Goal: Task Accomplishment & Management: Complete application form

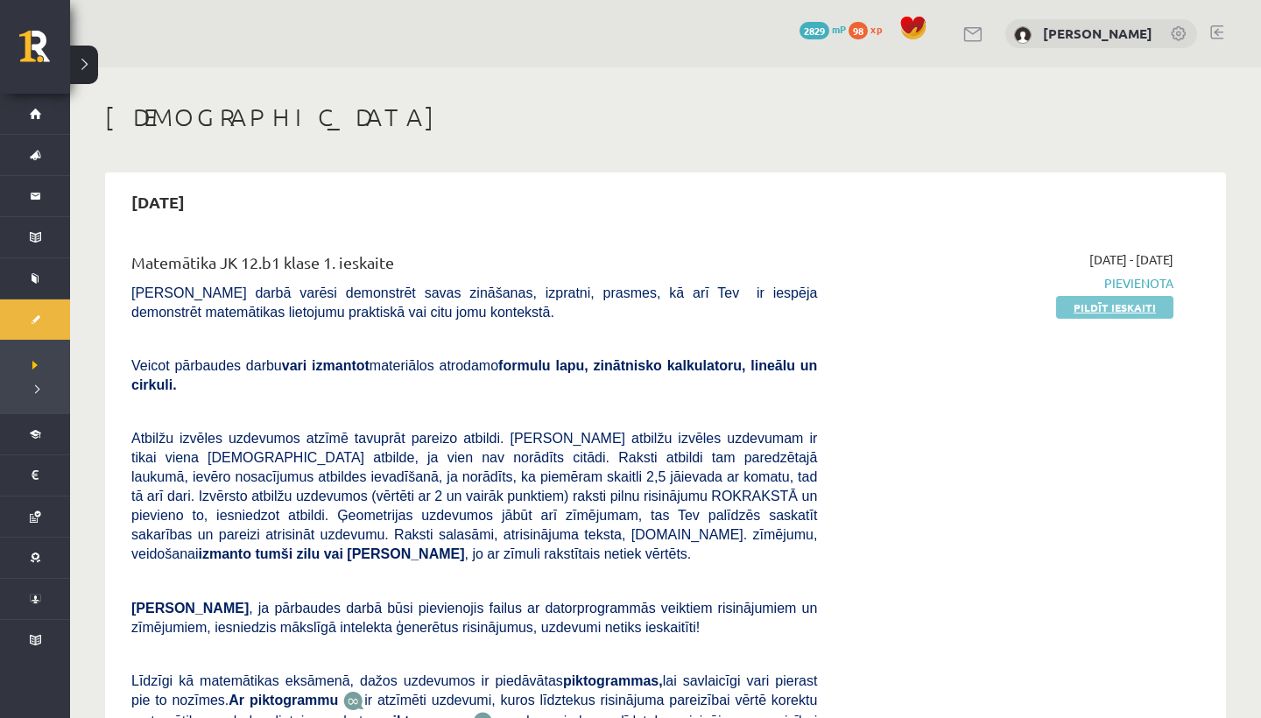
click at [1129, 300] on link "Pildīt ieskaiti" at bounding box center [1114, 307] width 117 height 23
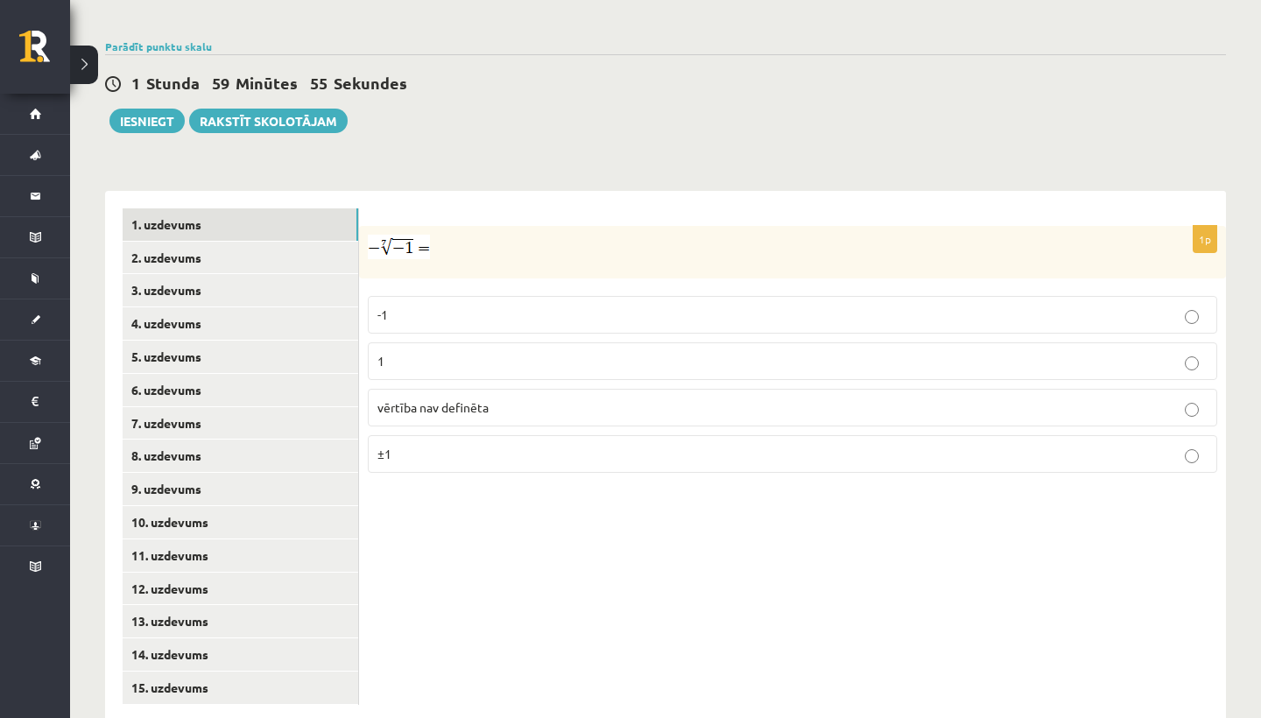
scroll to position [568, 0]
click at [545, 343] on label "1" at bounding box center [792, 362] width 849 height 38
click at [205, 242] on link "2. uzdevums" at bounding box center [240, 258] width 235 height 32
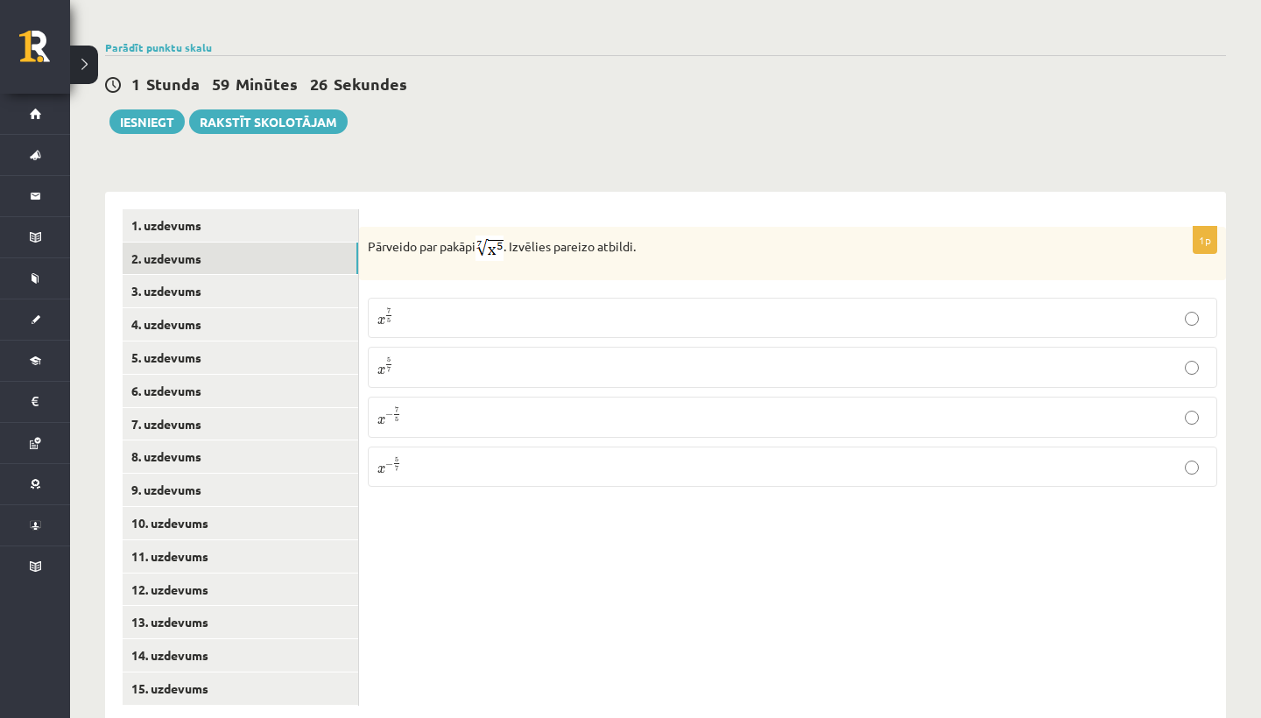
click at [406, 356] on p "x 5 7 x 5 7" at bounding box center [792, 367] width 830 height 22
click at [193, 275] on link "3. uzdevums" at bounding box center [240, 291] width 235 height 32
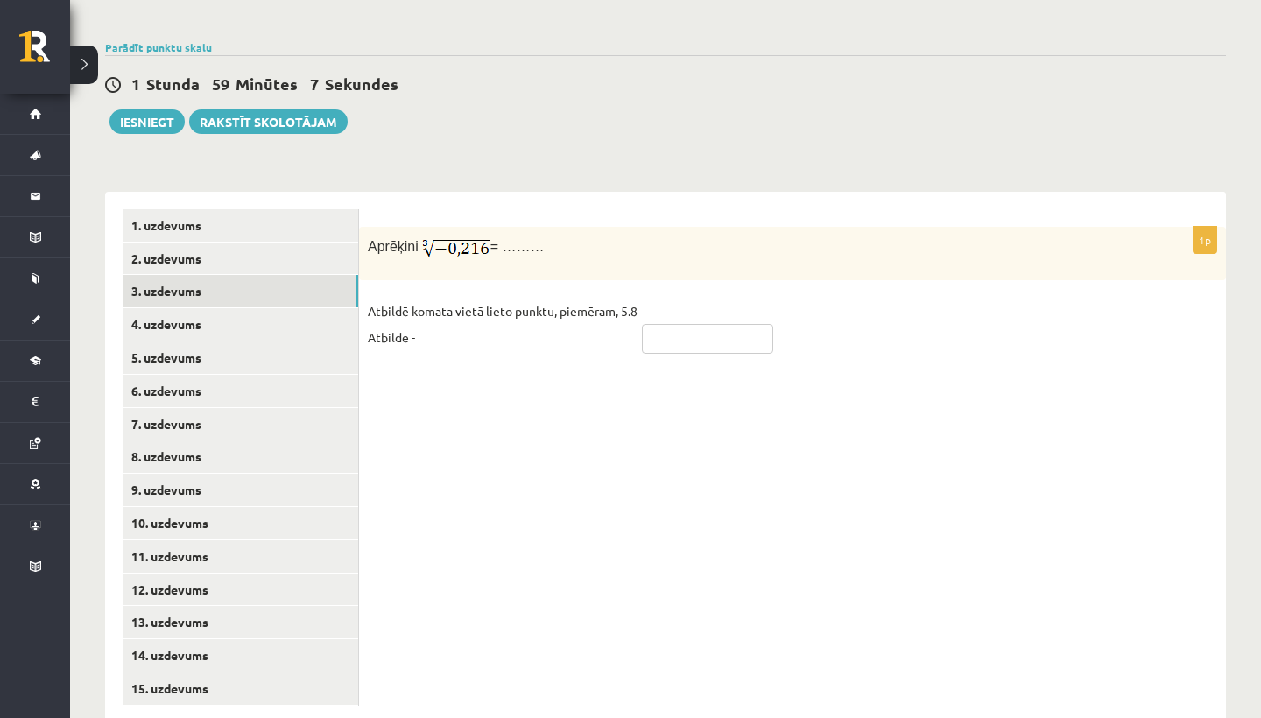
click at [700, 324] on input "text" at bounding box center [707, 339] width 131 height 30
type input "****"
click at [221, 308] on link "4. uzdevums" at bounding box center [240, 324] width 235 height 32
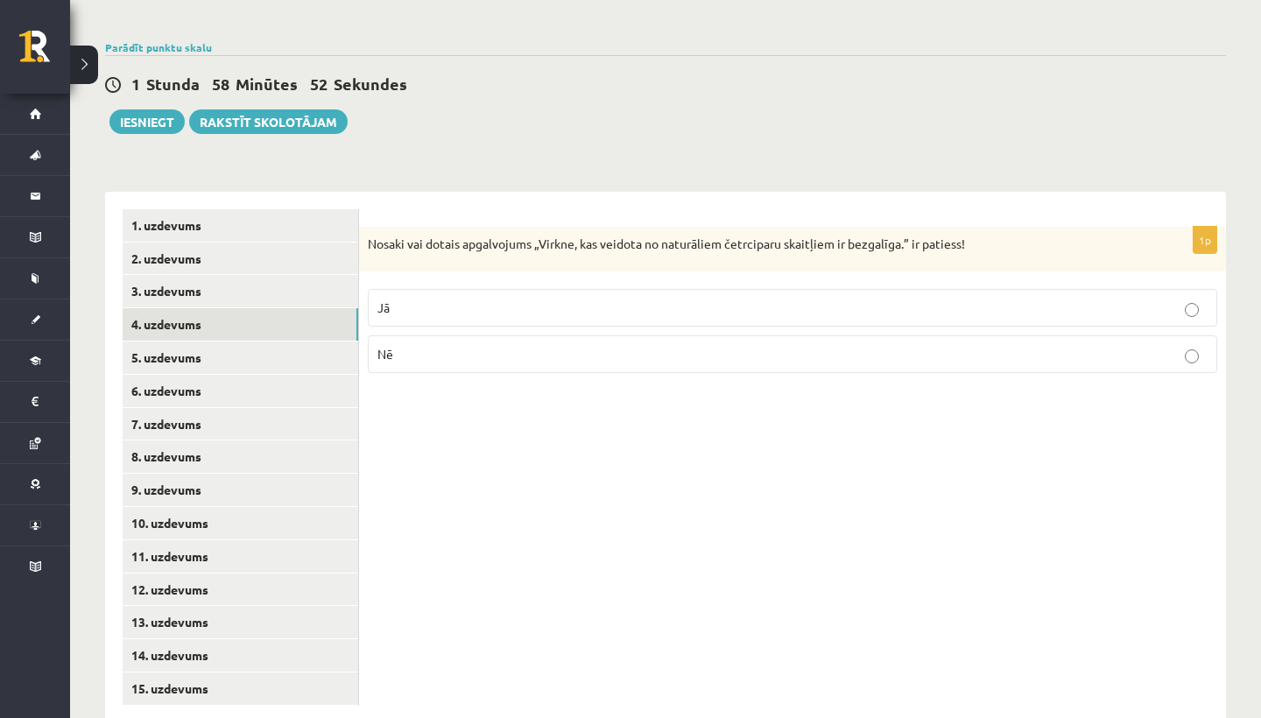
click at [442, 345] on p "Nē" at bounding box center [792, 354] width 830 height 18
click at [271, 341] on link "5. uzdevums" at bounding box center [240, 357] width 235 height 32
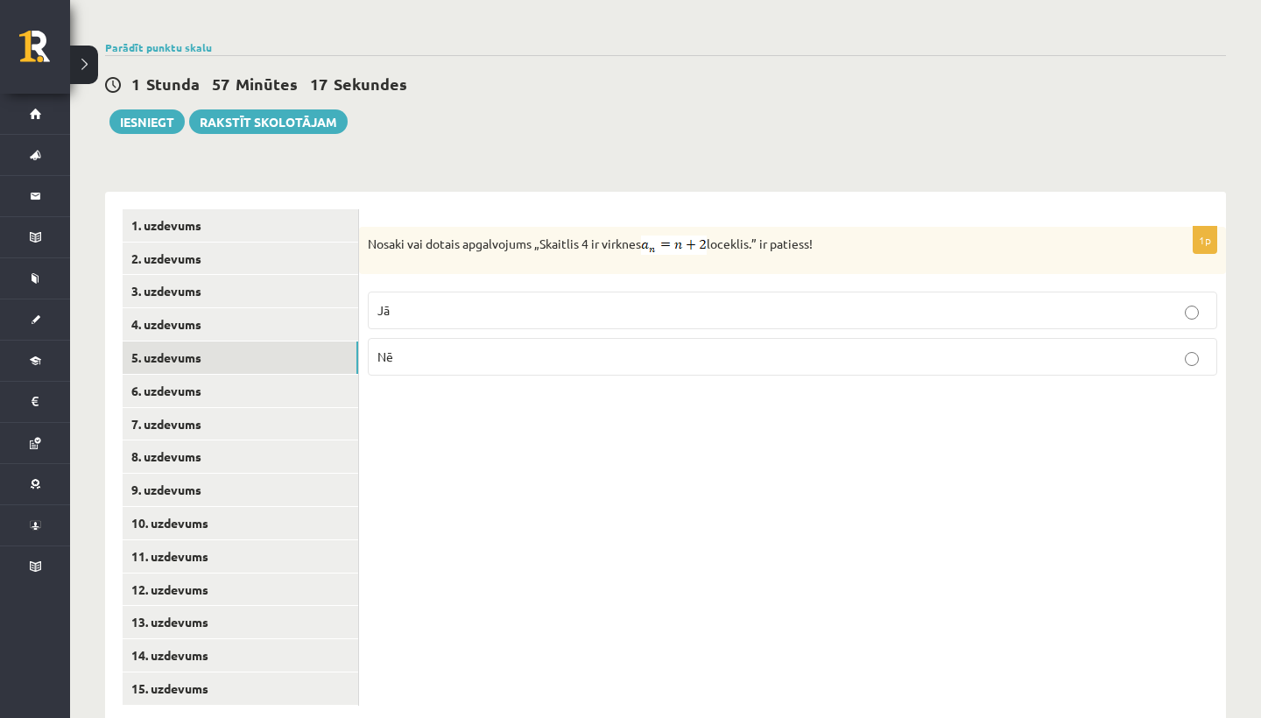
click at [445, 292] on label "Jā" at bounding box center [792, 311] width 849 height 38
click at [214, 375] on link "6. uzdevums" at bounding box center [240, 391] width 235 height 32
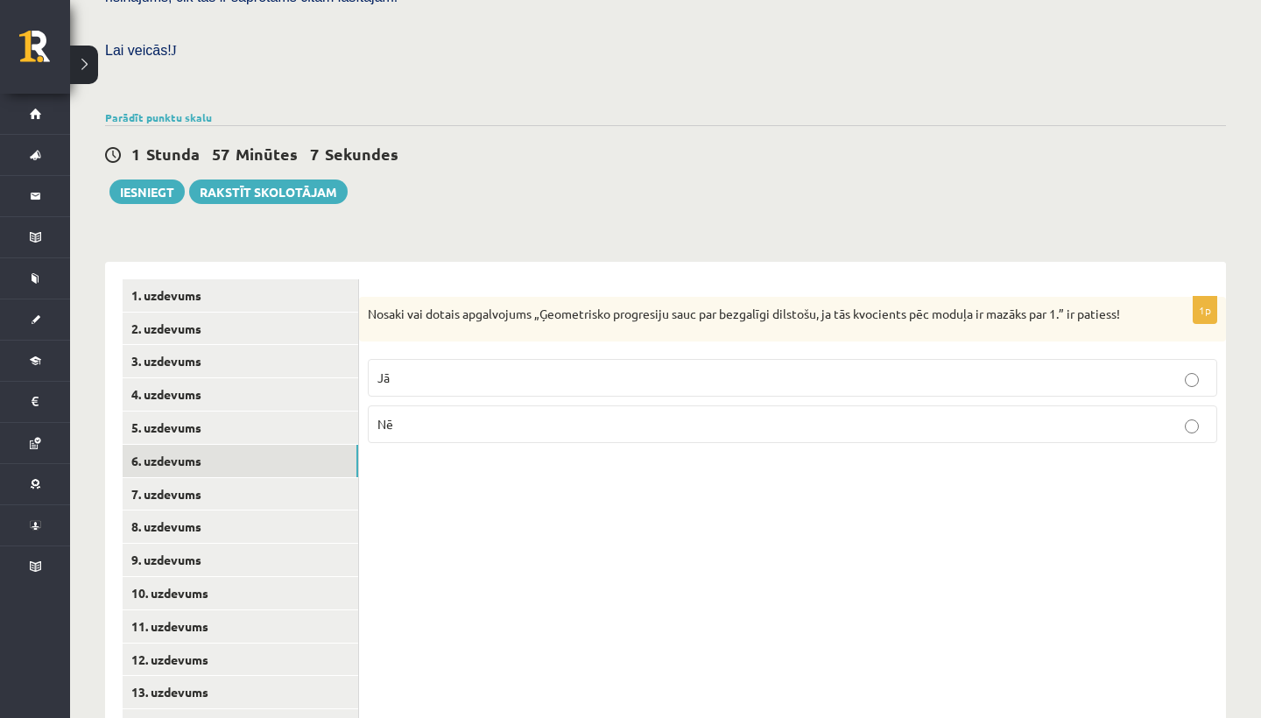
scroll to position [453, 0]
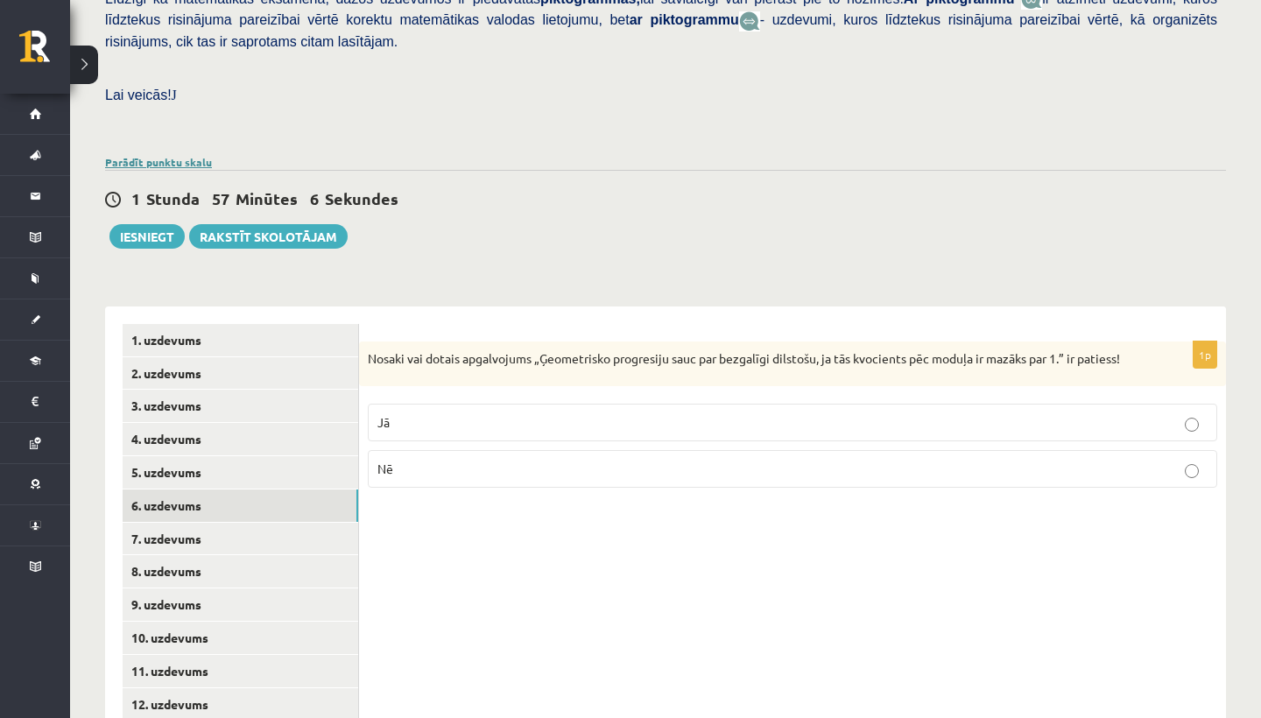
click at [186, 155] on link "Parādīt punktu skalu" at bounding box center [158, 162] width 107 height 14
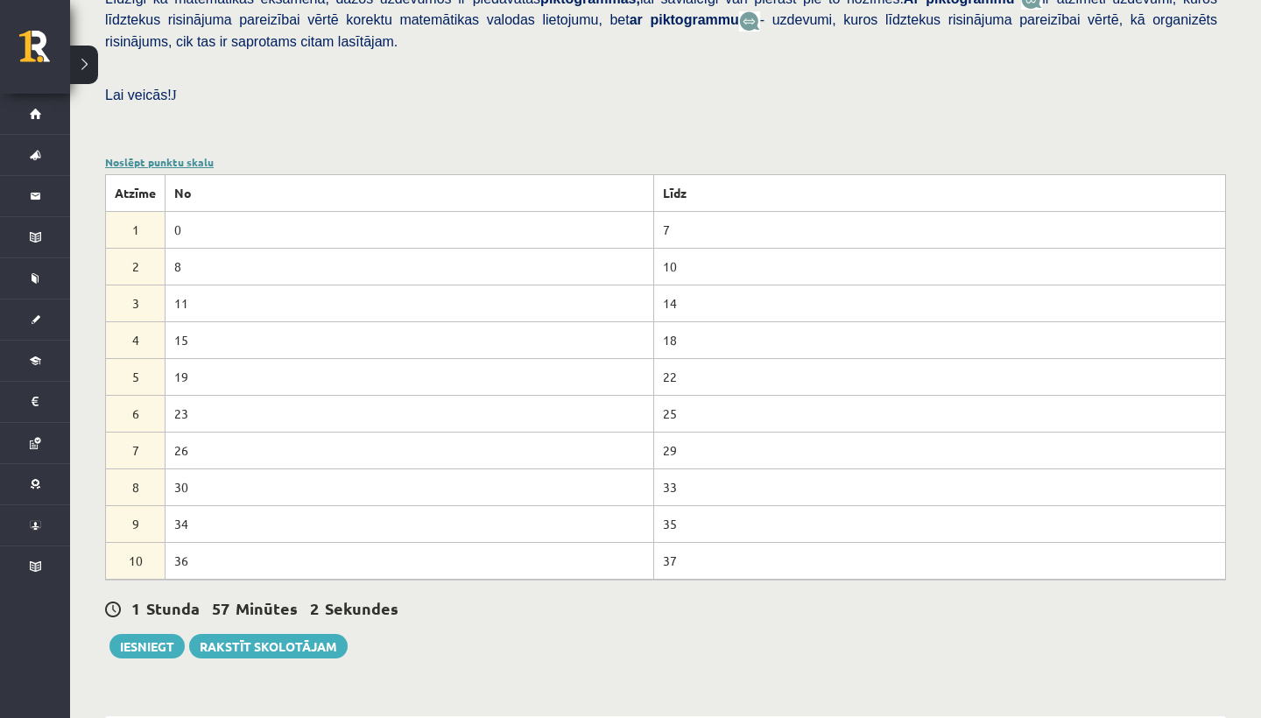
click at [140, 155] on link "Noslēpt punktu skalu" at bounding box center [159, 162] width 109 height 14
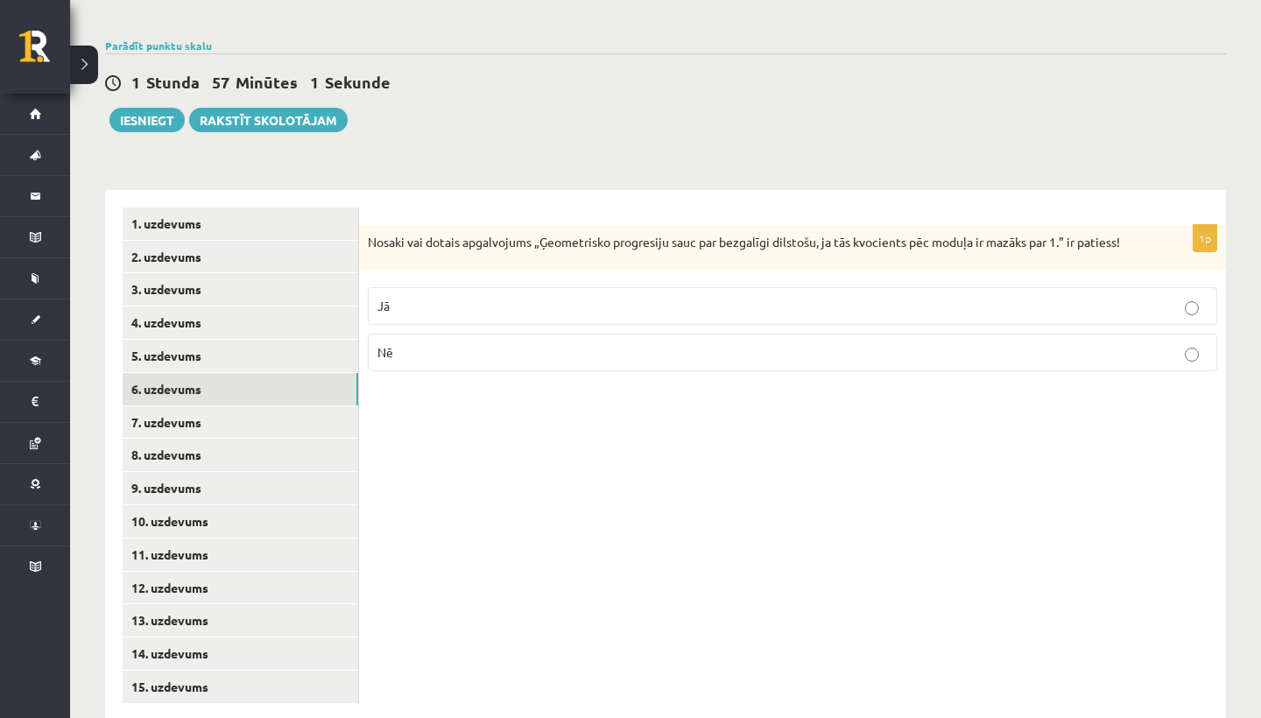
scroll to position [568, 0]
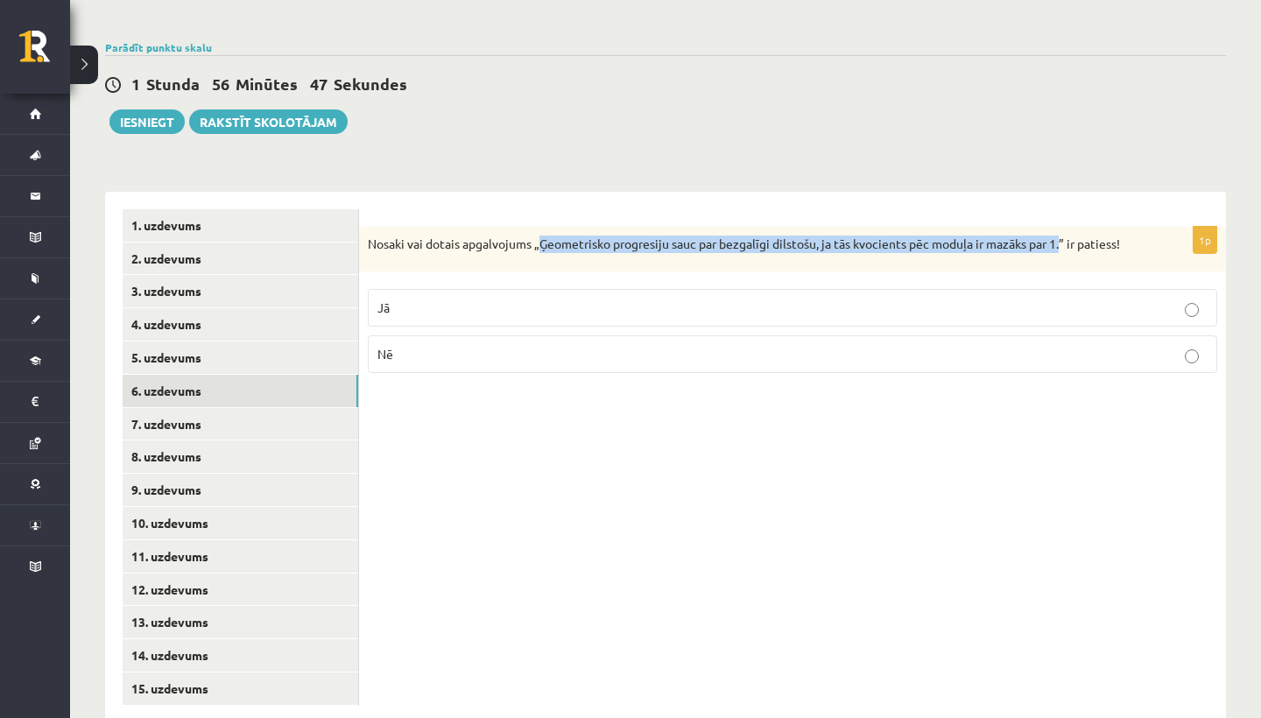
drag, startPoint x: 541, startPoint y: 211, endPoint x: 1065, endPoint y: 208, distance: 523.5
click at [1065, 235] on p "Nosaki vai dotais apgalvojums „Ģeometrisko progresiju sauc par bezgalīgi dilsto…" at bounding box center [749, 244] width 762 height 18
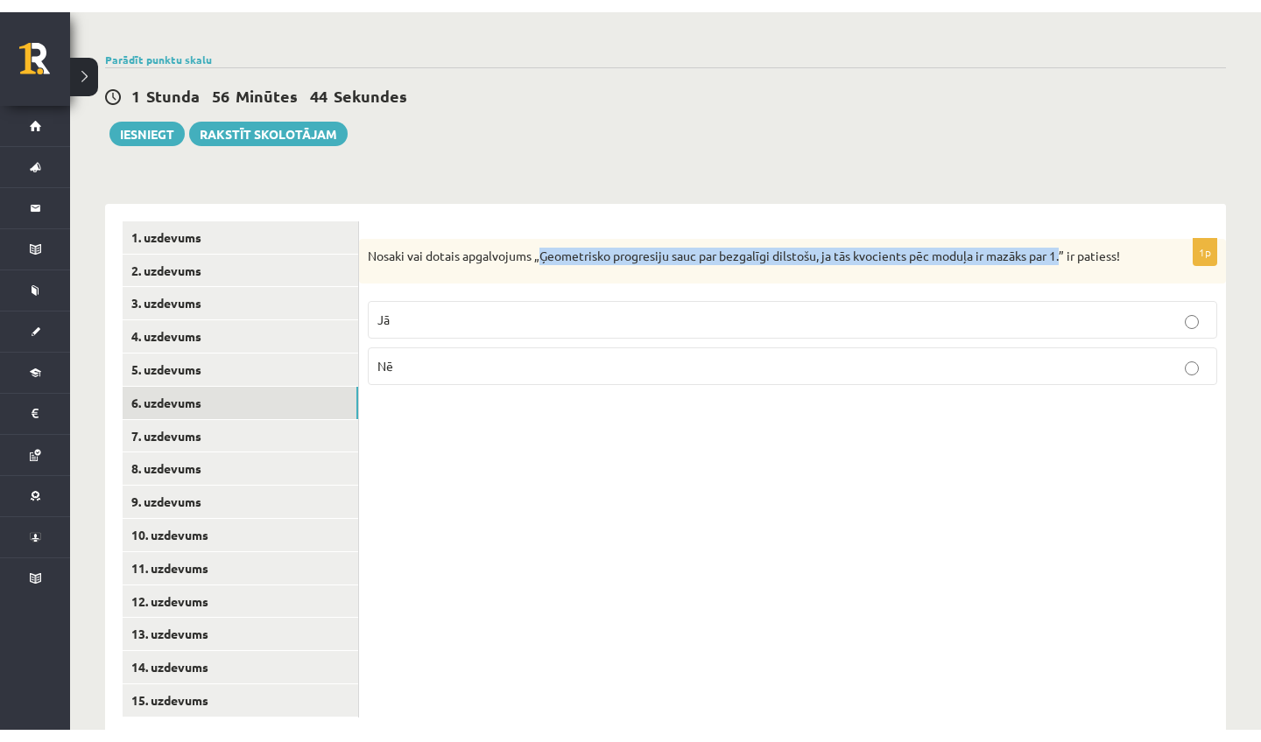
scroll to position [544, 0]
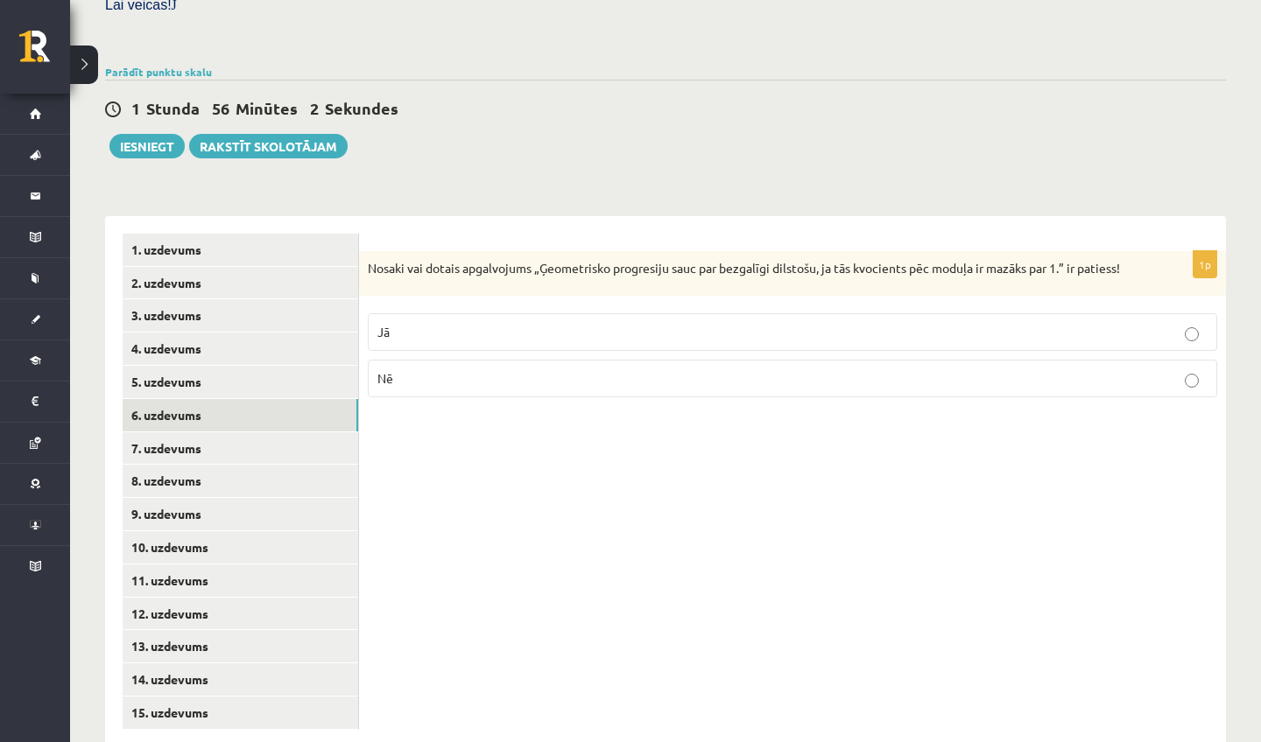
click at [476, 323] on p "Jā" at bounding box center [792, 332] width 830 height 18
click at [223, 432] on link "7. uzdevums" at bounding box center [240, 448] width 235 height 32
click at [257, 432] on link "7. uzdevums" at bounding box center [240, 448] width 235 height 32
click at [229, 399] on link "6. uzdevums" at bounding box center [240, 415] width 235 height 32
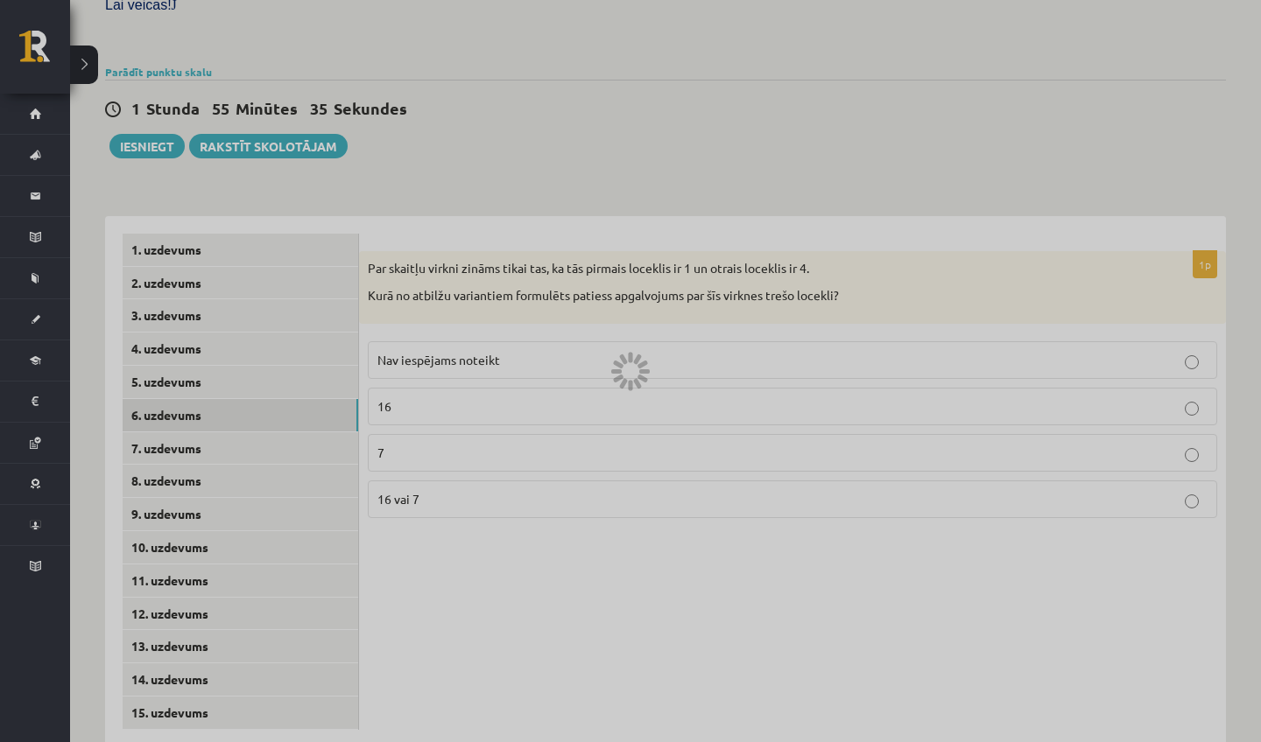
click at [204, 411] on div at bounding box center [630, 371] width 1261 height 742
click at [188, 349] on div at bounding box center [630, 371] width 1261 height 742
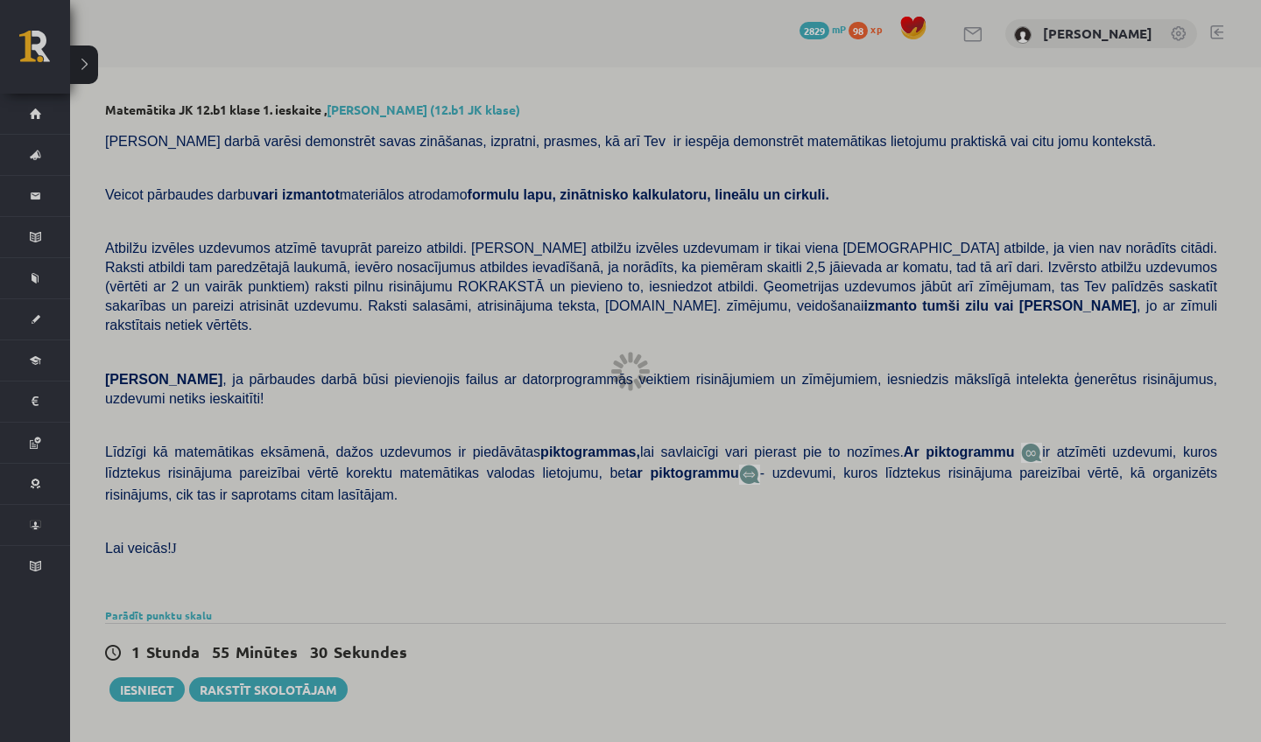
scroll to position [0, 0]
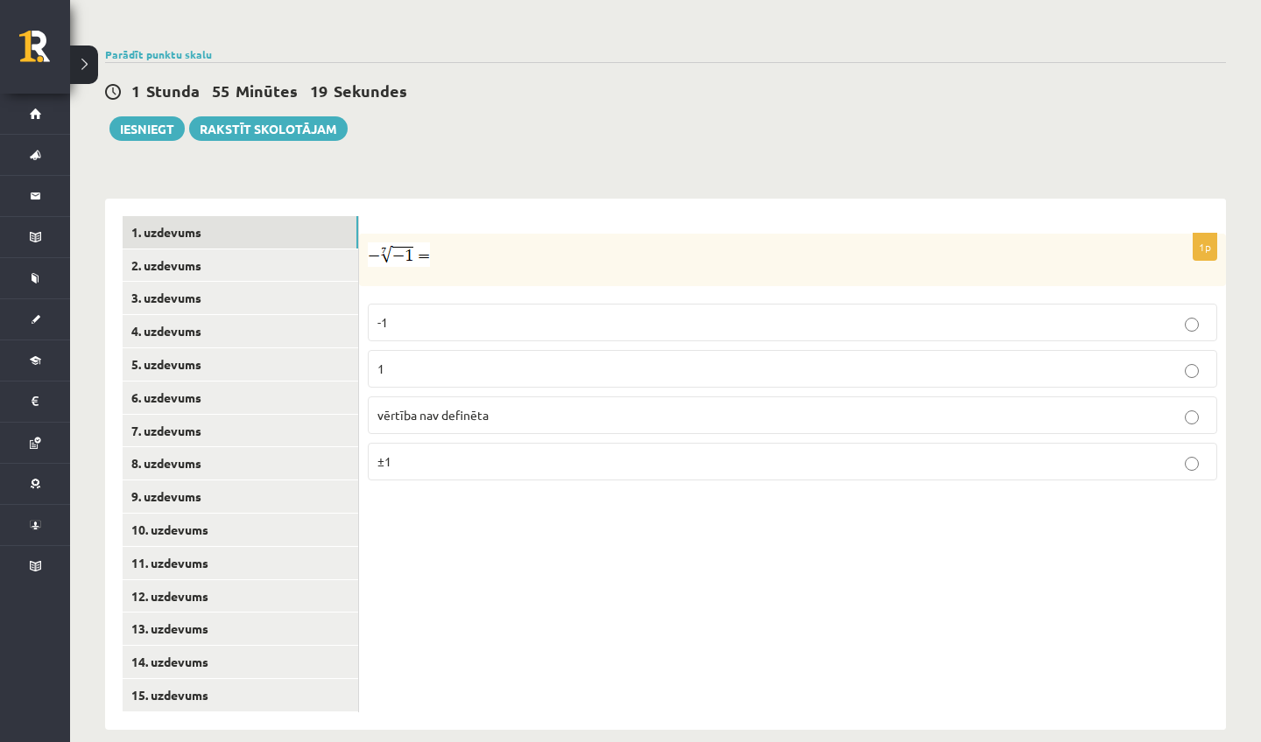
scroll to position [459, 0]
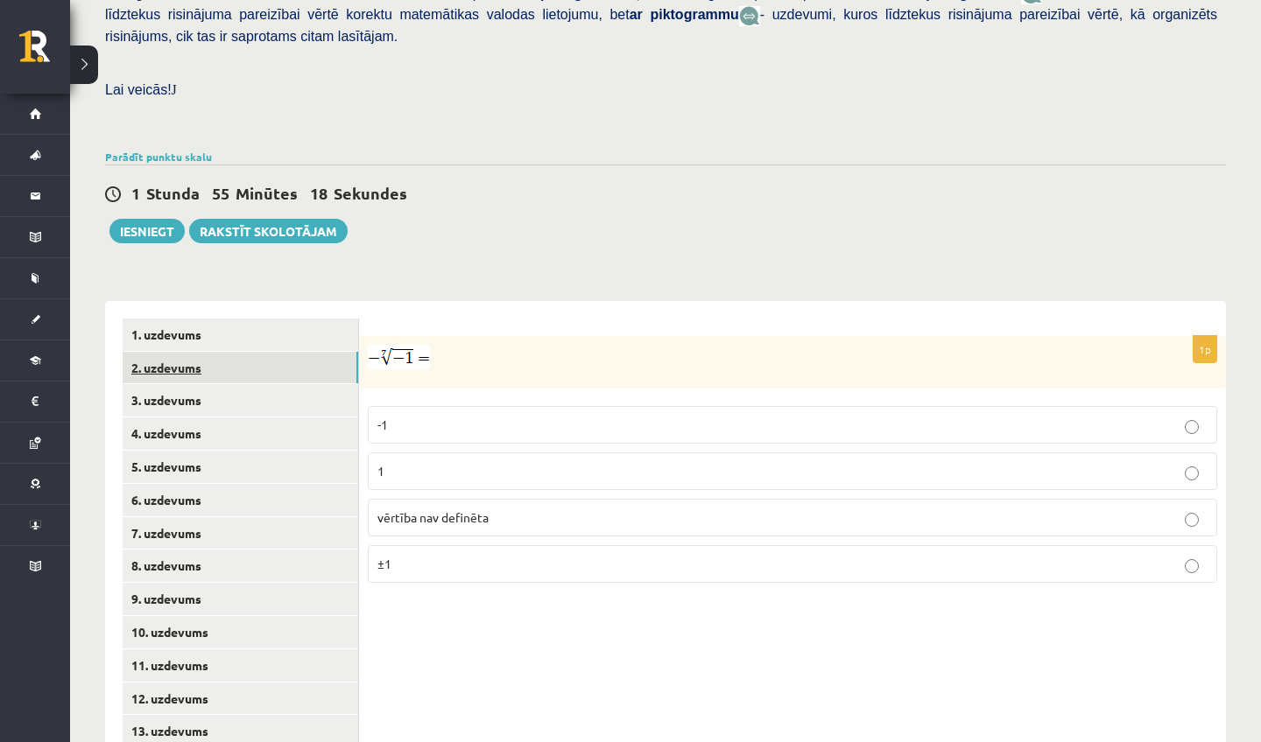
click at [299, 352] on link "2. uzdevums" at bounding box center [240, 368] width 235 height 32
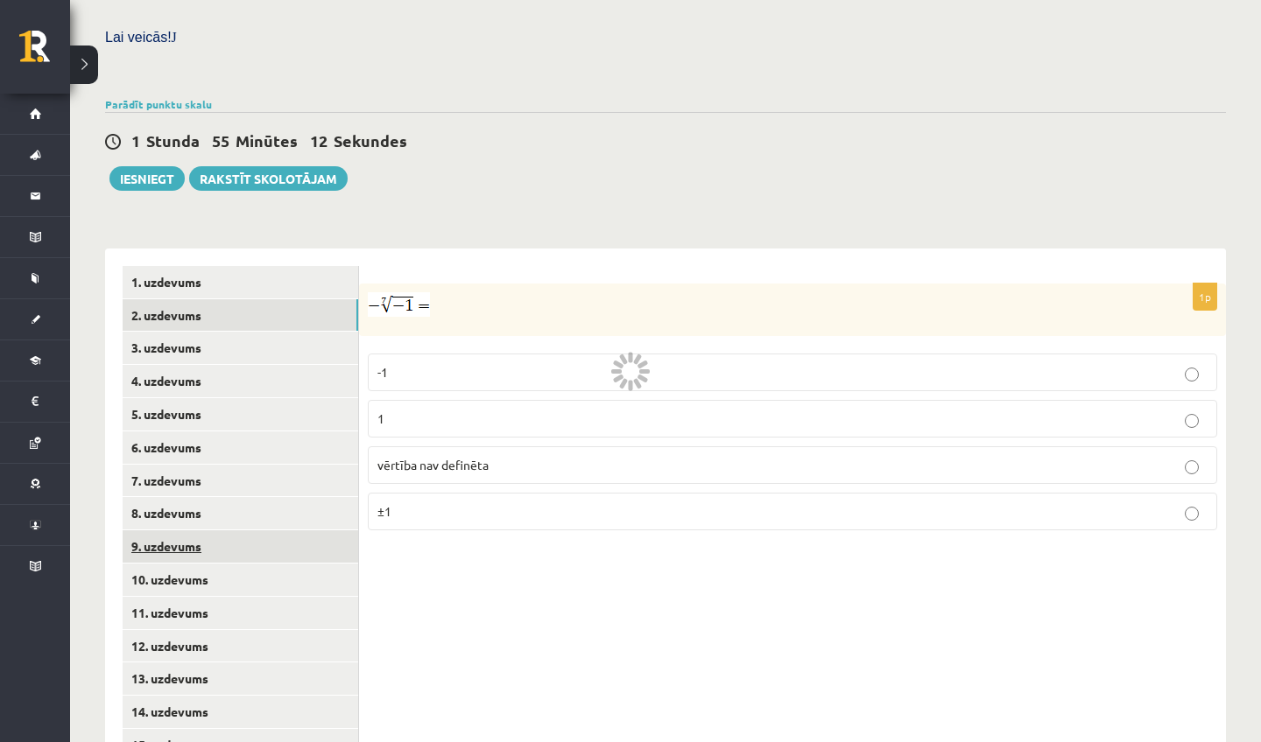
scroll to position [511, 0]
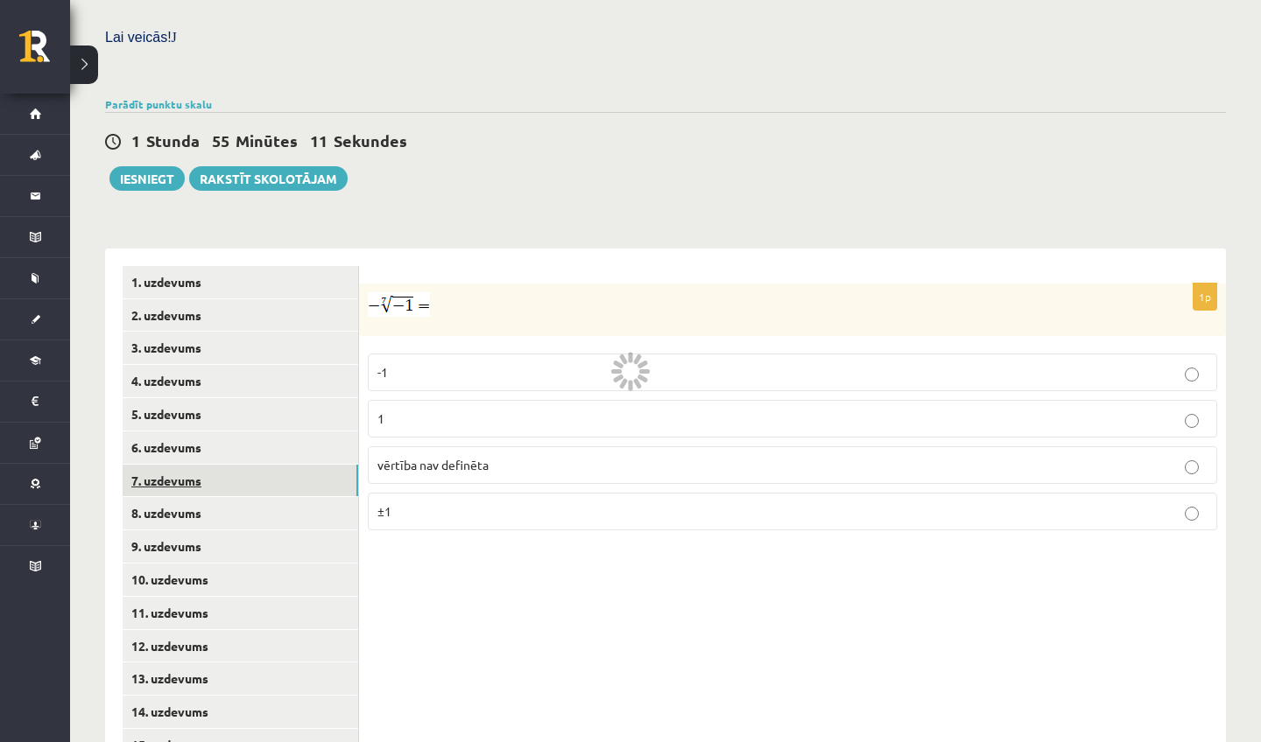
click at [297, 465] on link "7. uzdevums" at bounding box center [240, 481] width 235 height 32
click at [163, 465] on link "7. uzdevums" at bounding box center [240, 481] width 235 height 32
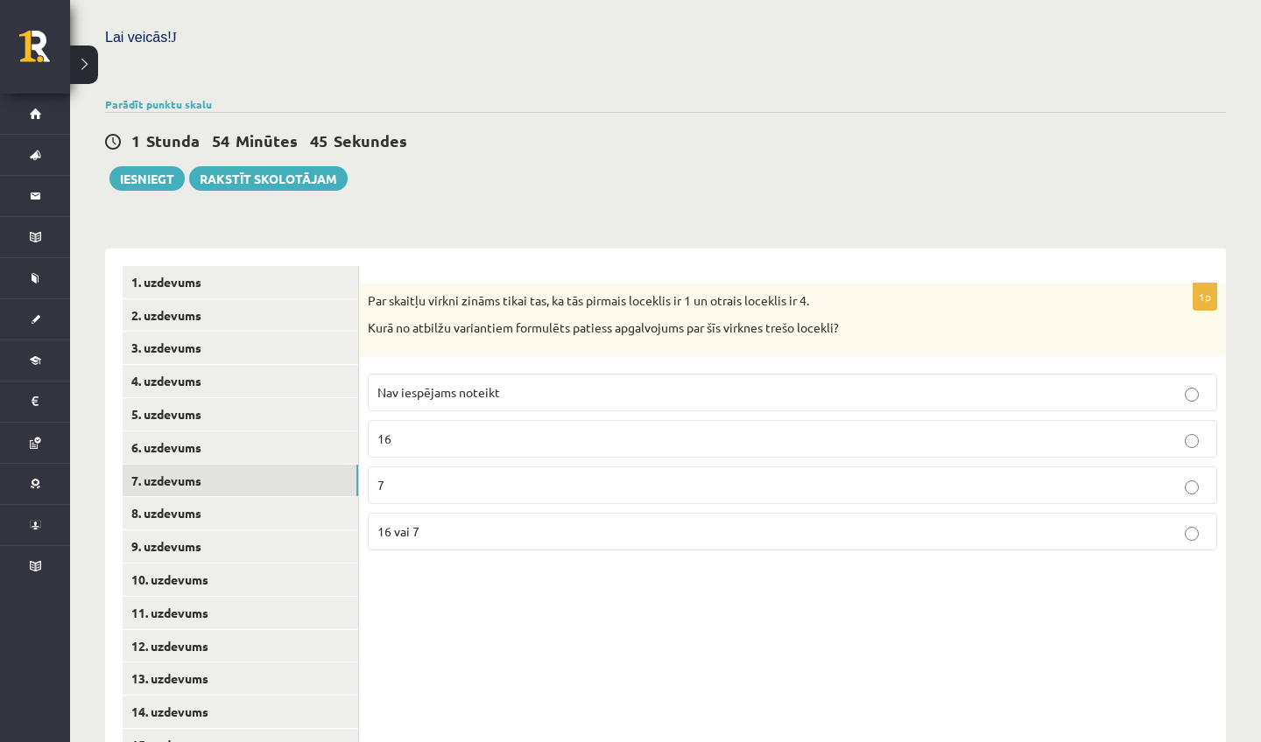
click at [415, 476] on p "7" at bounding box center [792, 485] width 830 height 18
click at [410, 523] on span "16 vai 7" at bounding box center [398, 531] width 42 height 16
click at [172, 497] on link "8. uzdevums" at bounding box center [240, 513] width 235 height 32
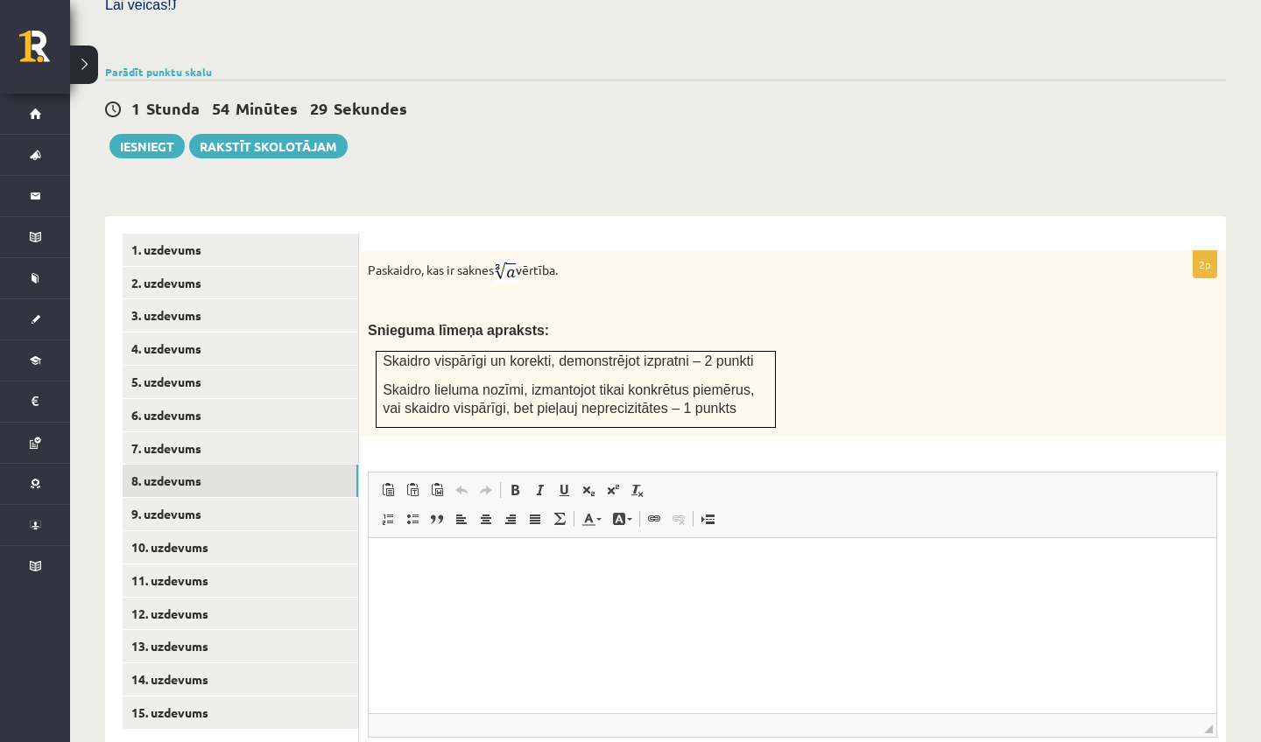
scroll to position [0, 0]
click at [516, 260] on img at bounding box center [505, 272] width 22 height 24
click at [509, 260] on img at bounding box center [505, 272] width 22 height 24
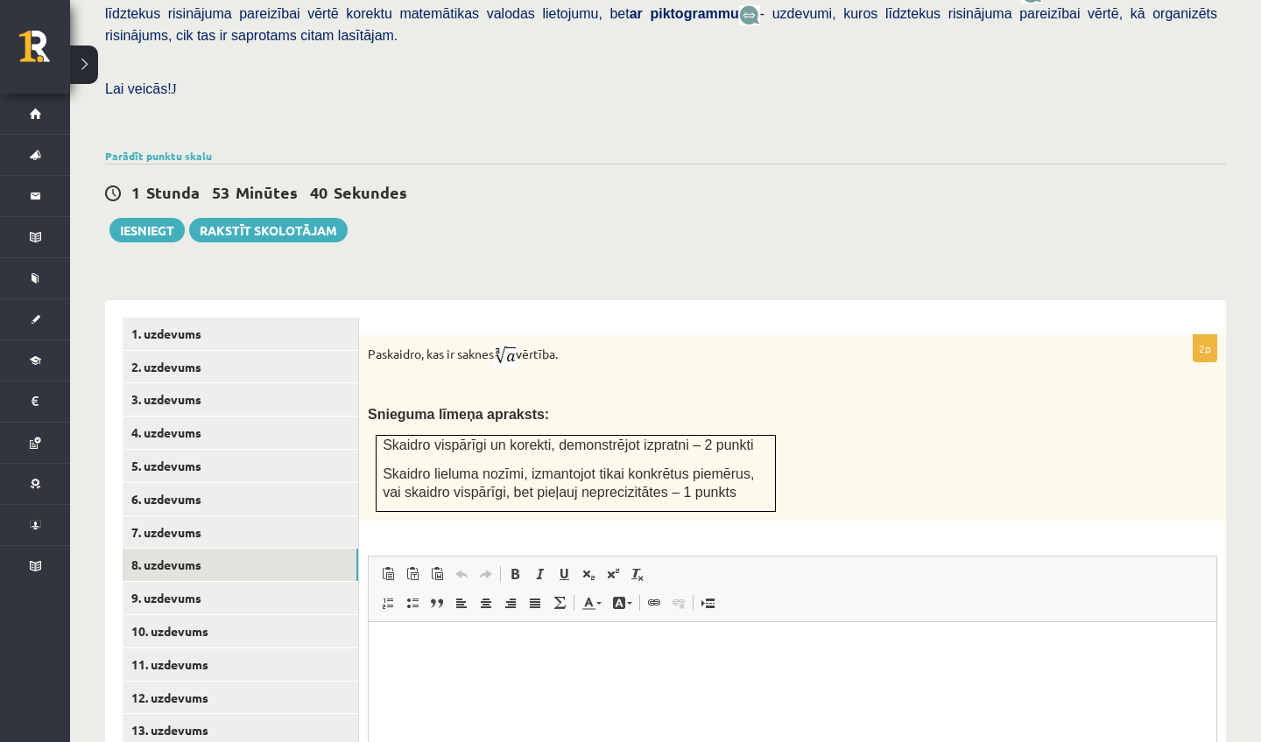
scroll to position [458, 0]
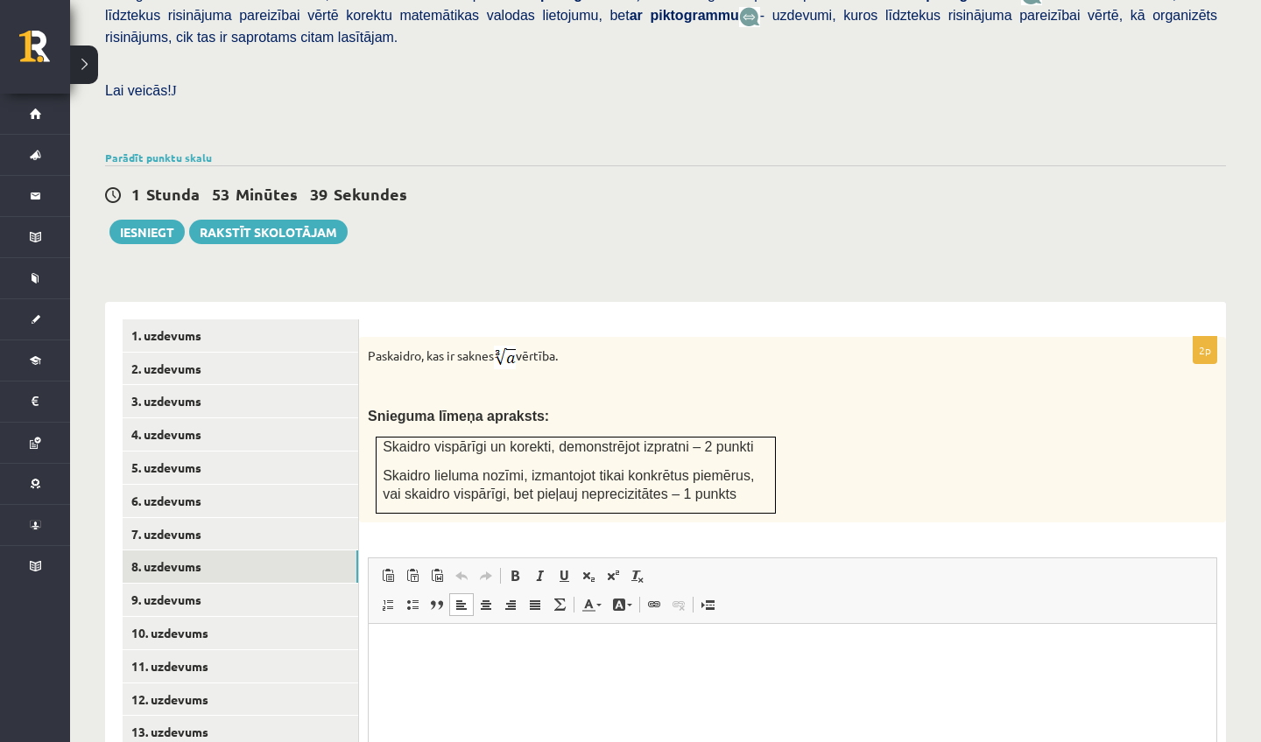
click at [535, 652] on p "Rich Text Editor, wiswyg-editor-user-answer-47024859594620" at bounding box center [792, 651] width 812 height 18
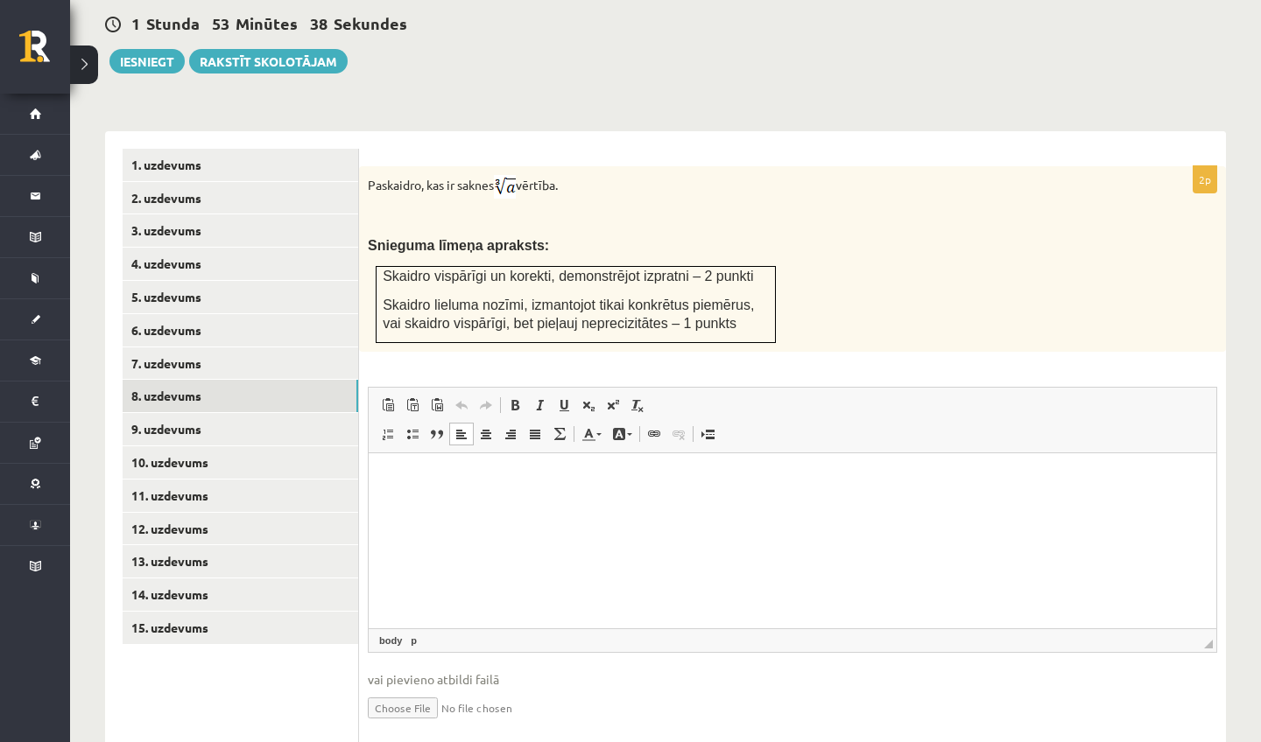
scroll to position [629, 0]
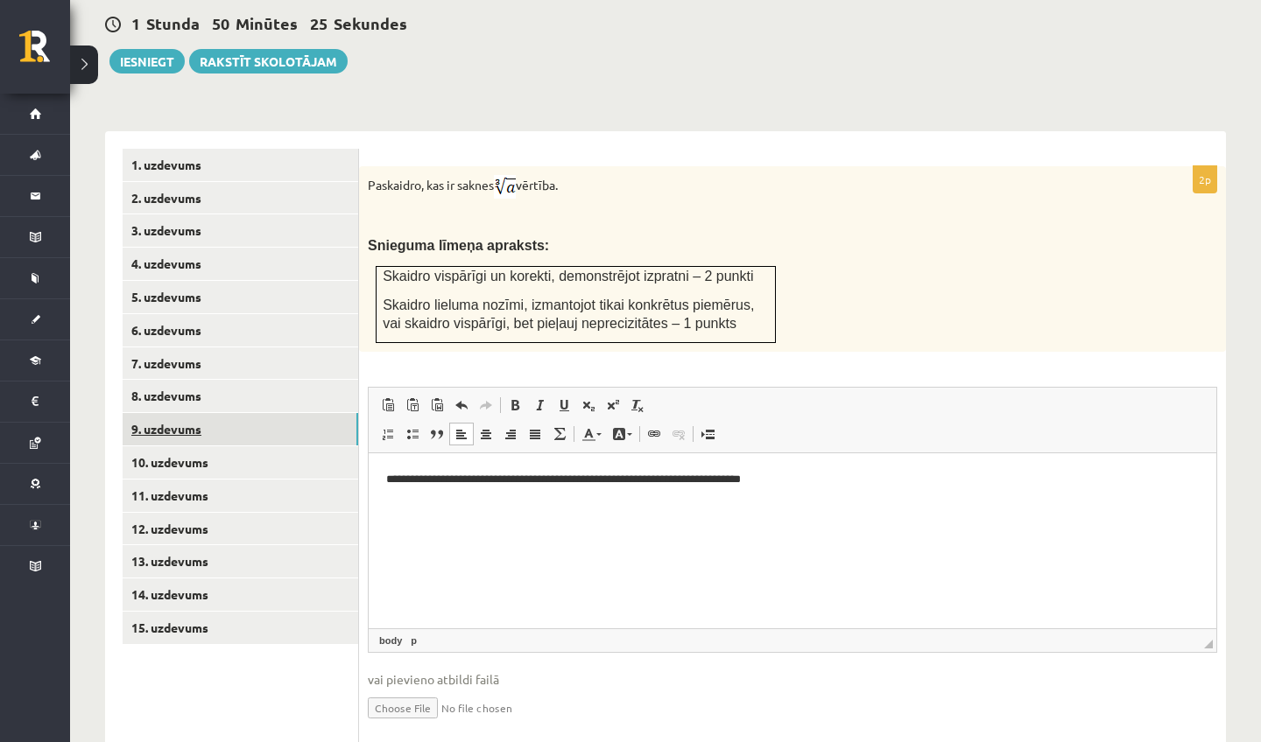
click at [292, 413] on link "9. uzdevums" at bounding box center [240, 429] width 235 height 32
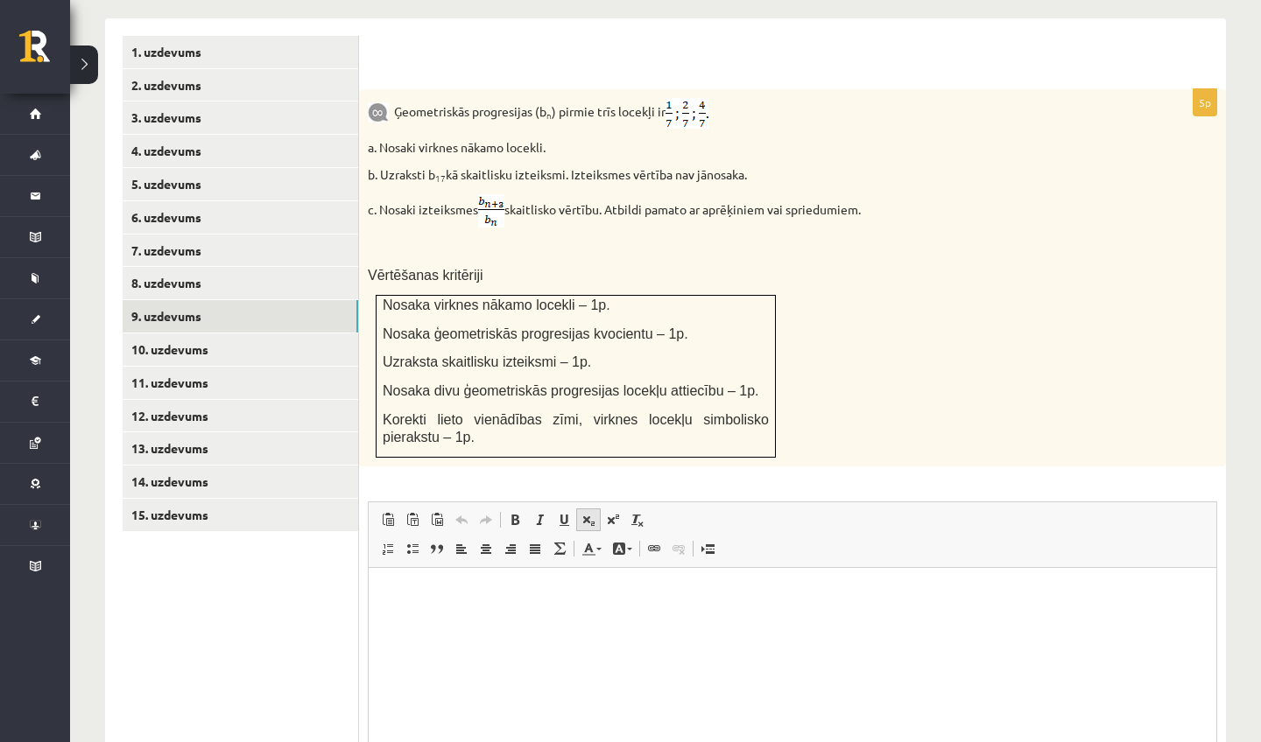
scroll to position [738, 0]
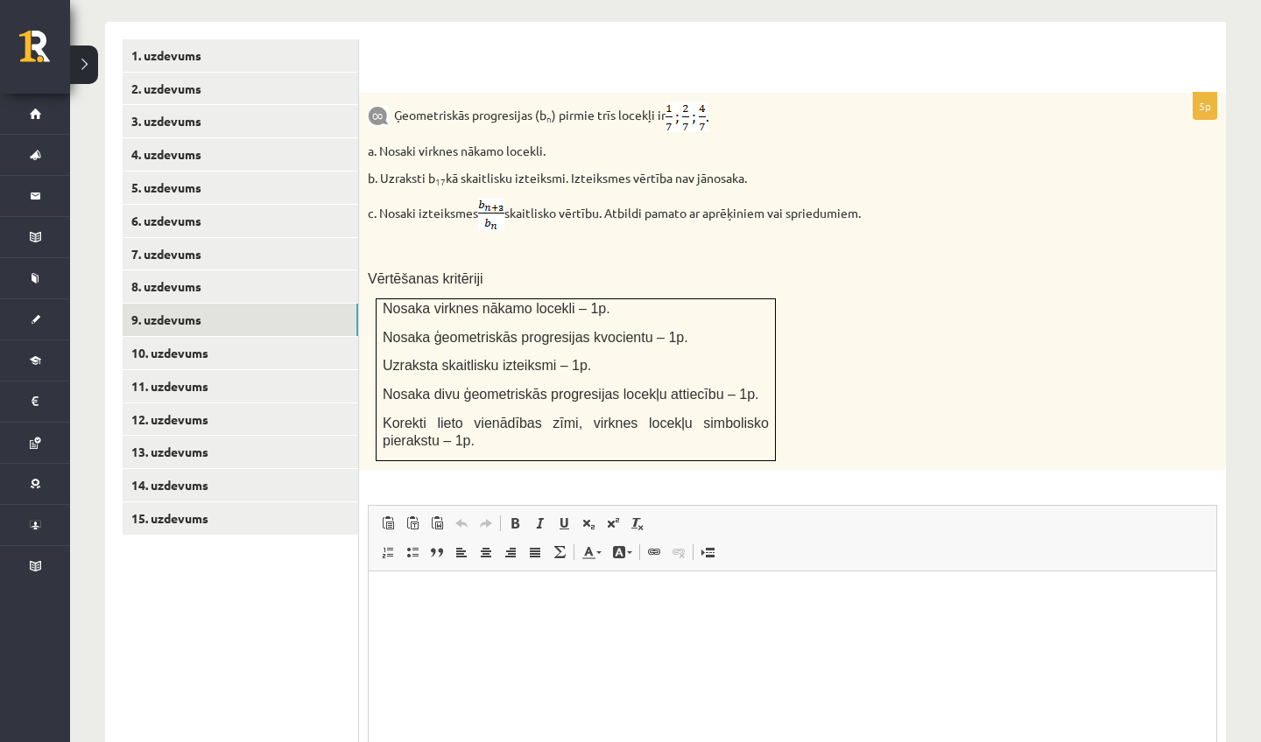
click at [493, 198] on img at bounding box center [491, 214] width 26 height 33
click at [488, 198] on img at bounding box center [491, 214] width 26 height 33
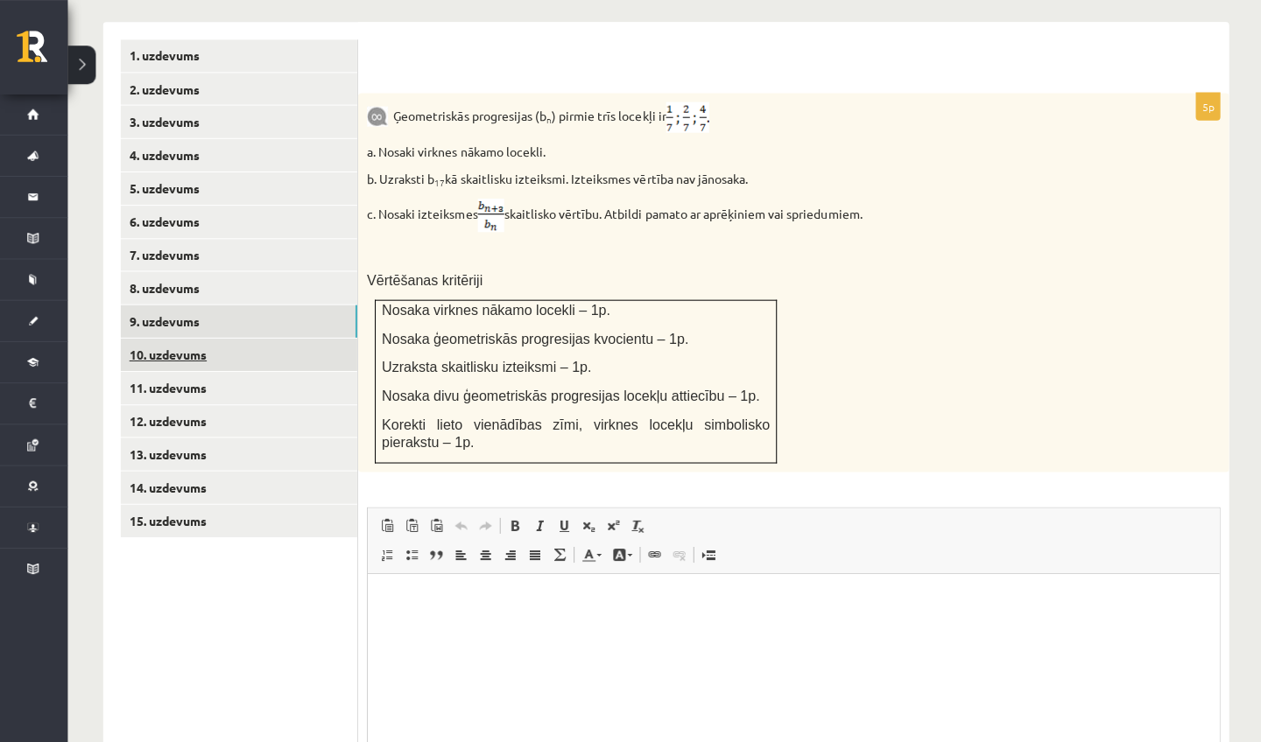
click at [299, 337] on link "10. uzdevums" at bounding box center [240, 353] width 235 height 32
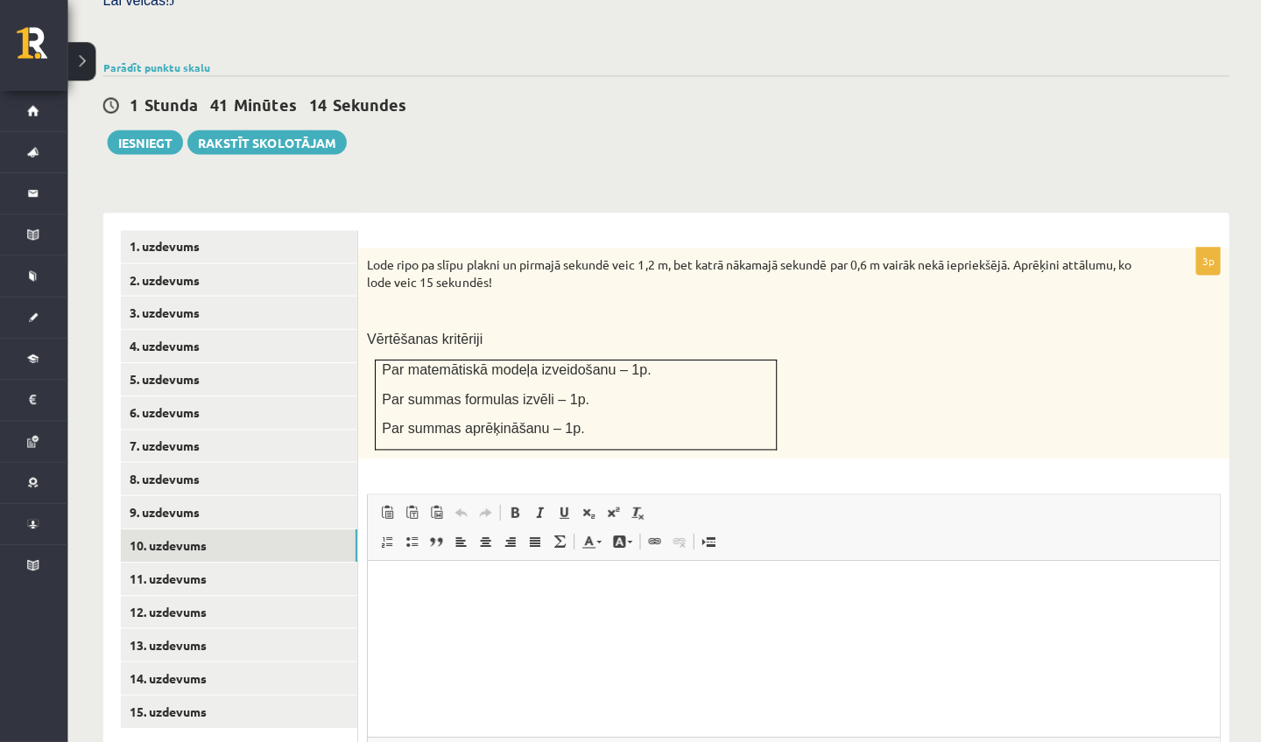
scroll to position [0, 0]
click at [791, 615] on html at bounding box center [791, 587] width 847 height 53
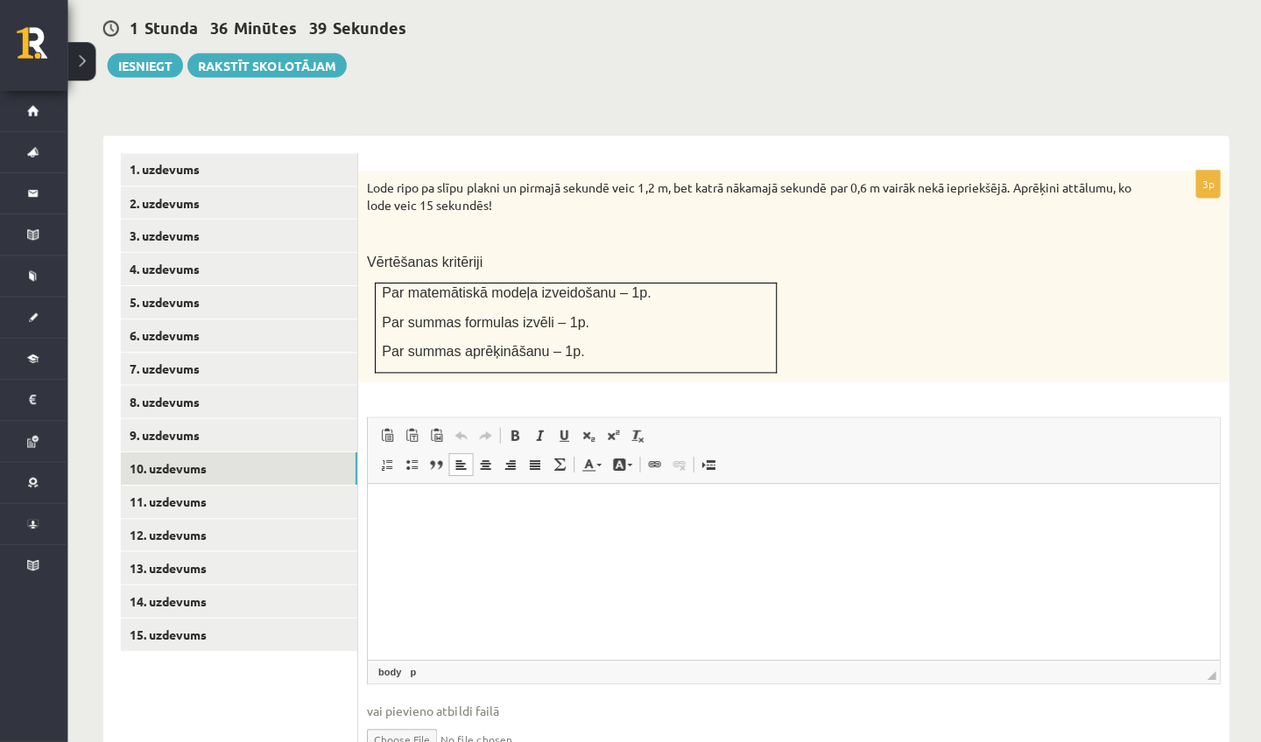
click at [932, 340] on div "Lode ripo pa slīpu plakni un pirmajā sekundē veic 1,2 m, bet katrā nākamajā sek…" at bounding box center [792, 278] width 867 height 210
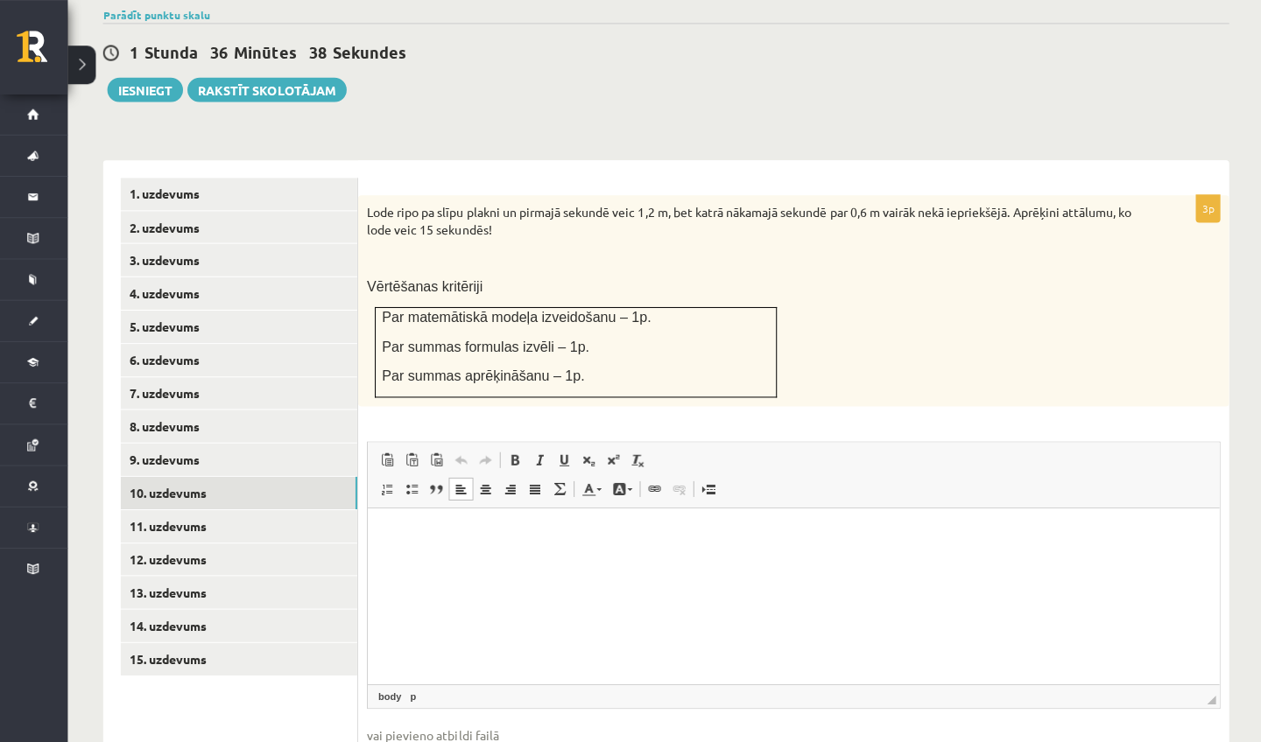
scroll to position [591, 0]
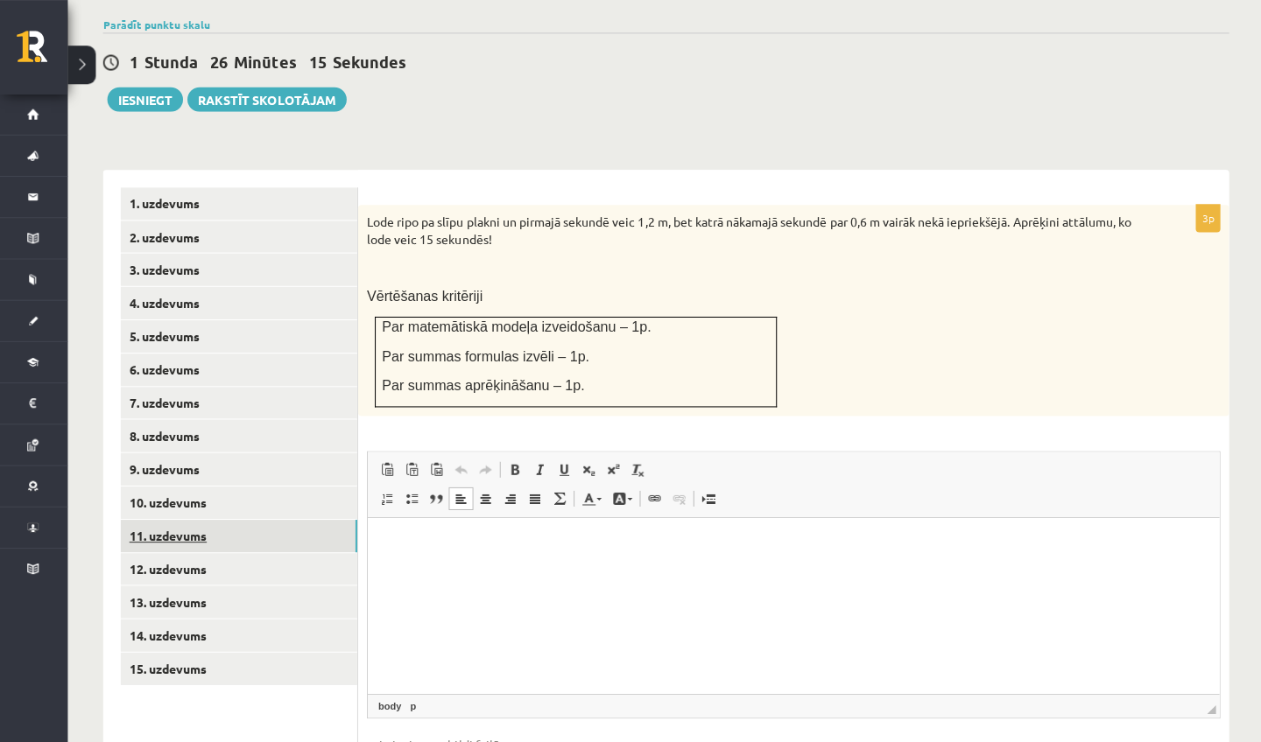
click at [265, 517] on link "11. uzdevums" at bounding box center [240, 533] width 235 height 32
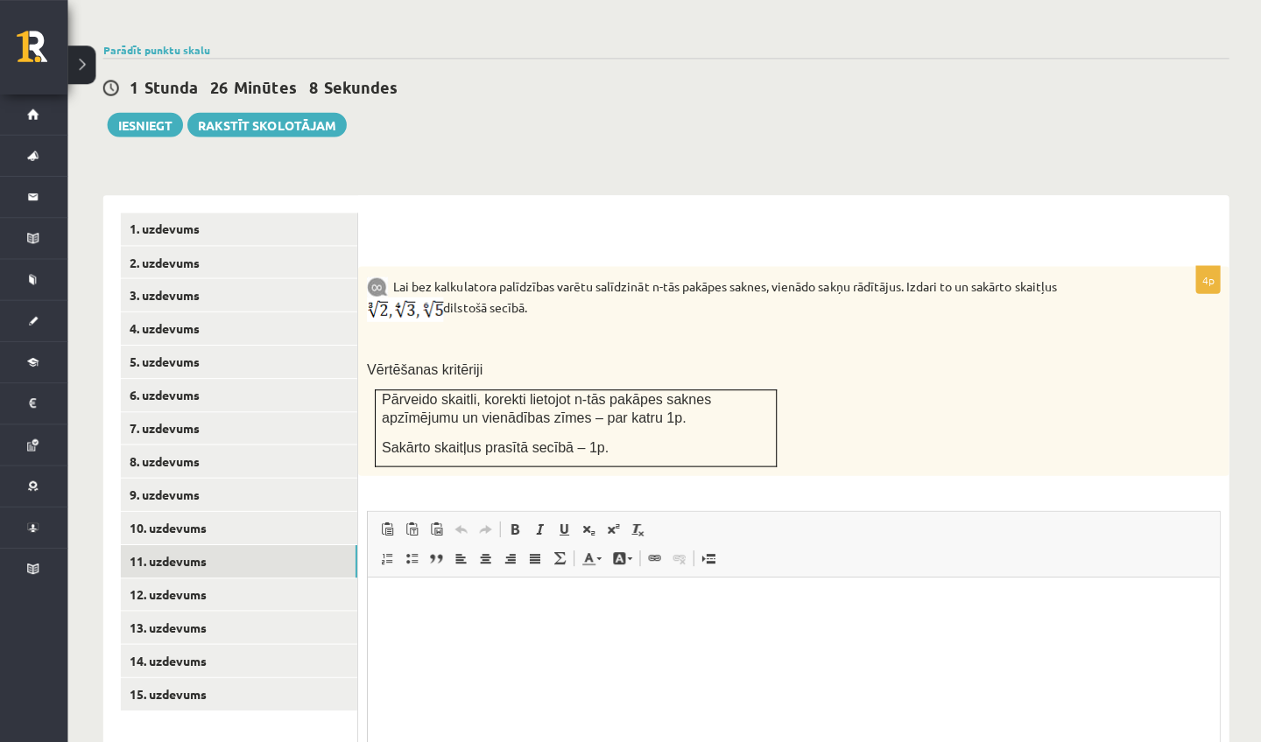
scroll to position [565, 0]
click at [378, 297] on img at bounding box center [406, 309] width 76 height 25
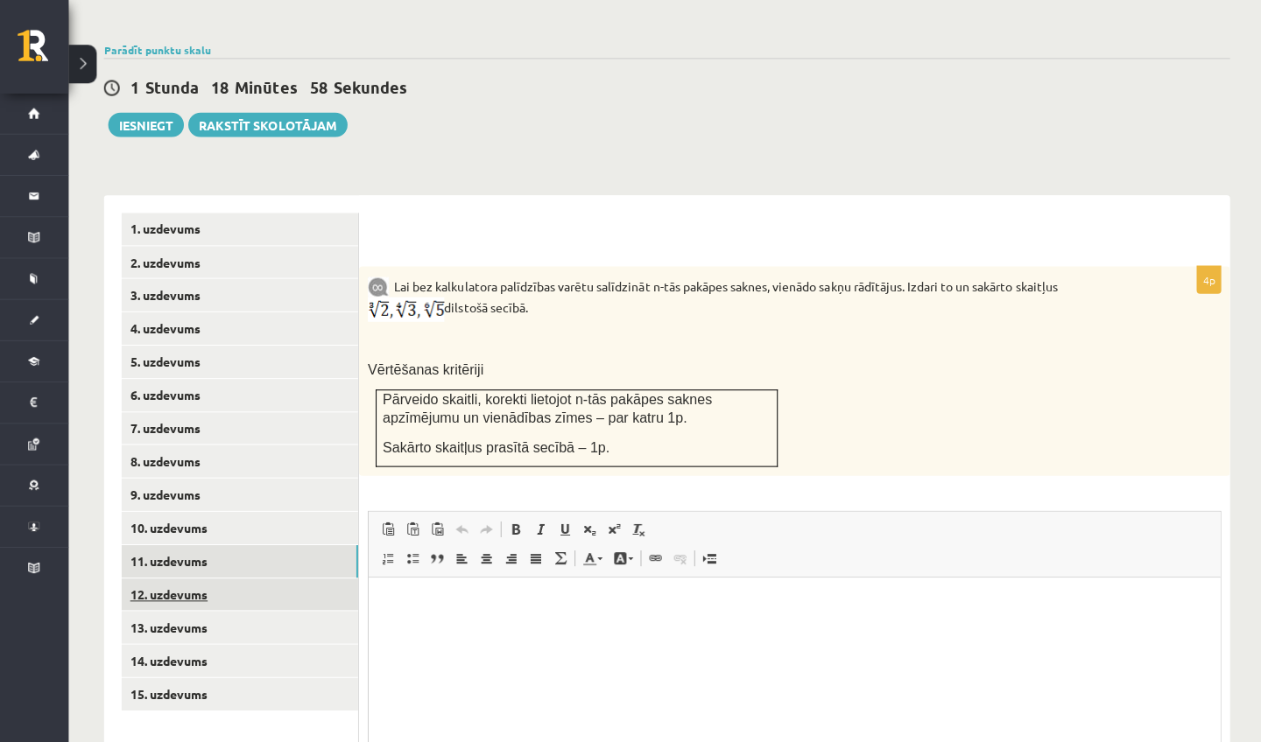
click at [176, 577] on link "12. uzdevums" at bounding box center [240, 593] width 235 height 32
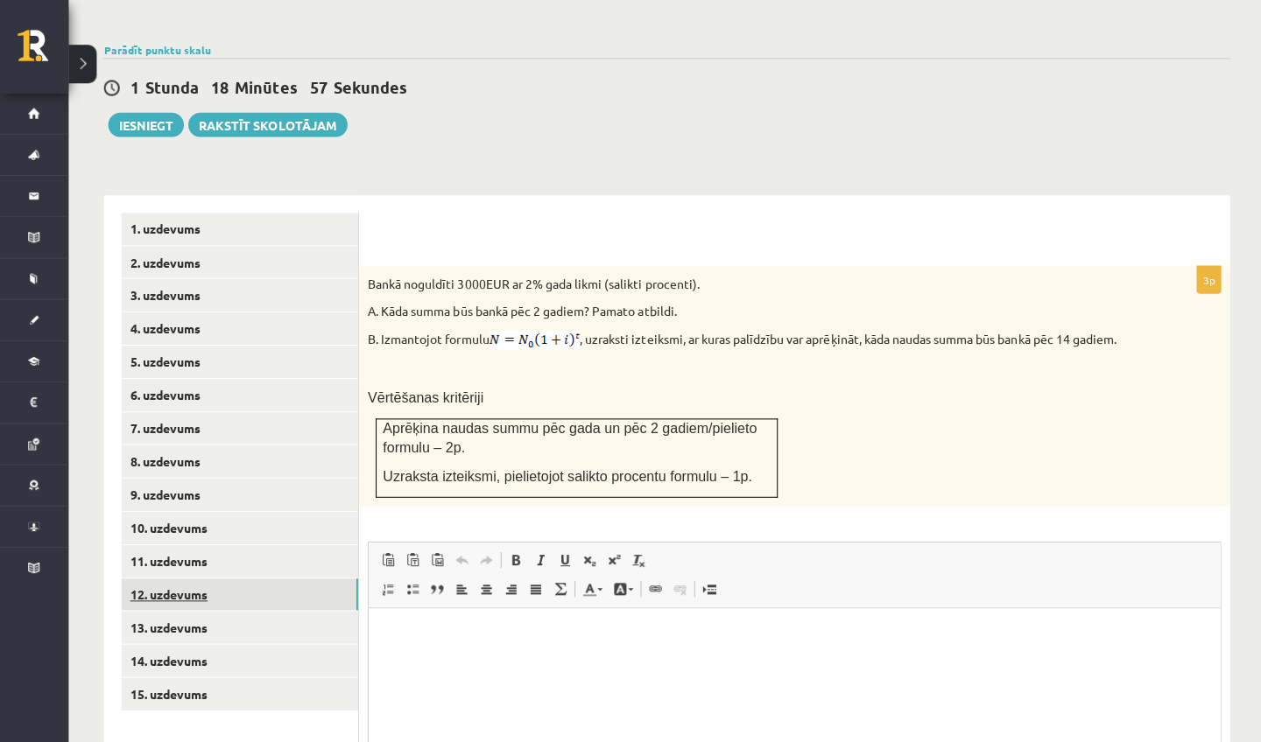
scroll to position [0, 0]
click at [165, 609] on link "13. uzdevums" at bounding box center [240, 625] width 235 height 32
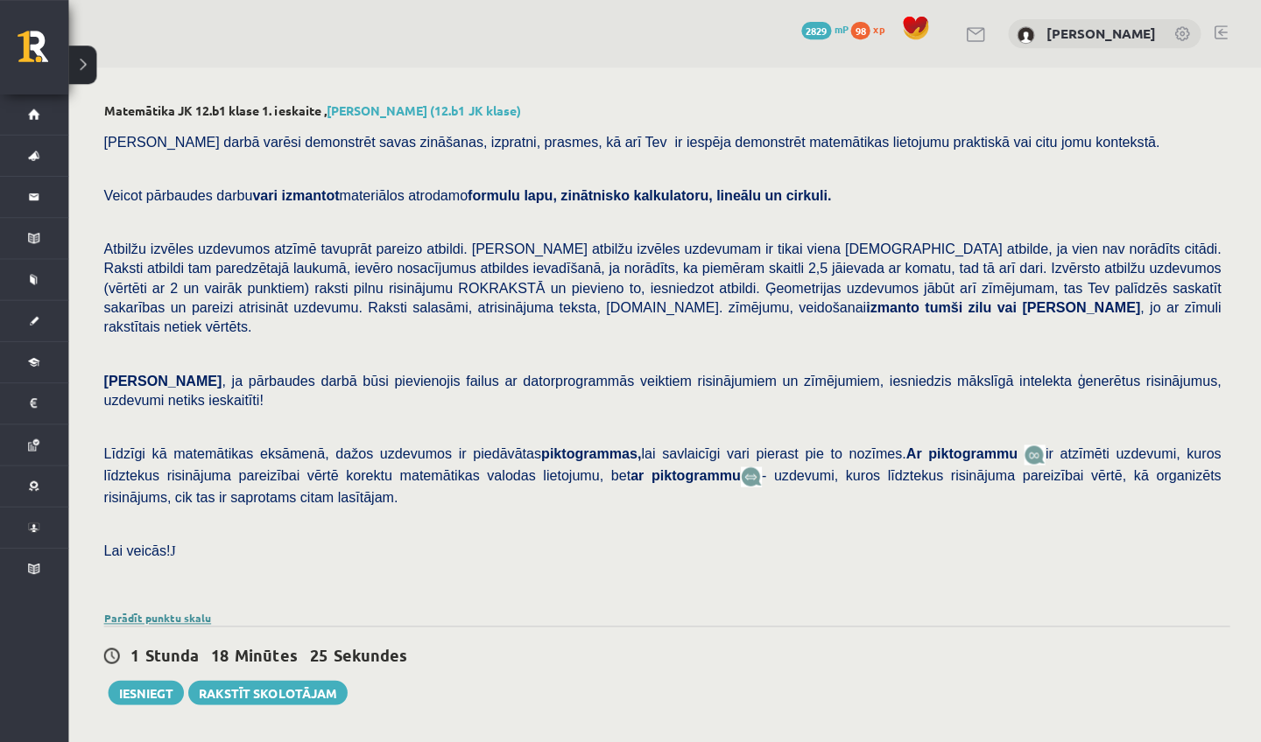
click at [151, 608] on link "Parādīt punktu skalu" at bounding box center [158, 615] width 107 height 14
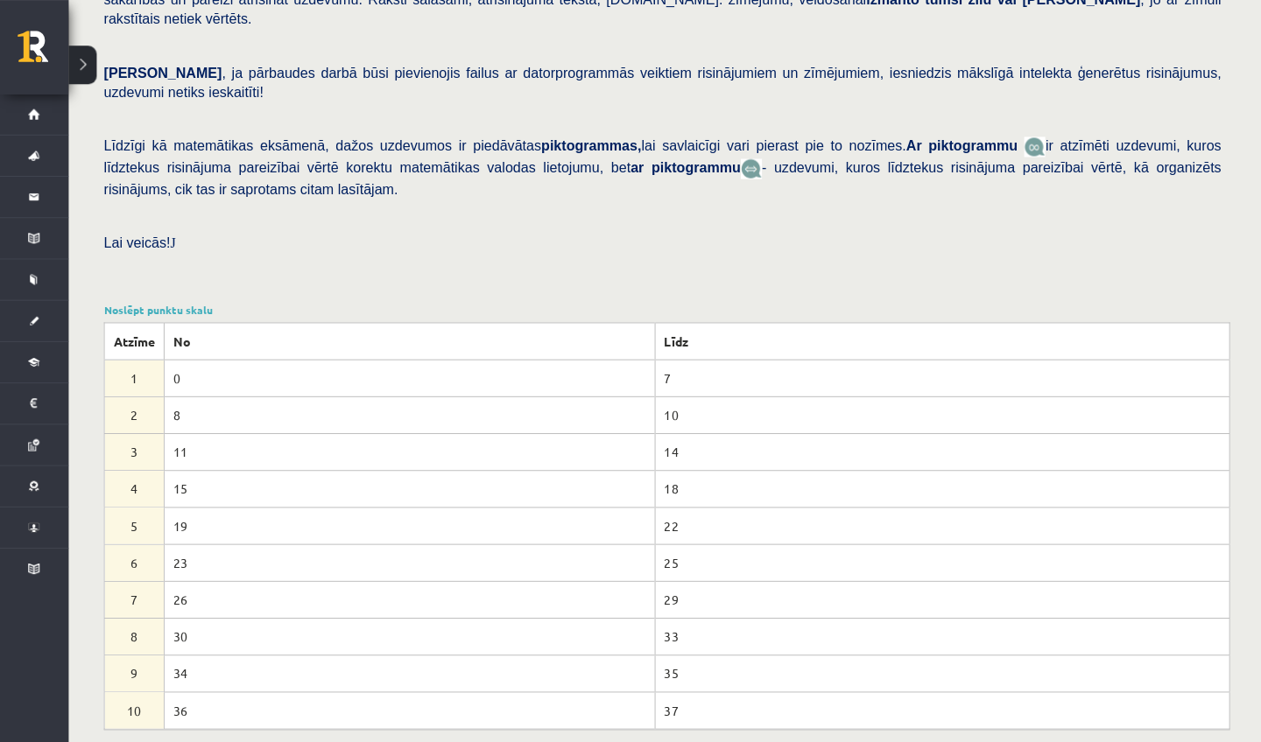
scroll to position [300, 0]
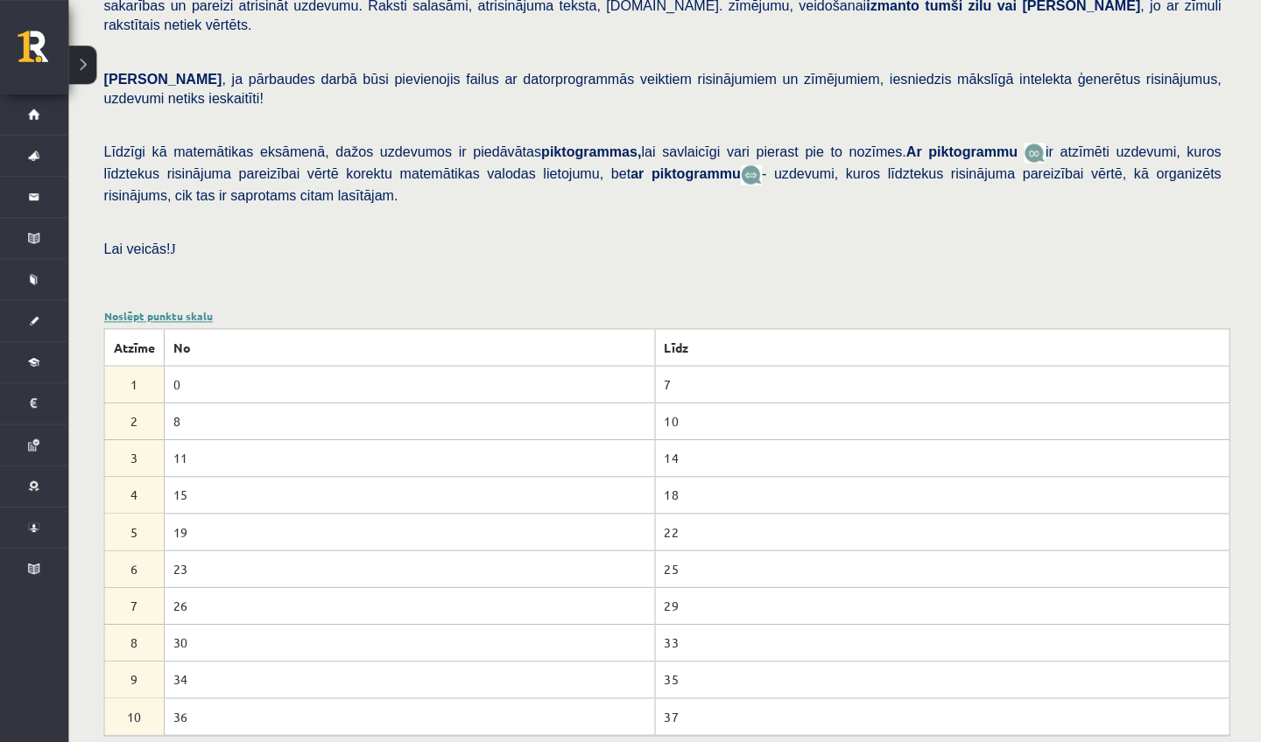
click at [166, 308] on link "Noslēpt punktu skalu" at bounding box center [159, 315] width 109 height 14
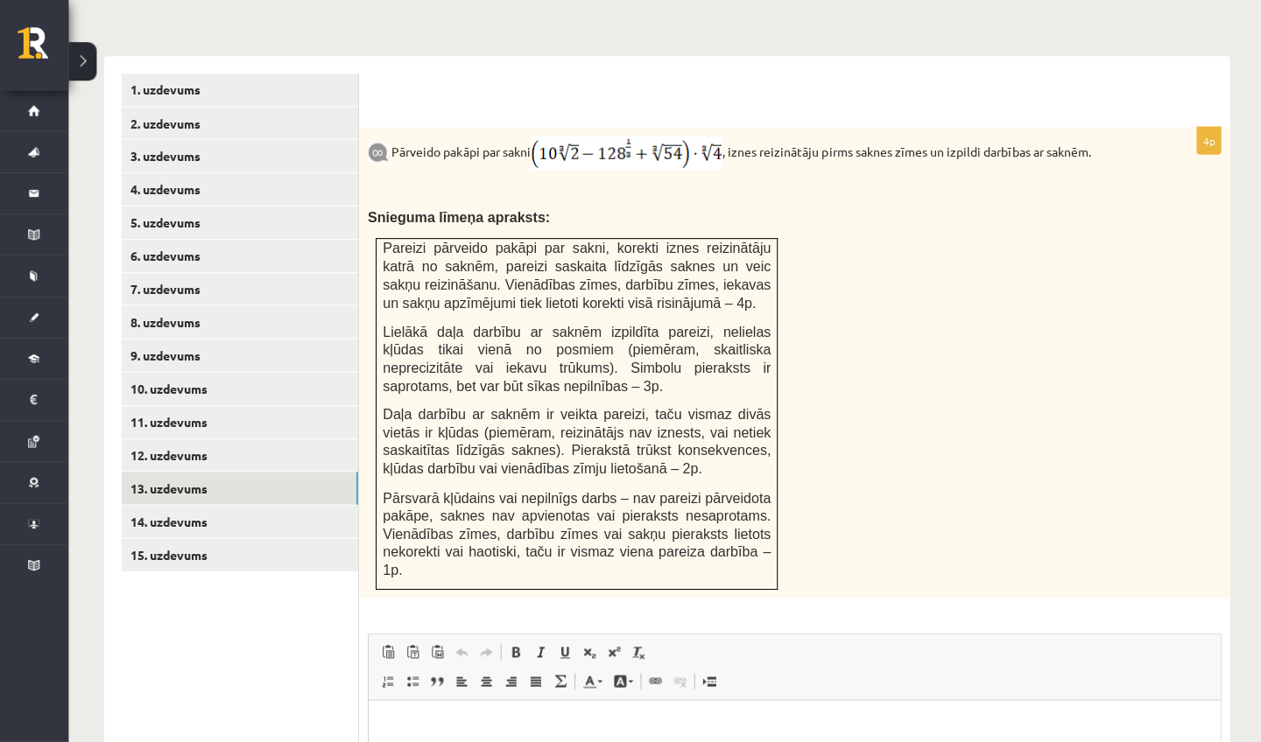
scroll to position [741, 0]
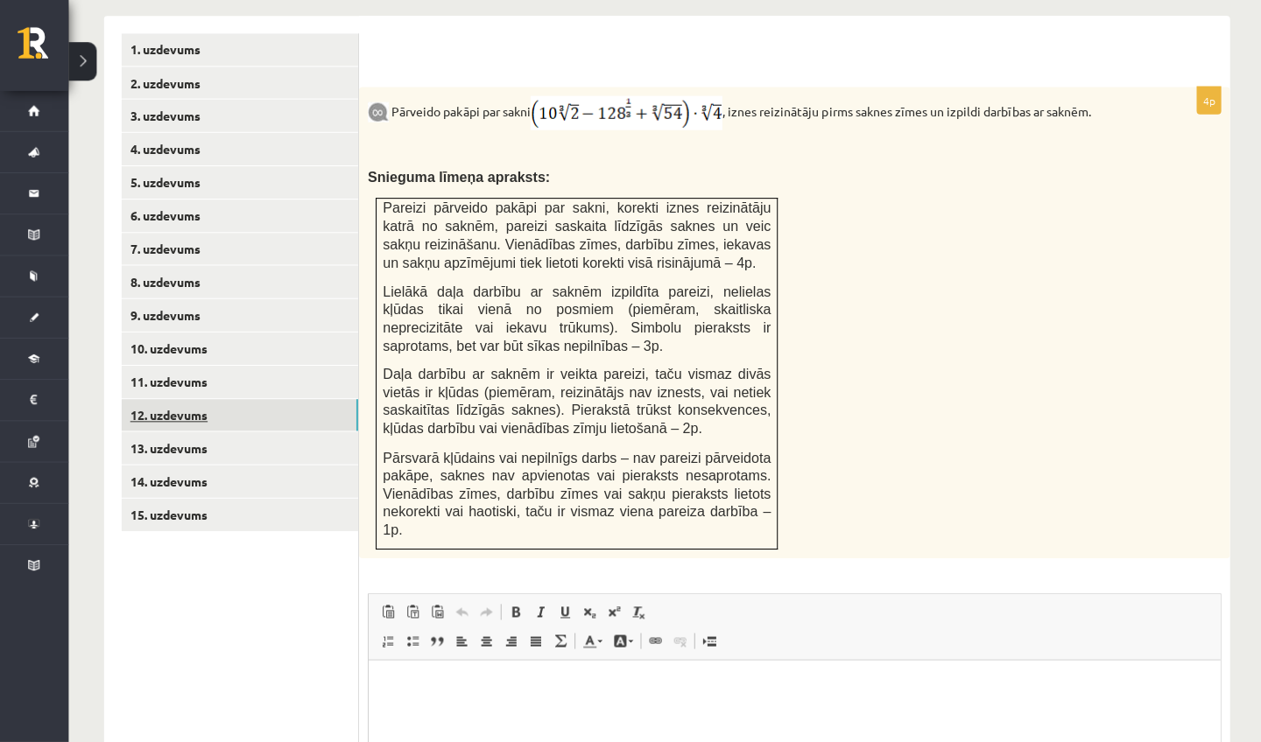
click at [165, 401] on link "12. uzdevums" at bounding box center [240, 417] width 235 height 32
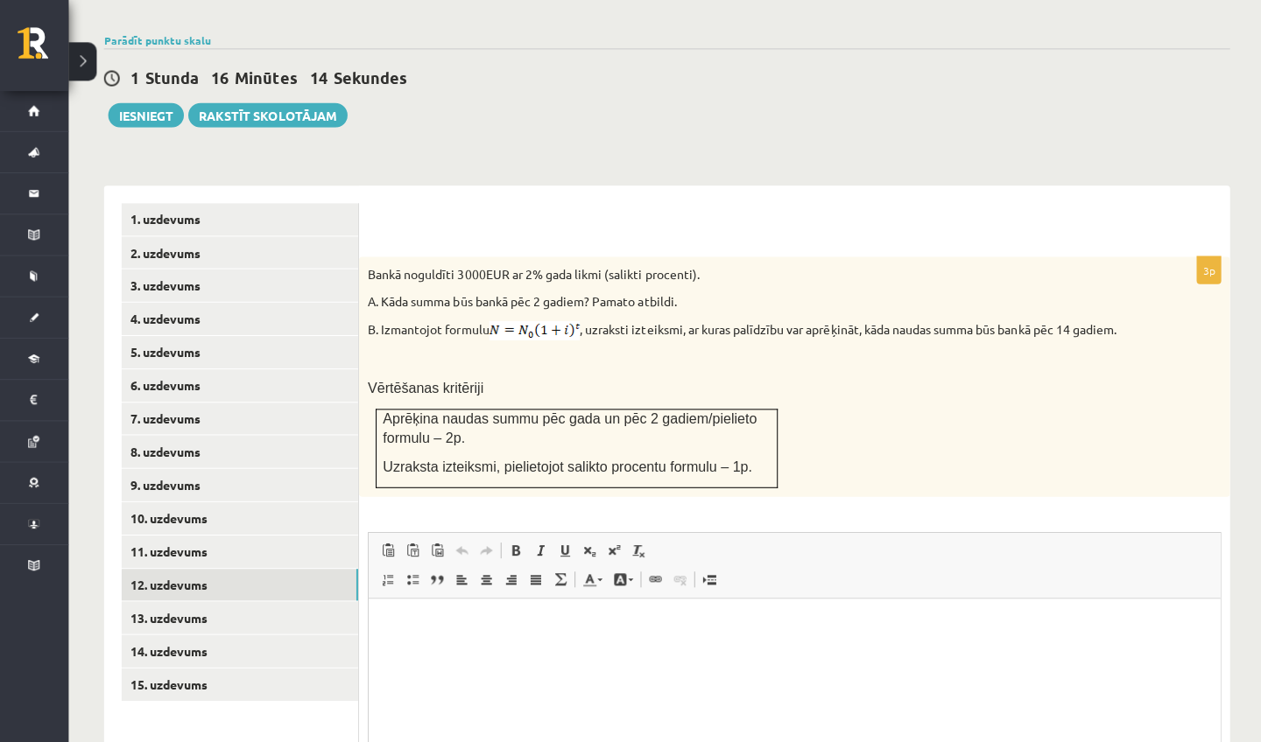
scroll to position [0, 0]
click at [216, 602] on link "13. uzdevums" at bounding box center [240, 618] width 235 height 32
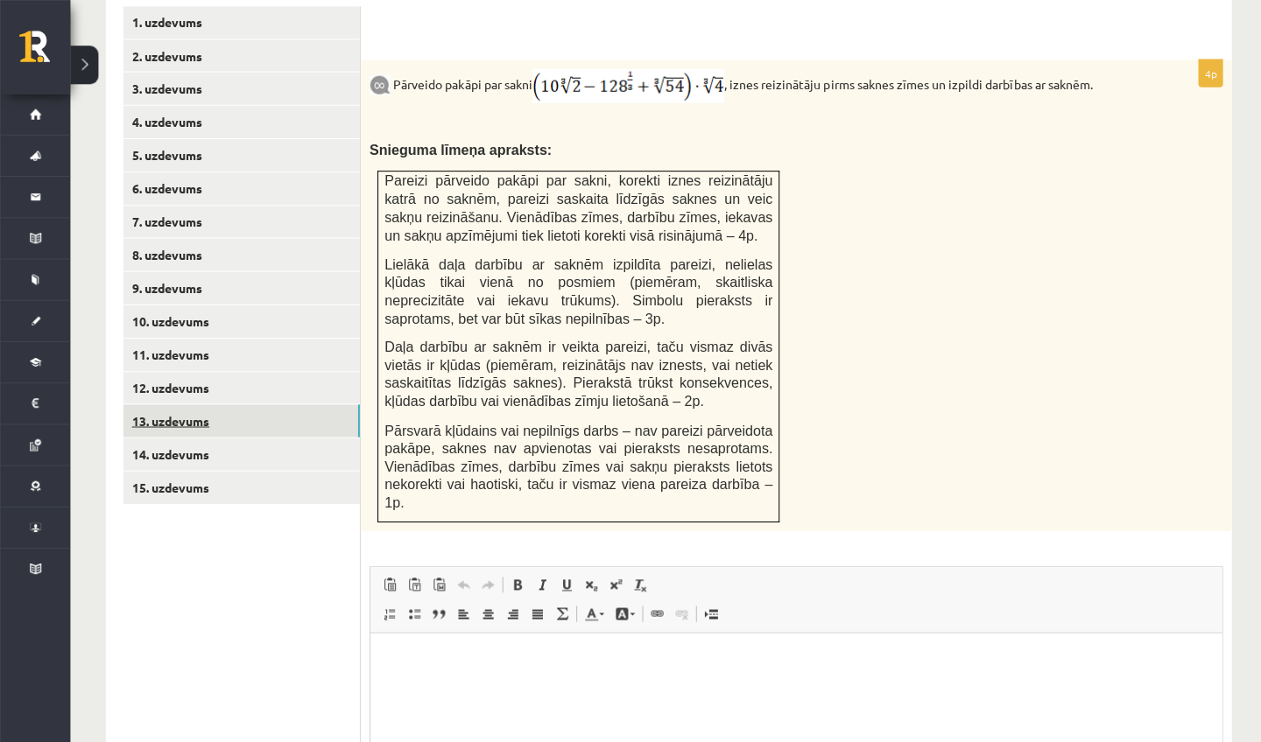
scroll to position [769, 0]
click at [236, 404] on link "13. uzdevums" at bounding box center [240, 420] width 235 height 32
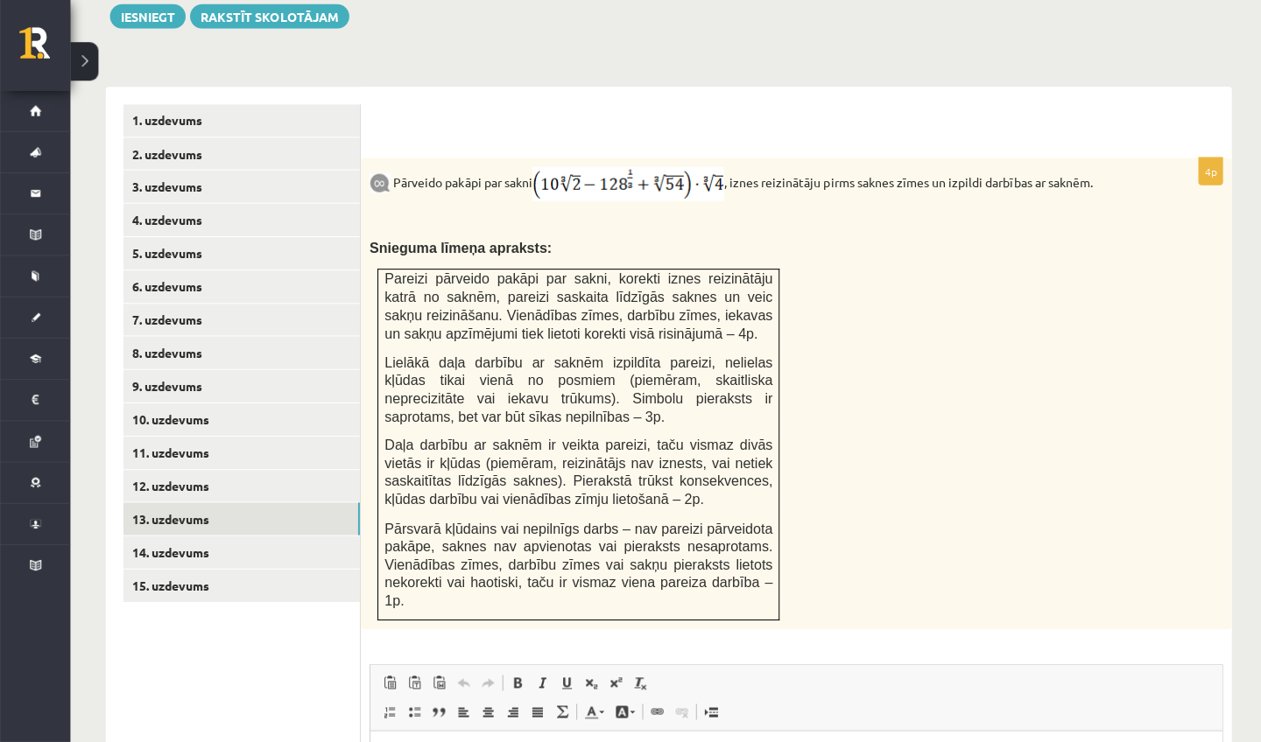
scroll to position [672, 0]
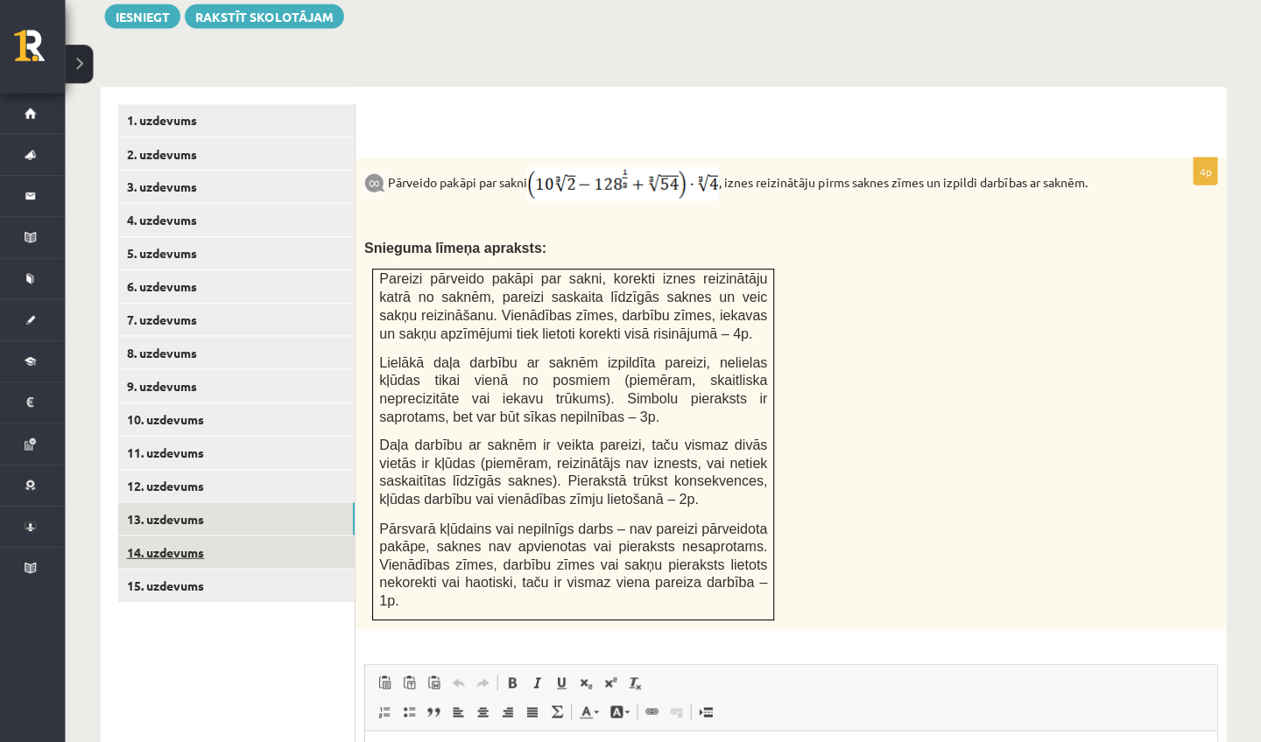
click at [263, 535] on link "14. uzdevums" at bounding box center [240, 551] width 235 height 32
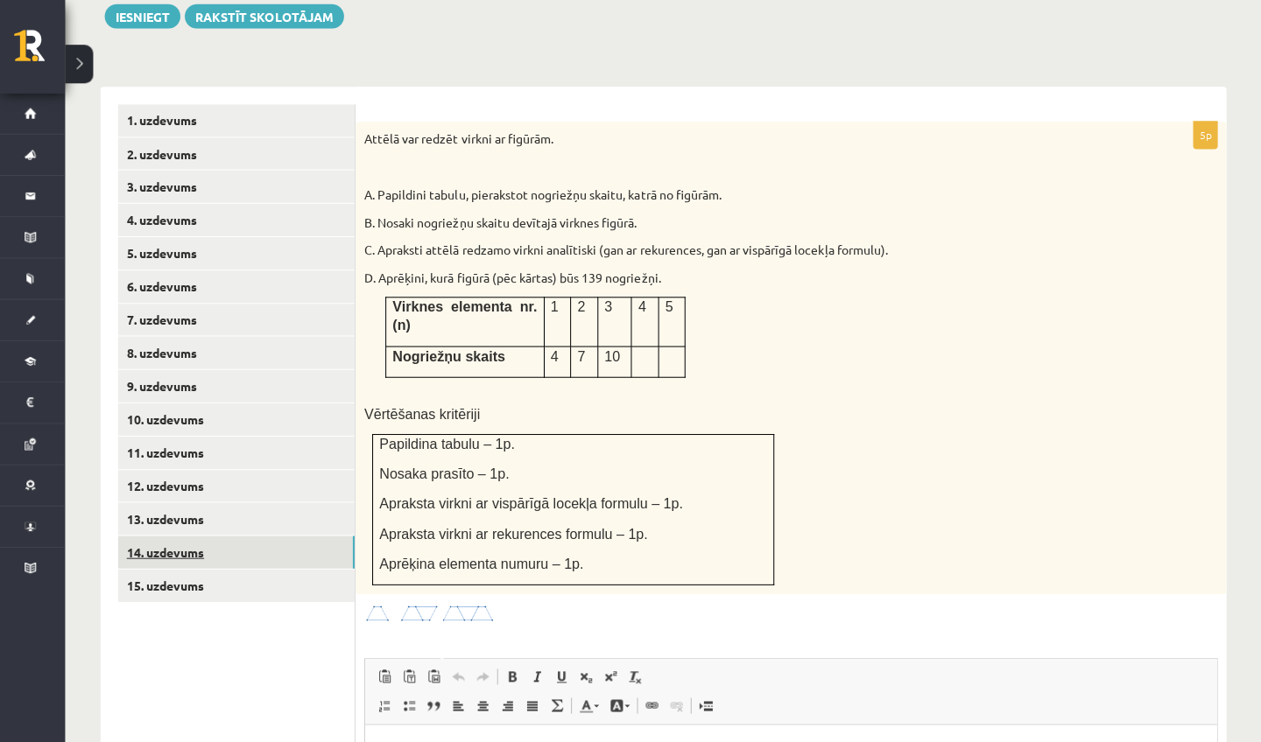
scroll to position [0, 0]
click at [205, 105] on link "1. uzdevums" at bounding box center [240, 121] width 235 height 32
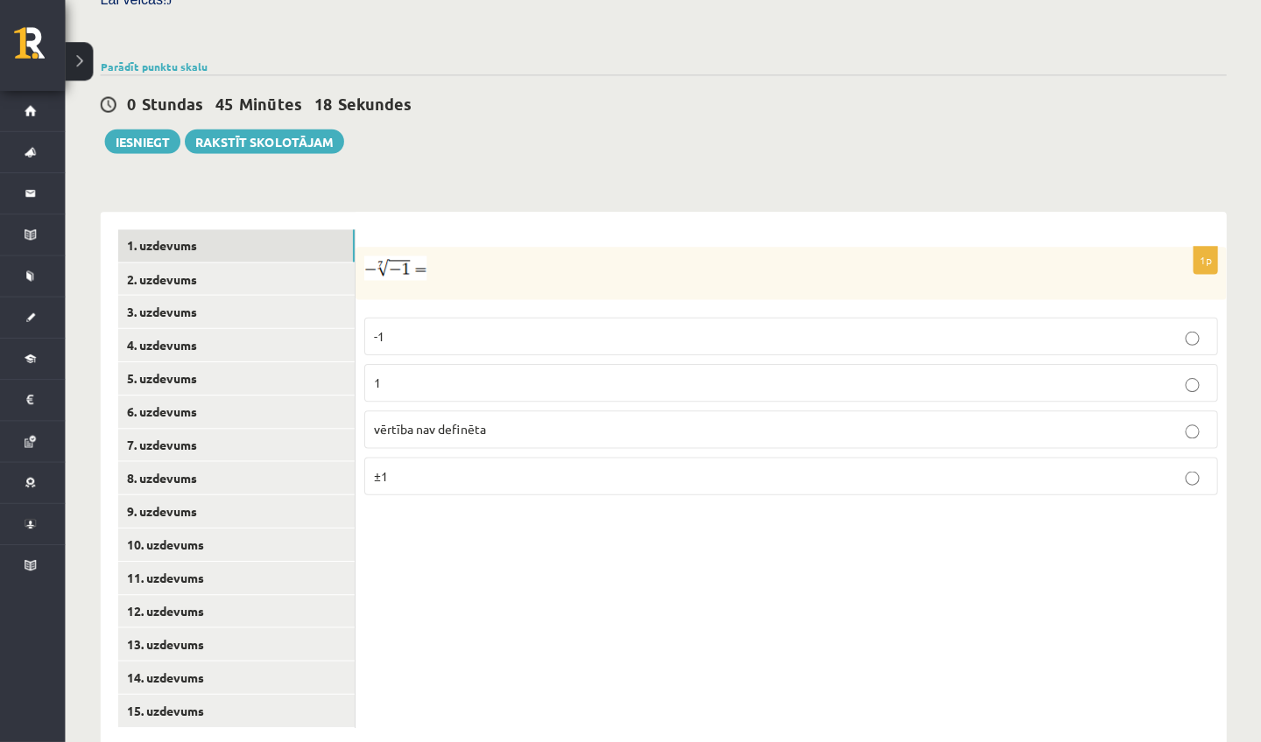
scroll to position [545, 0]
click at [193, 266] on link "2. uzdevums" at bounding box center [240, 282] width 235 height 32
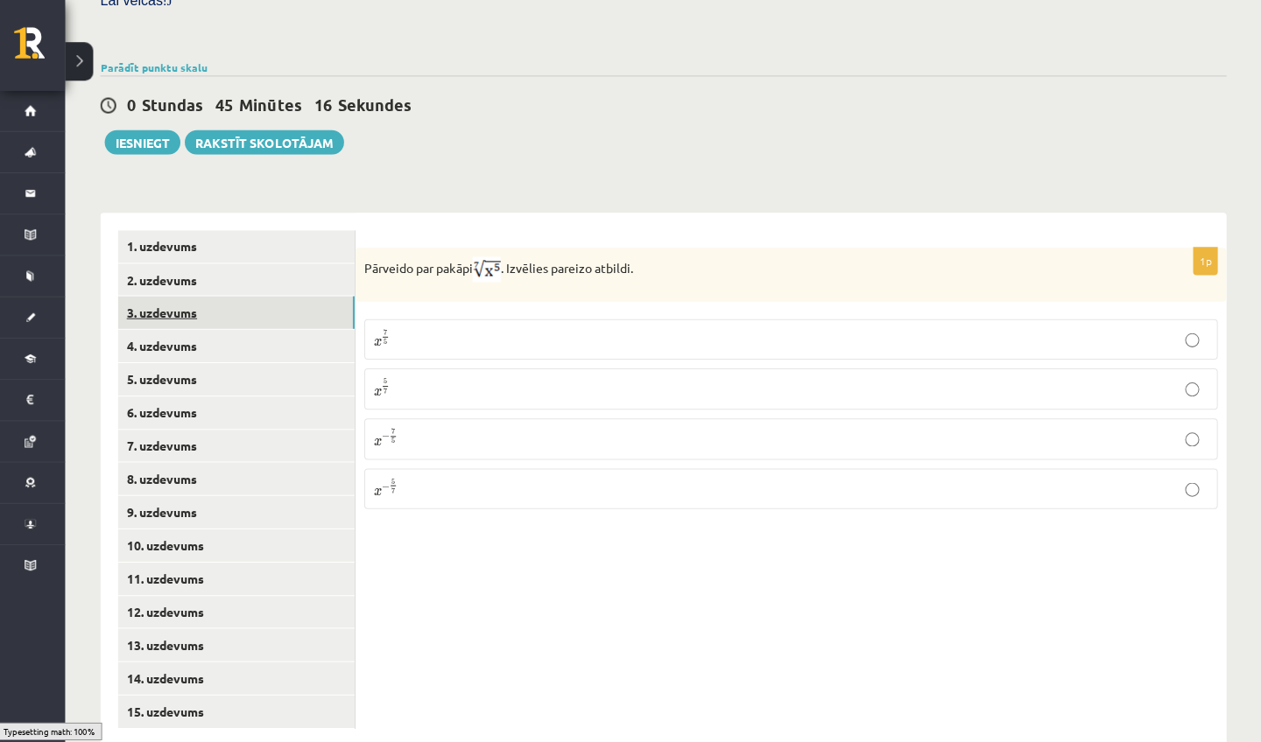
click at [199, 299] on link "3. uzdevums" at bounding box center [240, 315] width 235 height 32
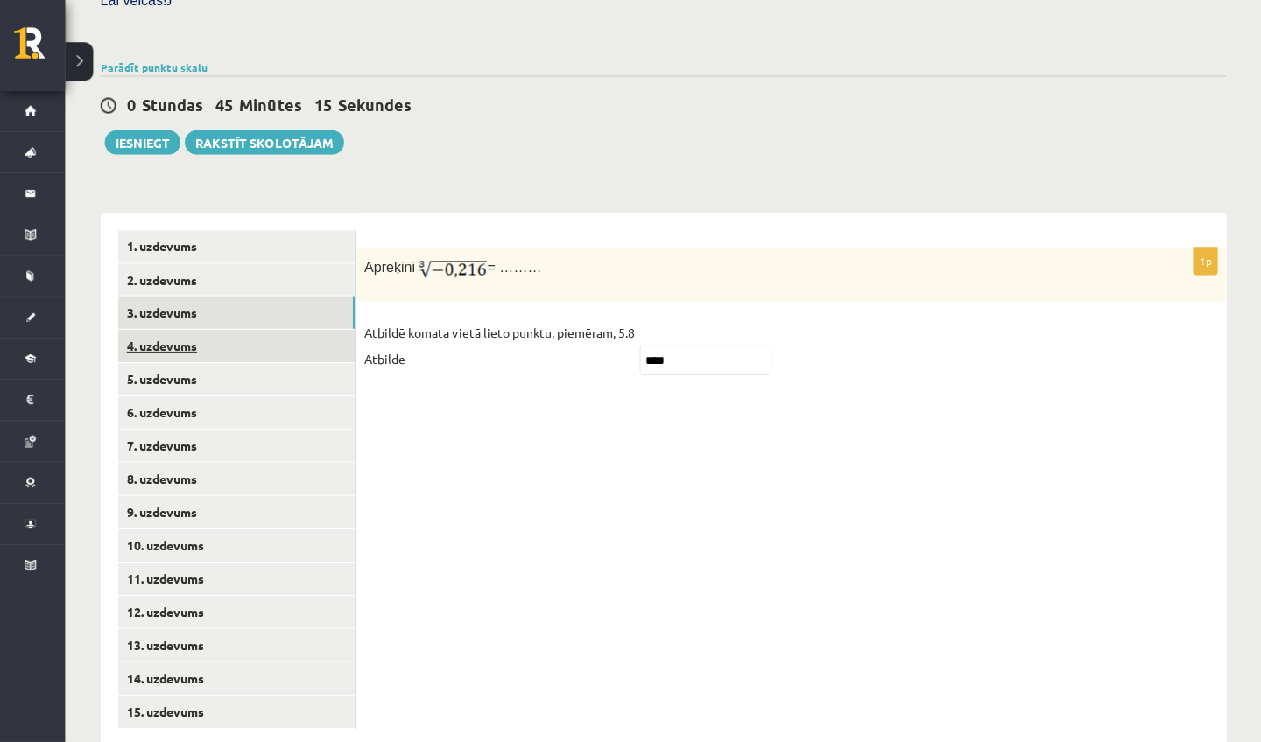
click at [196, 332] on link "4. uzdevums" at bounding box center [240, 348] width 235 height 32
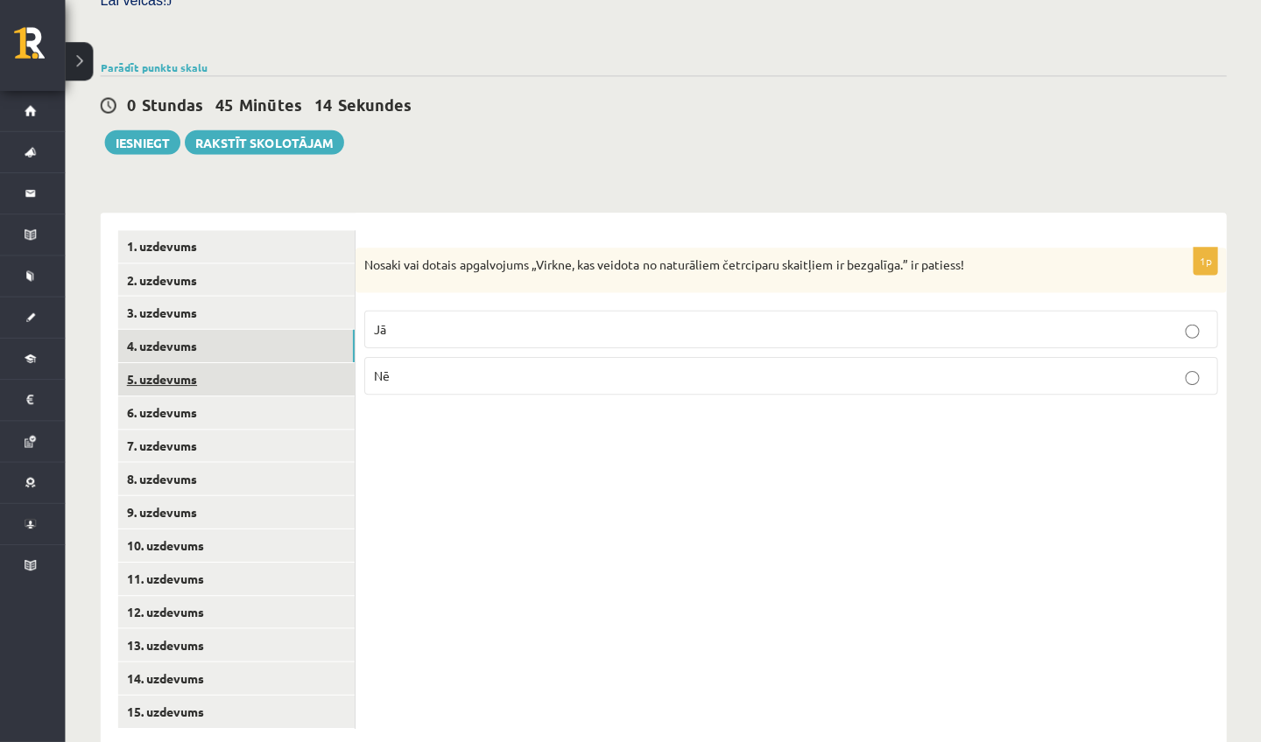
click at [194, 365] on link "5. uzdevums" at bounding box center [240, 381] width 235 height 32
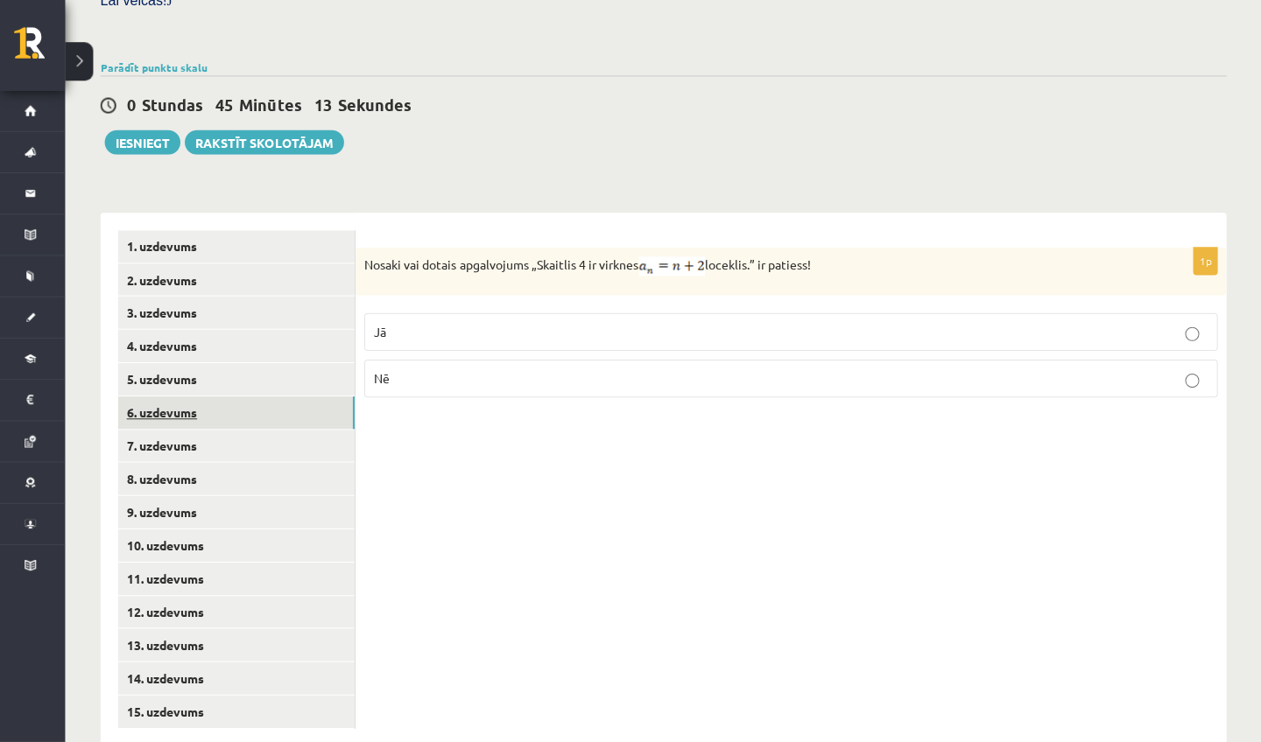
click at [193, 398] on link "6. uzdevums" at bounding box center [240, 414] width 235 height 32
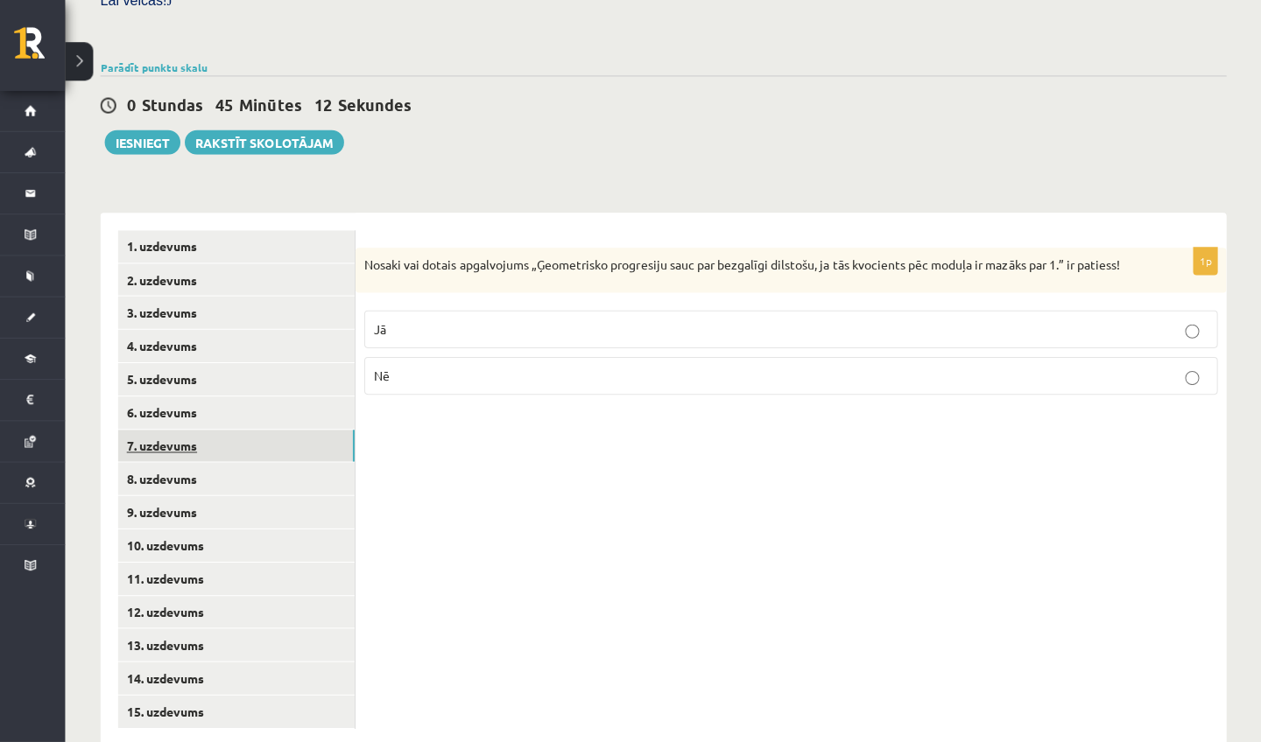
click at [194, 432] on link "7. uzdevums" at bounding box center [240, 448] width 235 height 32
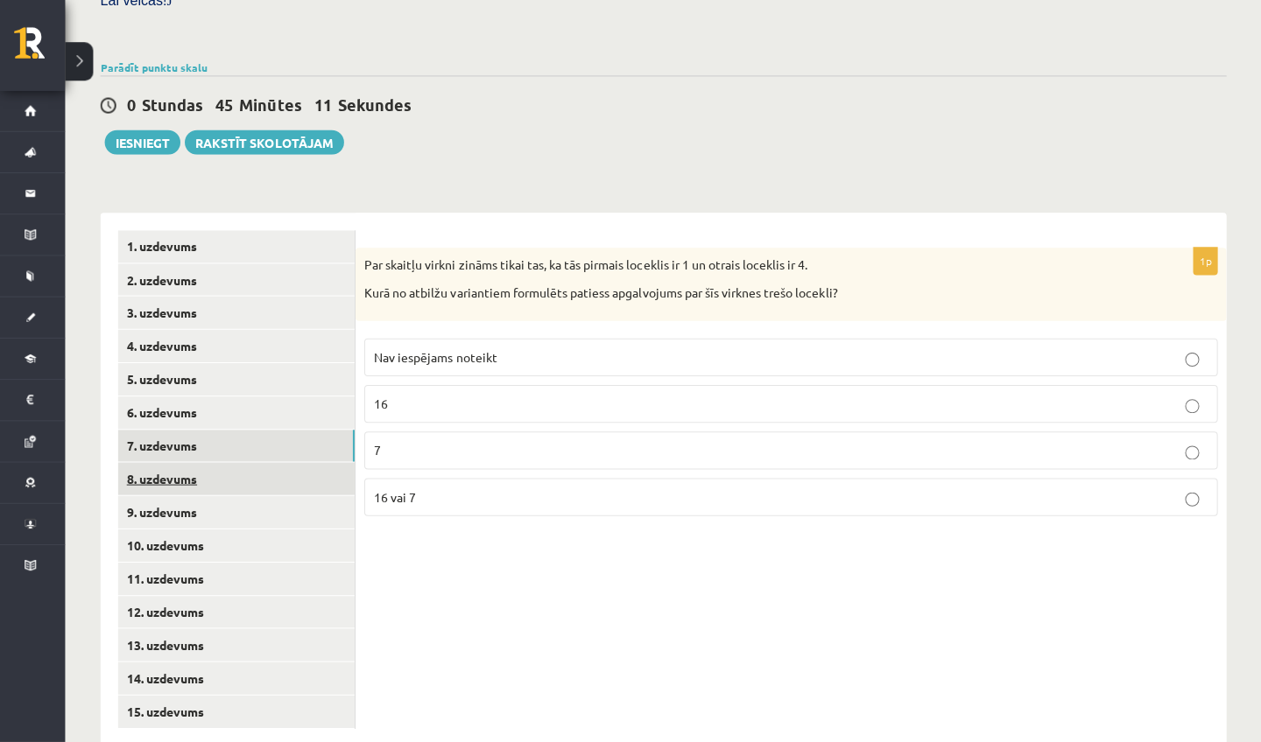
click at [206, 464] on link "8. uzdevums" at bounding box center [240, 480] width 235 height 32
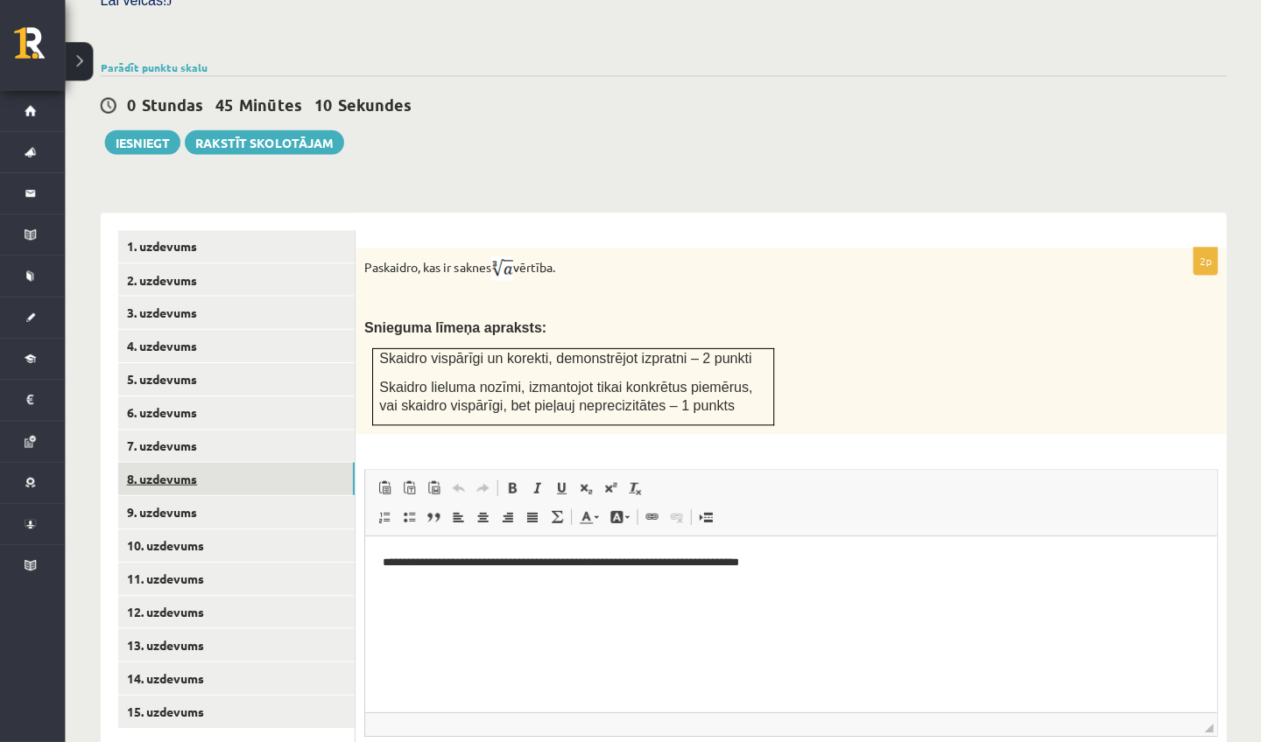
scroll to position [0, 0]
click at [214, 497] on link "9. uzdevums" at bounding box center [240, 513] width 235 height 32
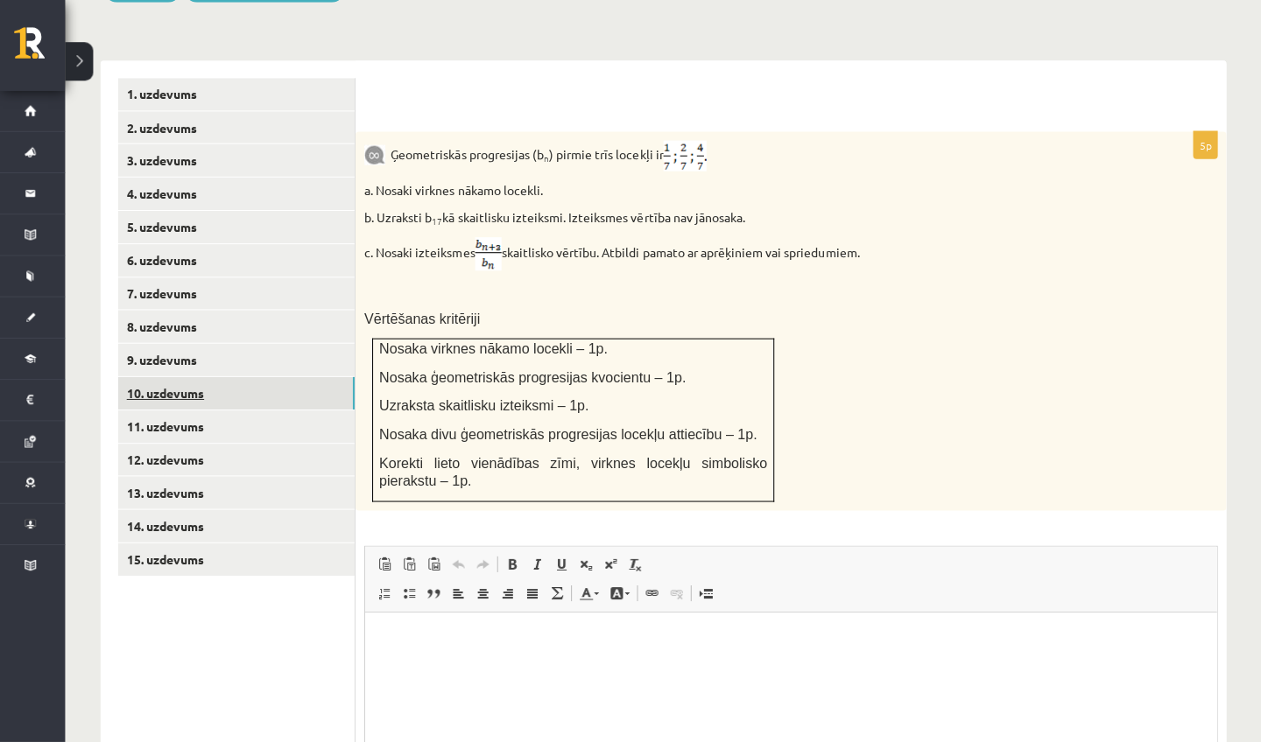
click at [224, 379] on link "10. uzdevums" at bounding box center [240, 395] width 235 height 32
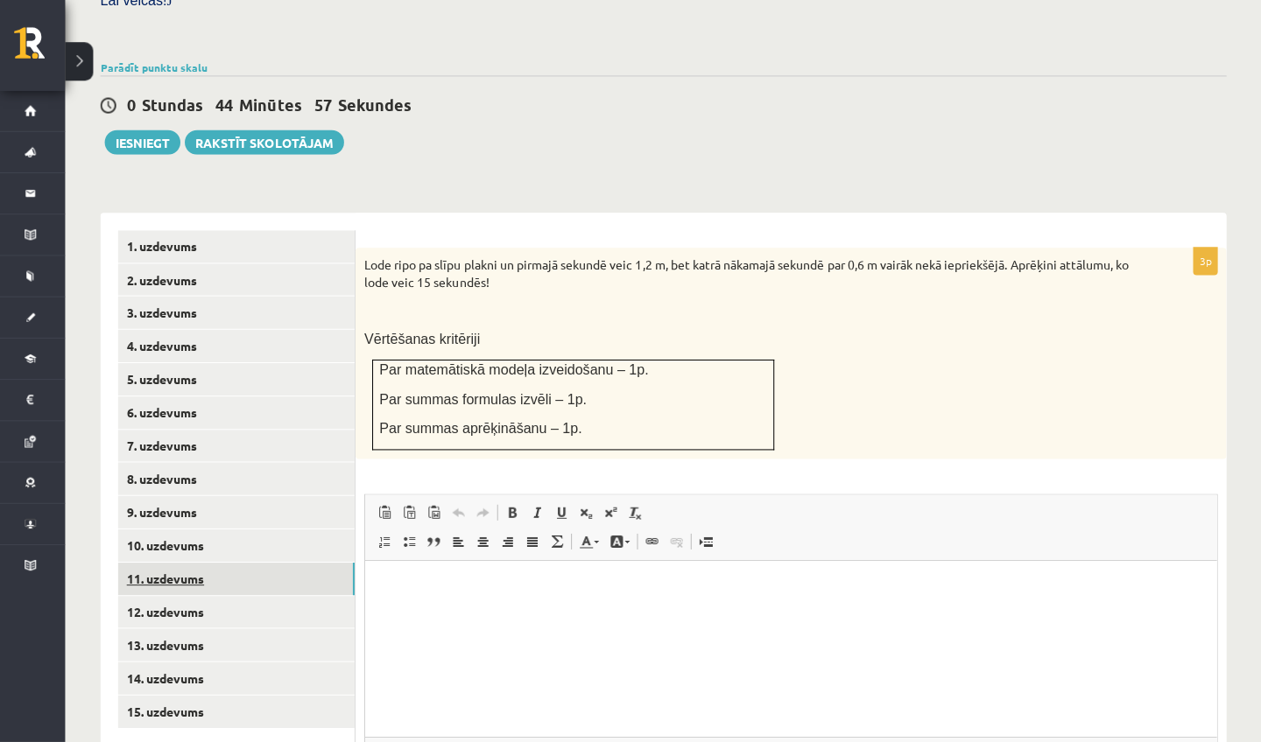
click at [247, 564] on link "11. uzdevums" at bounding box center [240, 580] width 235 height 32
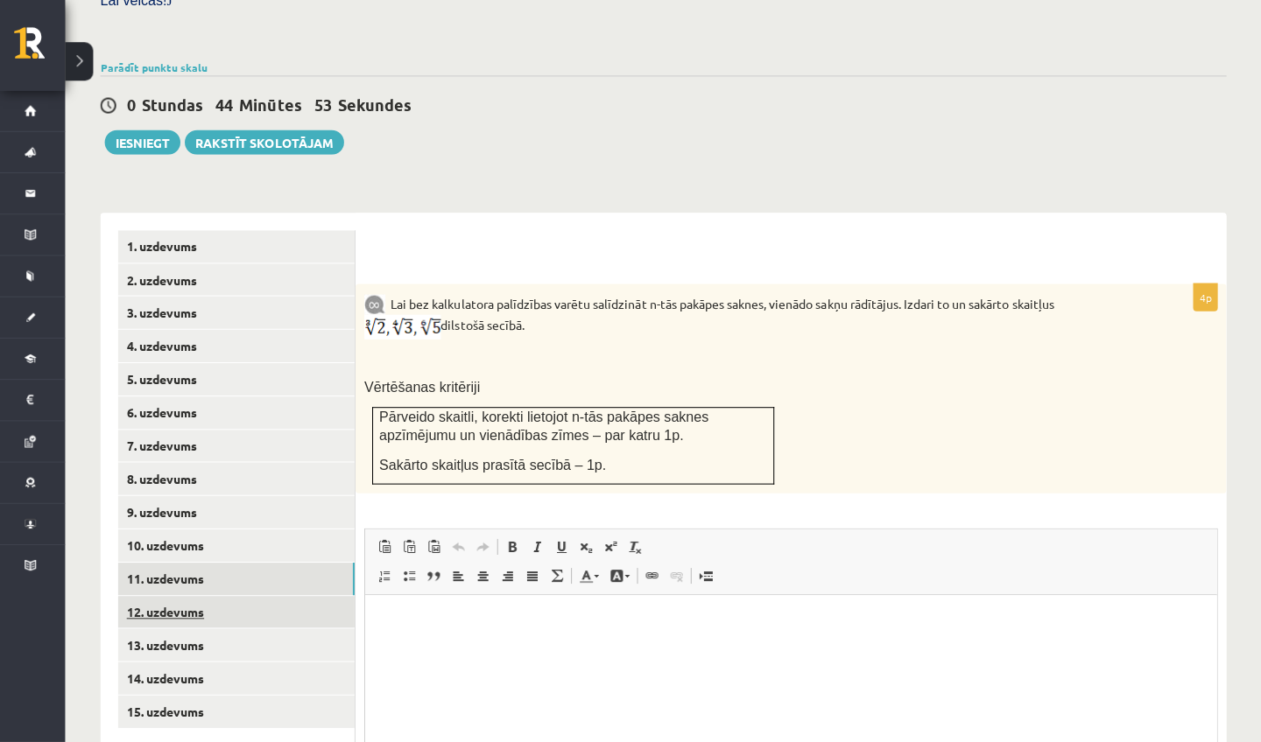
click at [228, 597] on link "12. uzdevums" at bounding box center [240, 613] width 235 height 32
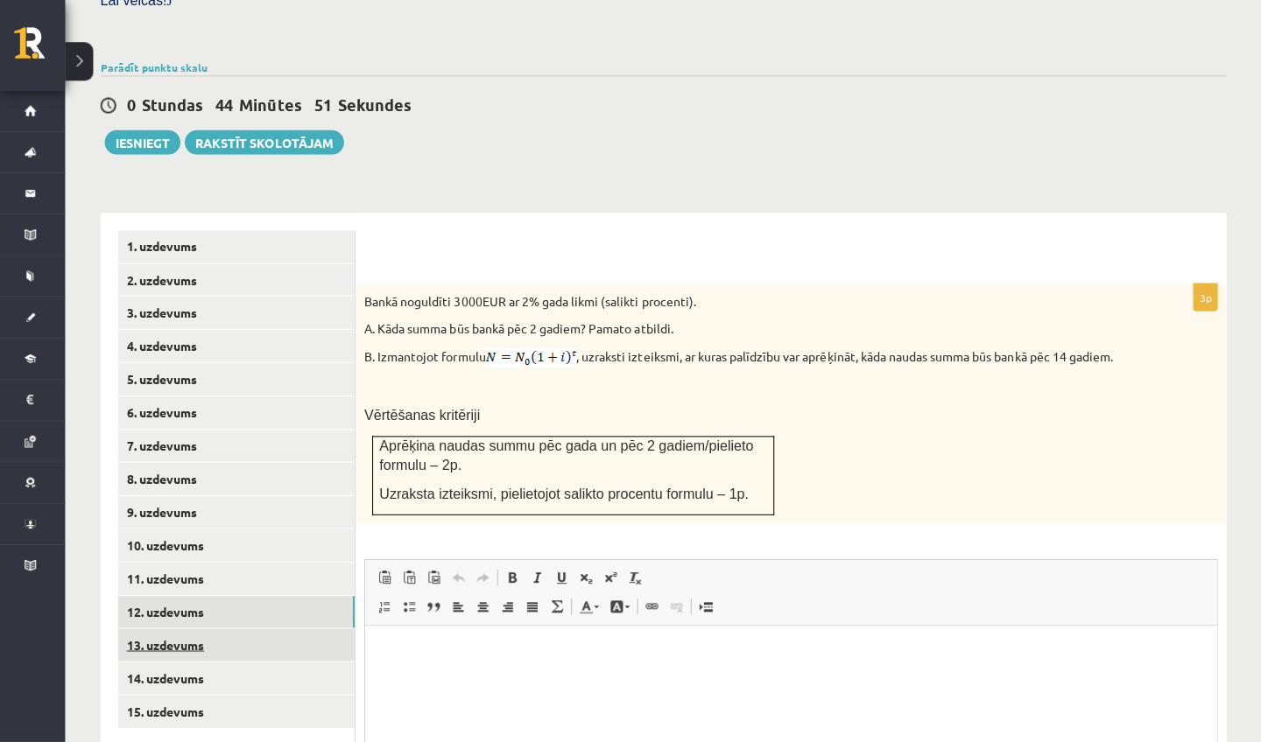
click at [236, 629] on link "13. uzdevums" at bounding box center [240, 645] width 235 height 32
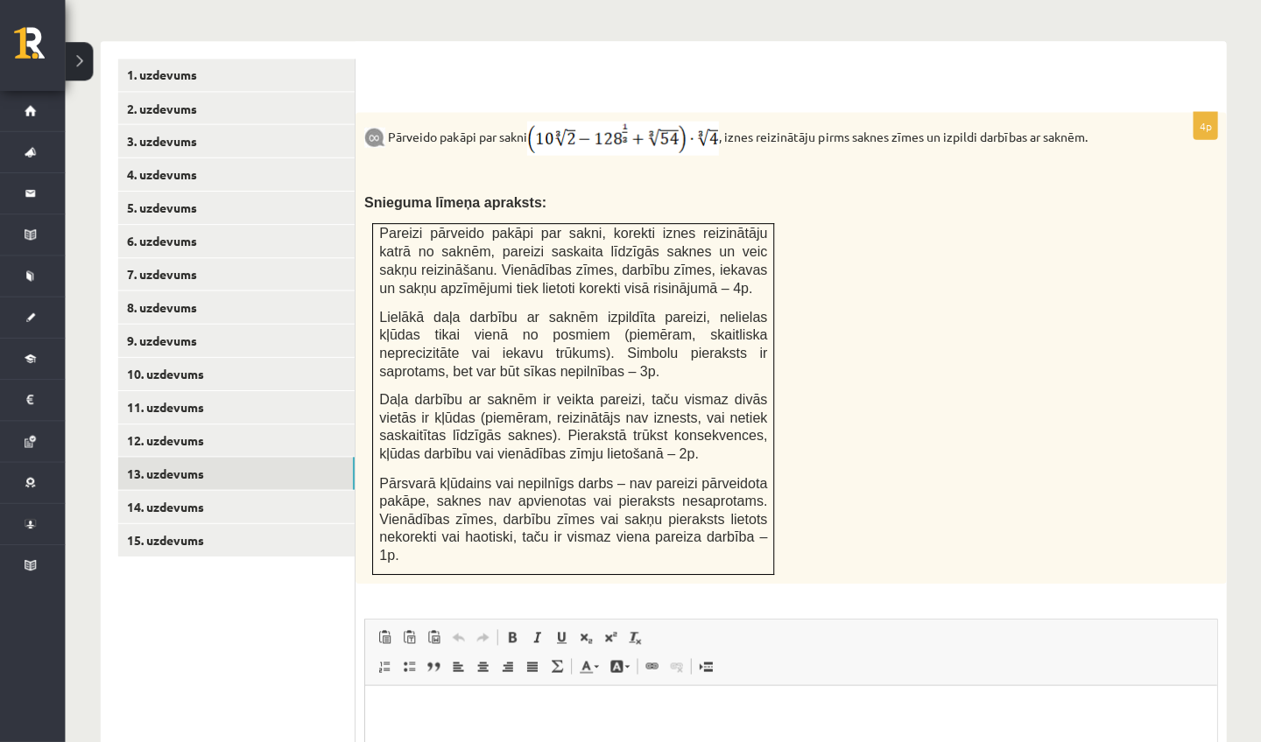
scroll to position [719, 0]
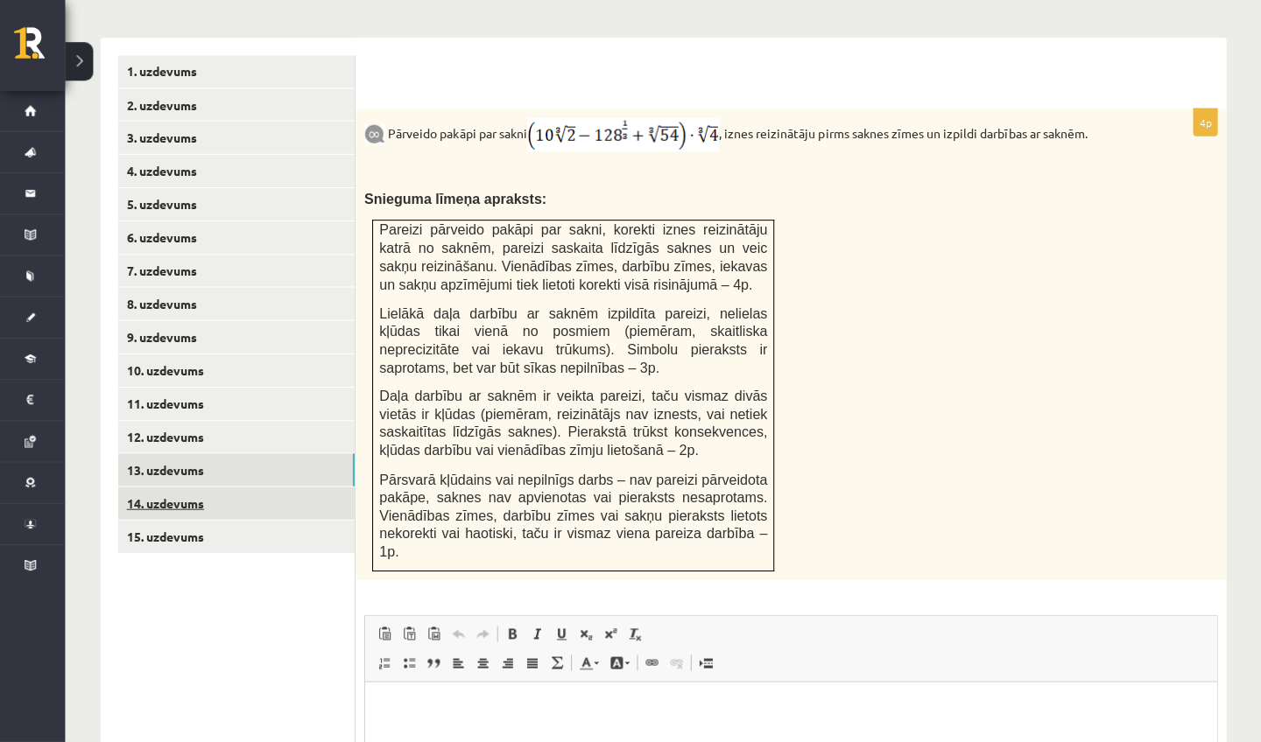
click at [230, 488] on link "14. uzdevums" at bounding box center [240, 504] width 235 height 32
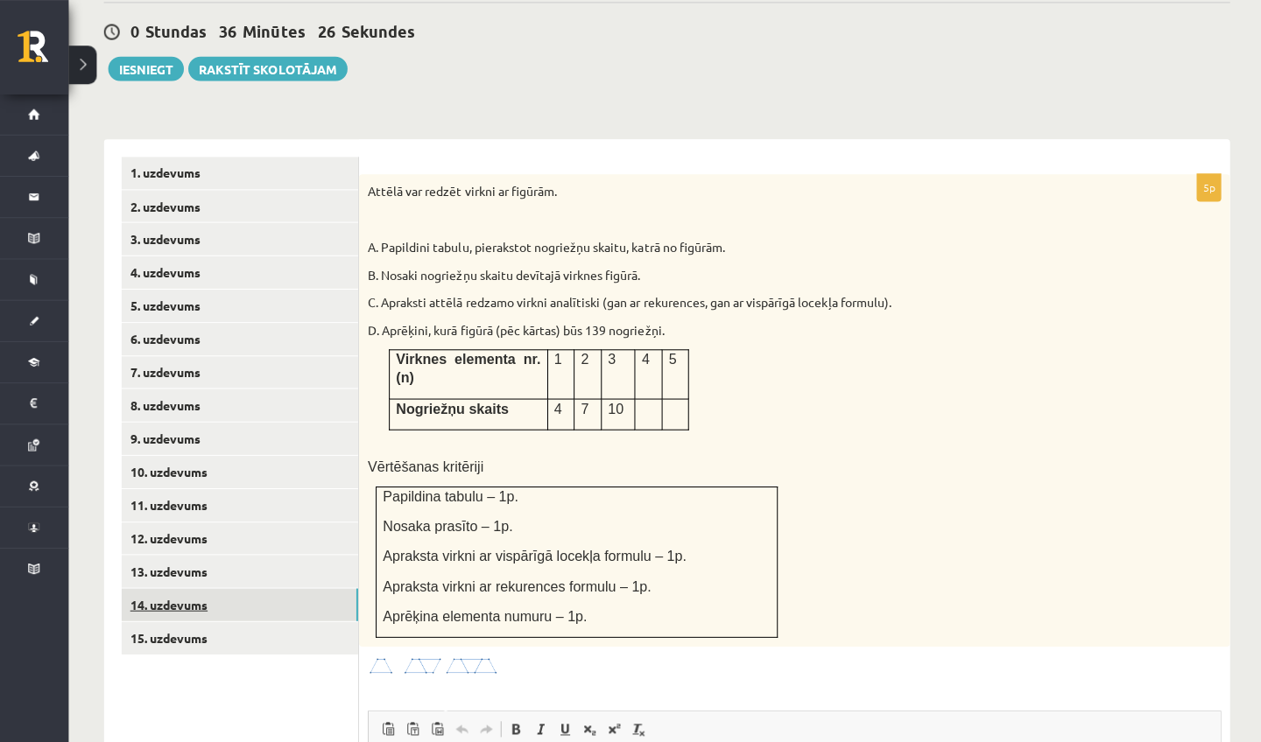
scroll to position [541, 0]
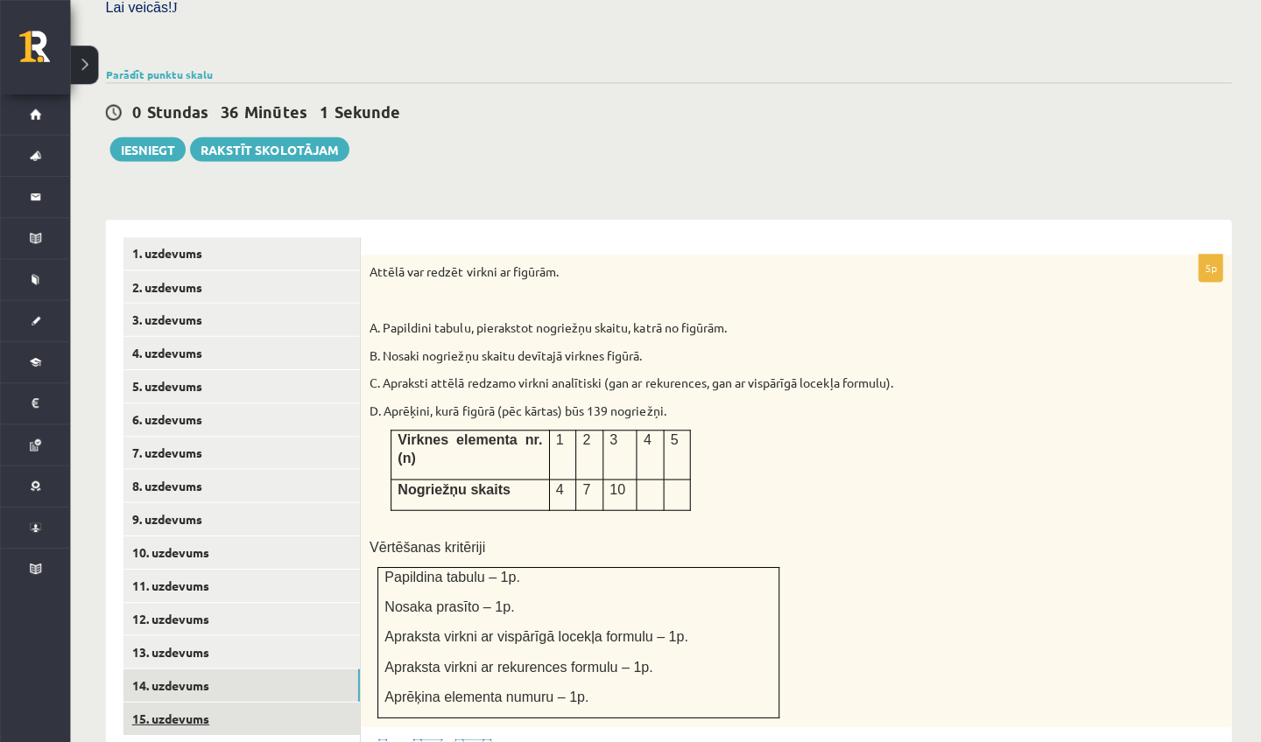
click at [328, 699] on link "15. uzdevums" at bounding box center [240, 715] width 235 height 32
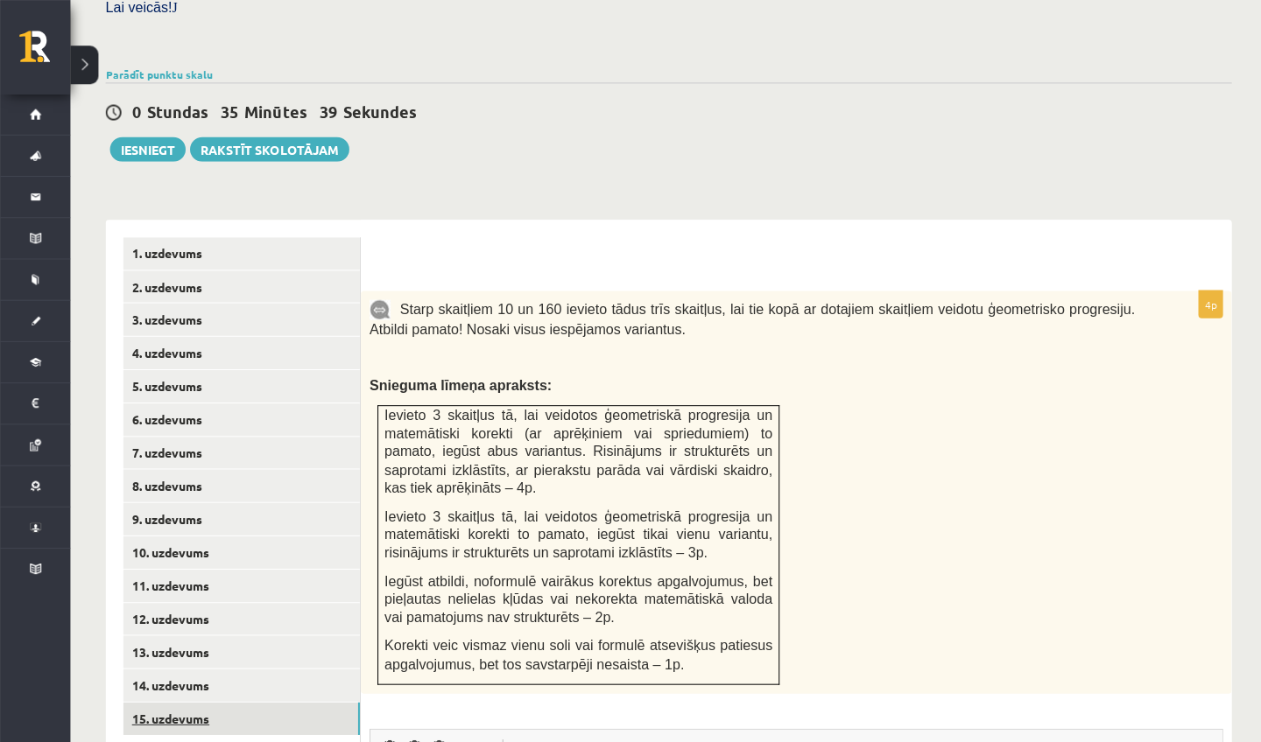
scroll to position [0, 0]
click at [175, 67] on link "Parādīt punktu skalu" at bounding box center [158, 74] width 107 height 14
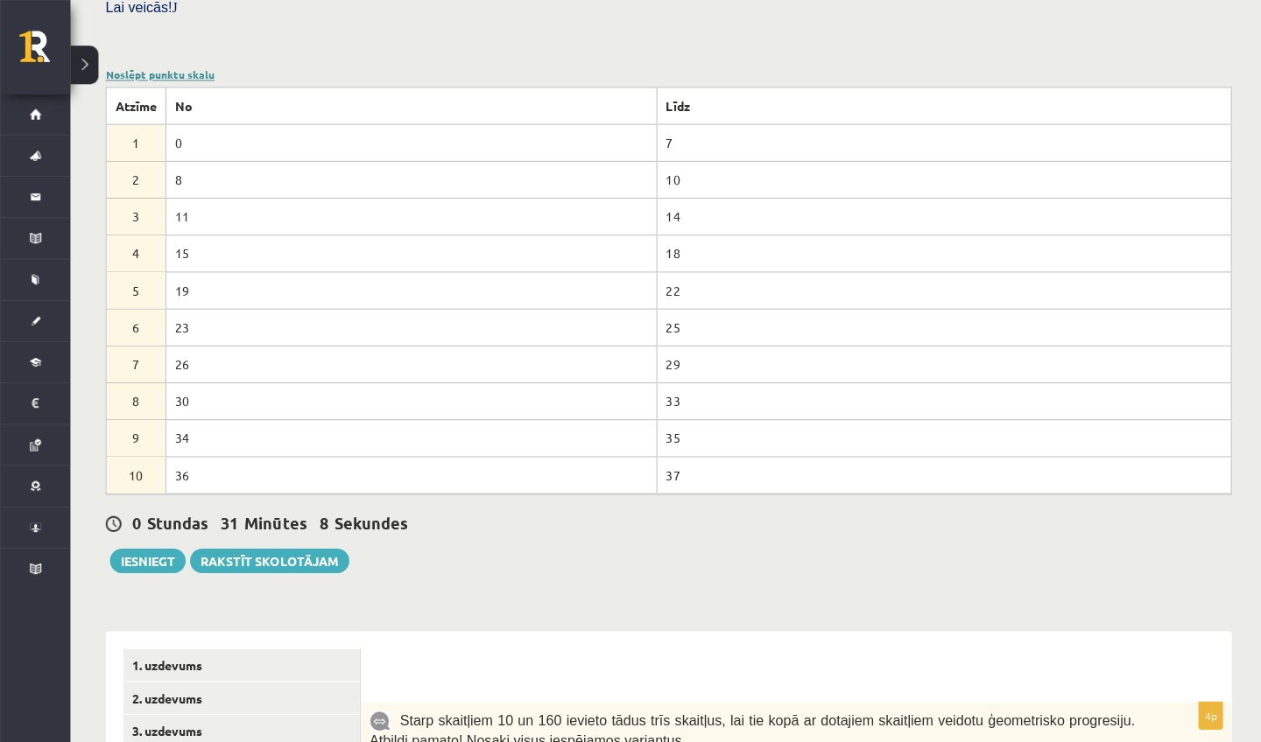
click at [151, 67] on link "Noslēpt punktu skalu" at bounding box center [159, 74] width 109 height 14
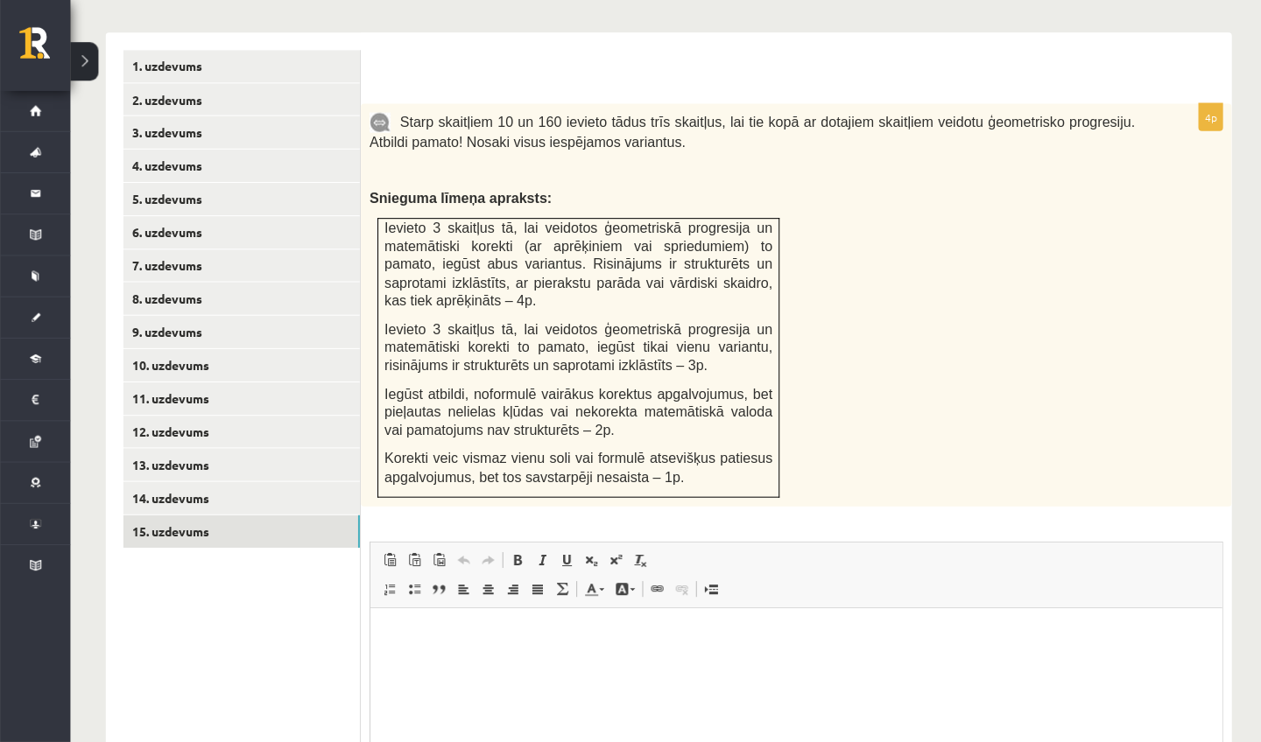
scroll to position [736, 0]
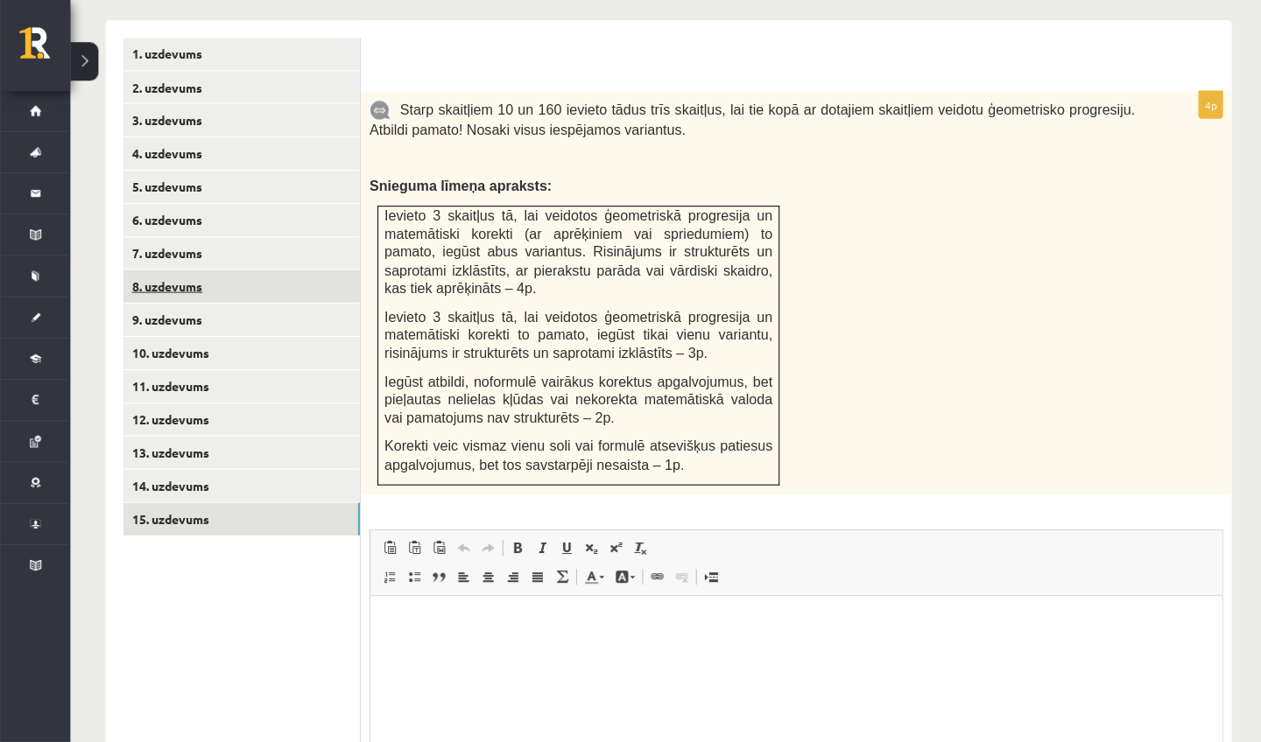
click at [237, 272] on link "8. uzdevums" at bounding box center [240, 288] width 235 height 32
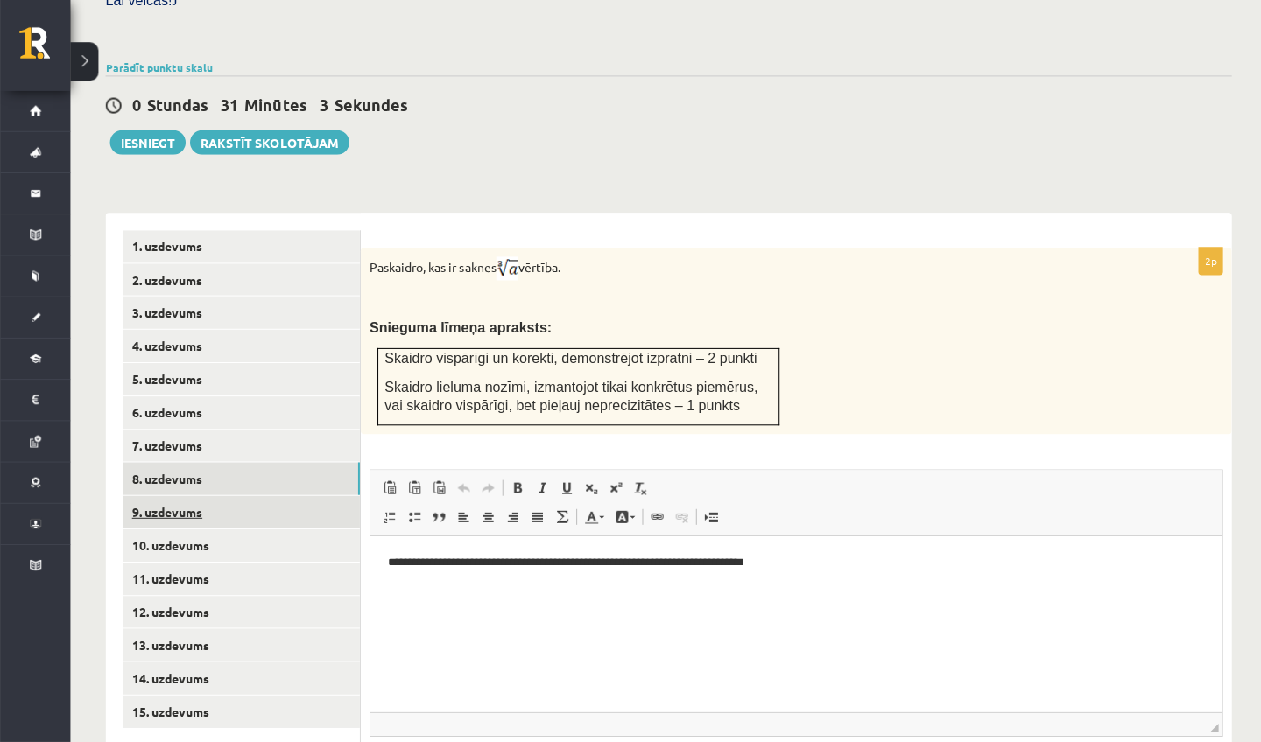
scroll to position [0, 0]
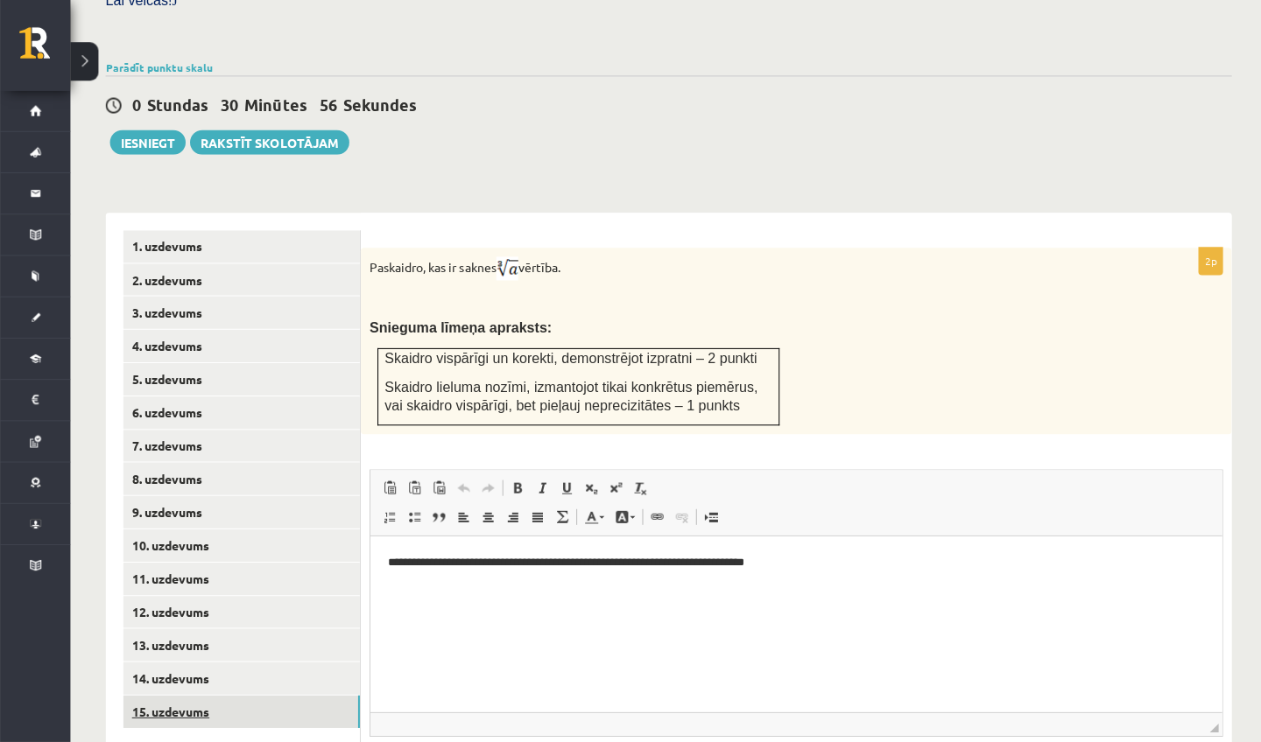
click at [205, 696] on link "15. uzdevums" at bounding box center [240, 712] width 235 height 32
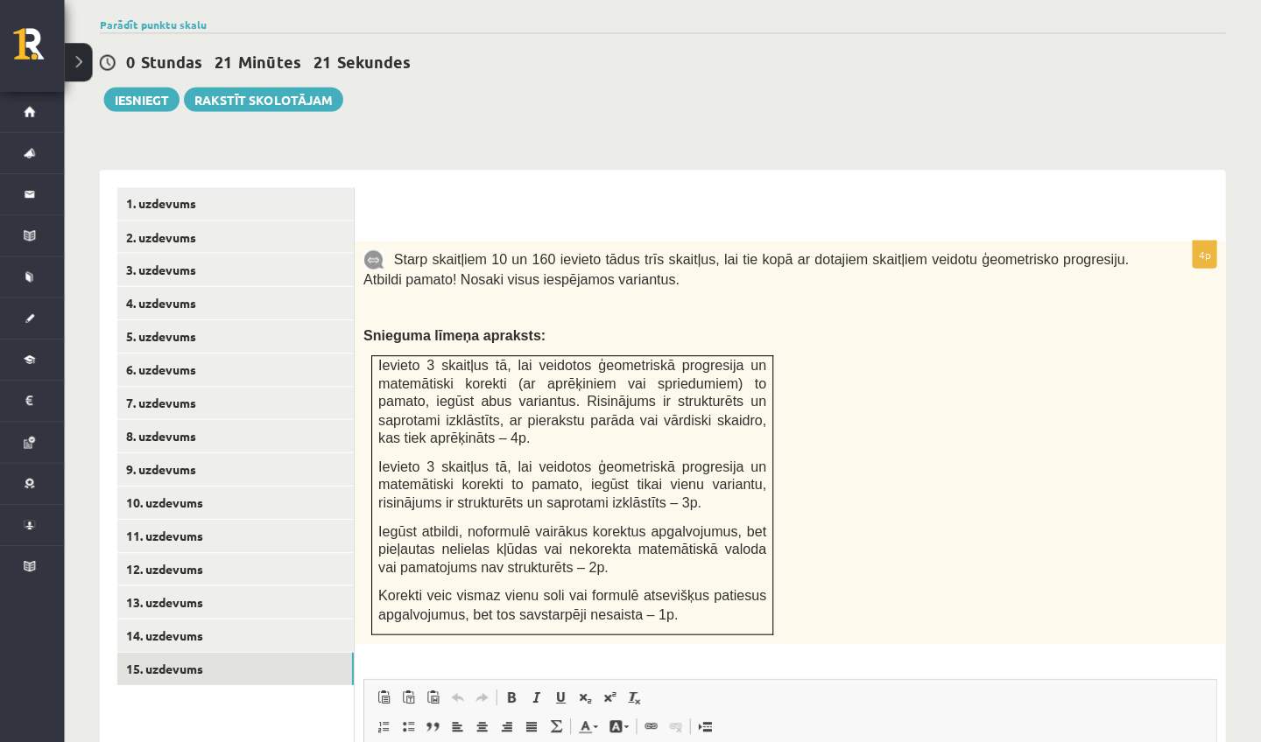
scroll to position [588, 0]
click at [207, 619] on link "14. uzdevums" at bounding box center [240, 635] width 235 height 32
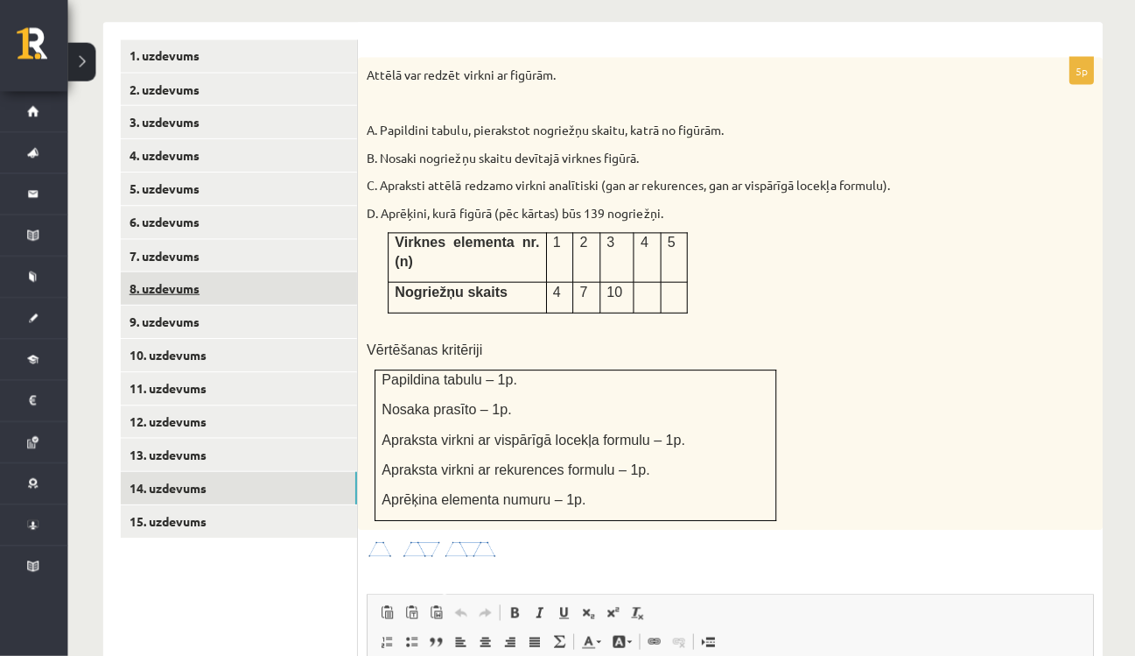
scroll to position [762, 0]
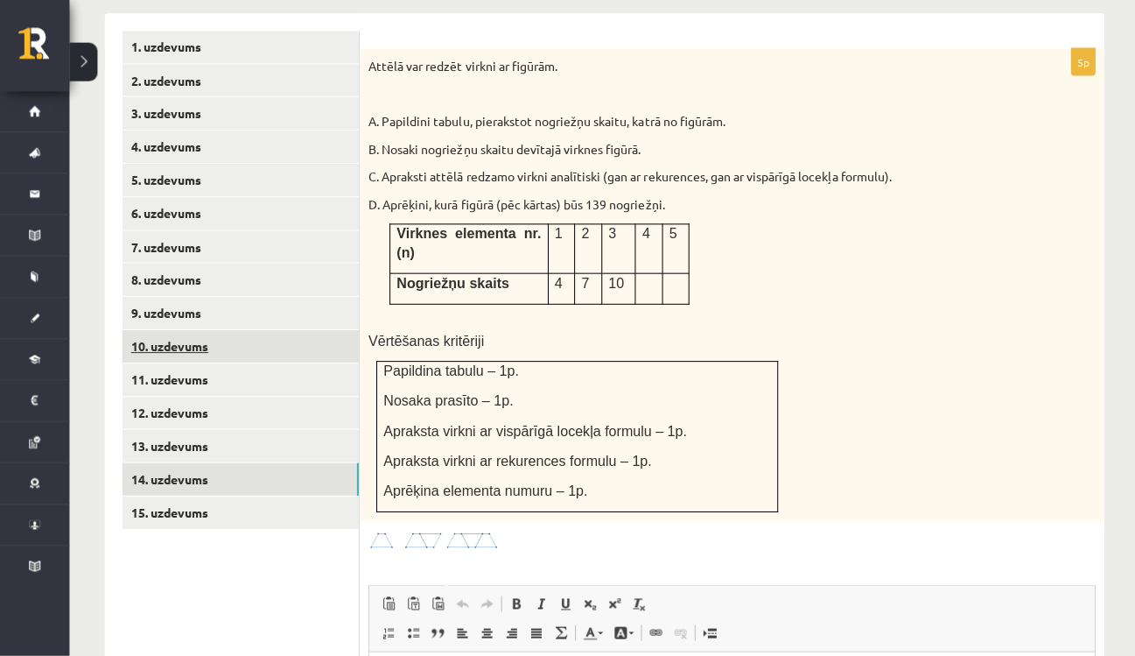
click at [176, 332] on link "10. uzdevums" at bounding box center [240, 348] width 235 height 32
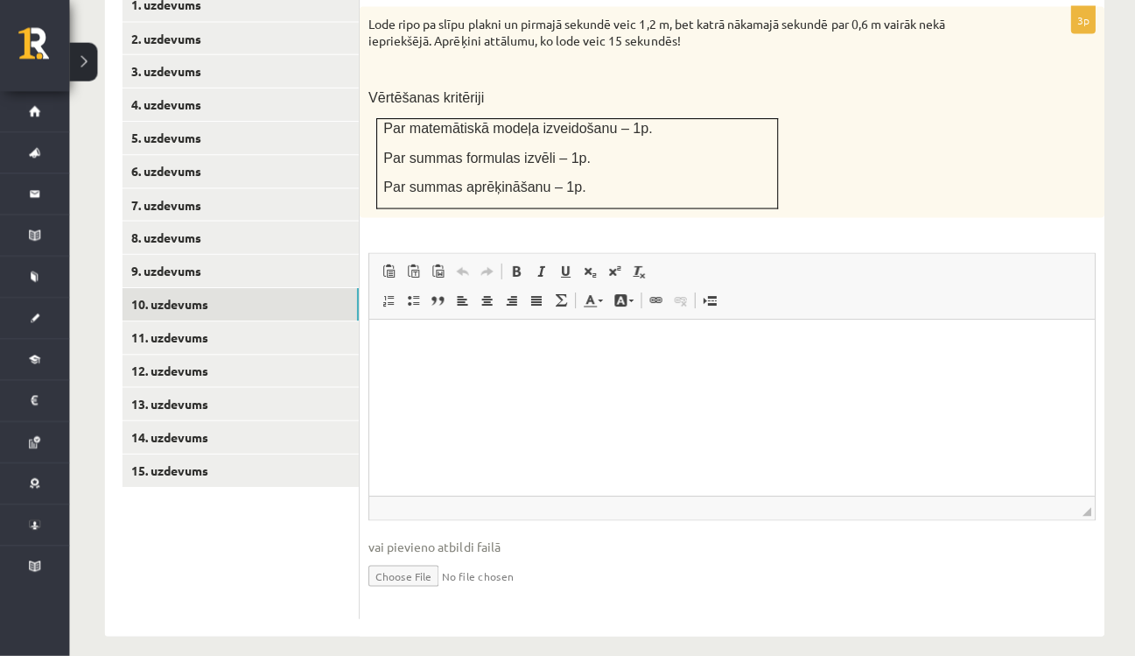
scroll to position [805, 0]
click at [399, 561] on input "file" at bounding box center [730, 575] width 724 height 36
click at [411, 557] on input "file" at bounding box center [730, 575] width 724 height 36
type input "**********"
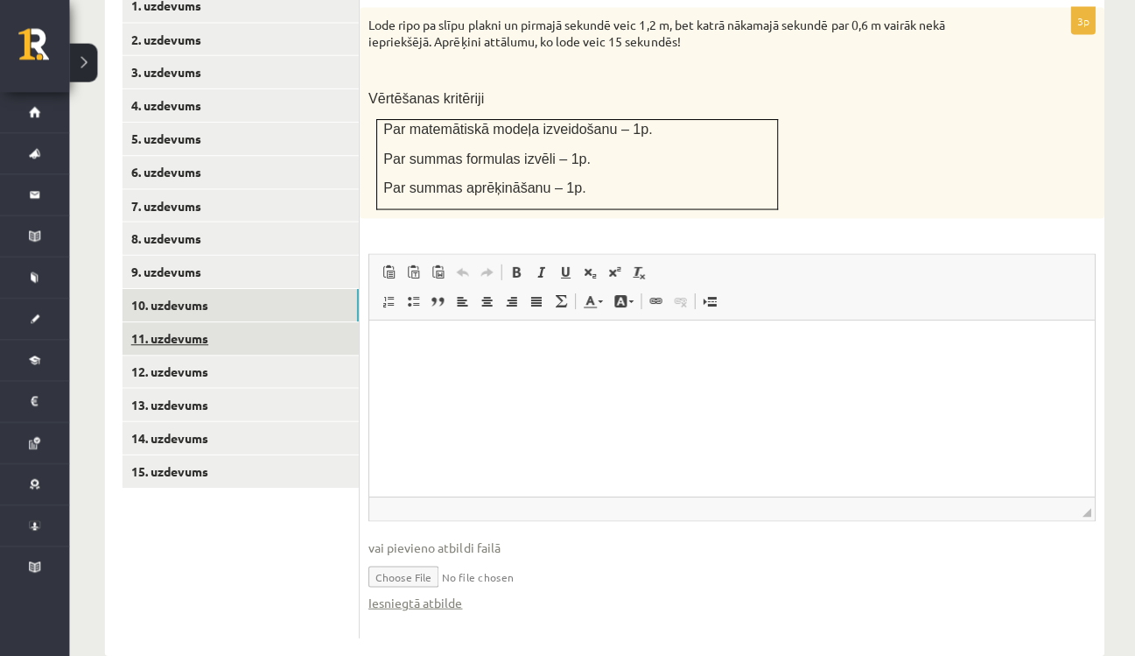
click at [222, 323] on link "11. uzdevums" at bounding box center [240, 339] width 235 height 32
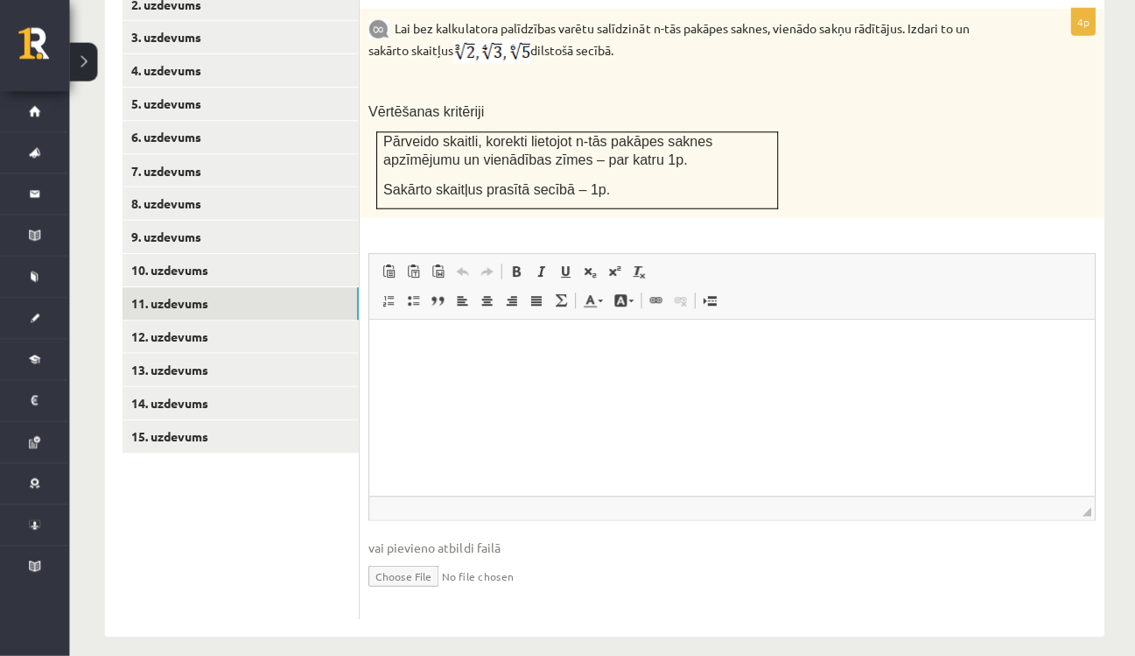
scroll to position [839, 0]
click at [397, 557] on input "file" at bounding box center [730, 575] width 724 height 36
type input "**********"
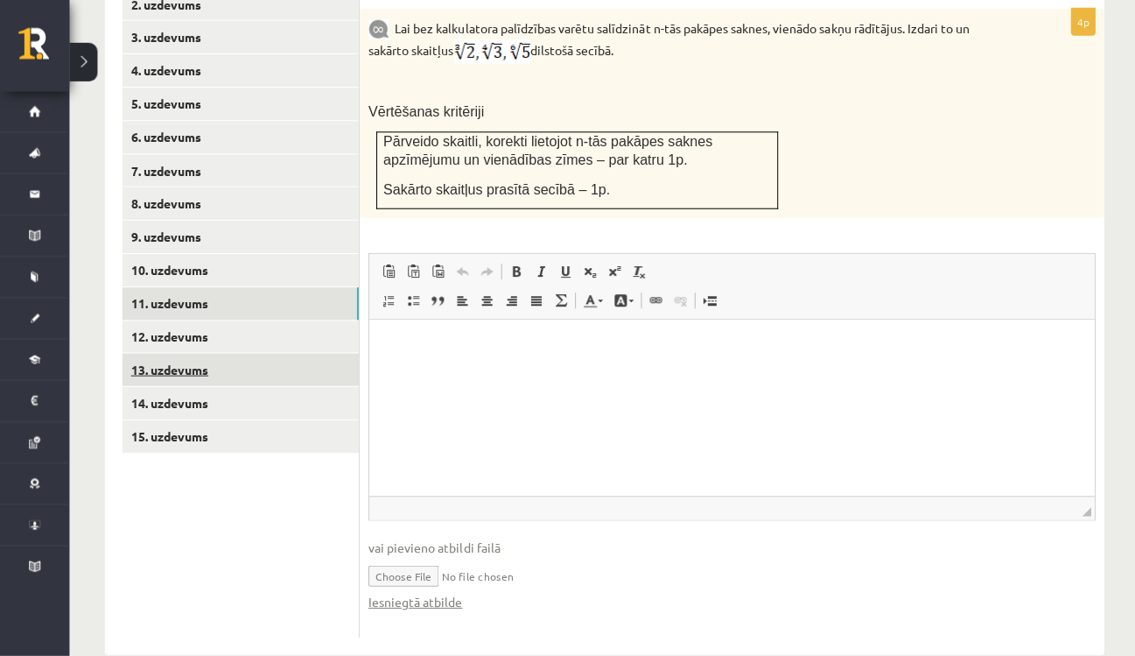
click at [213, 355] on link "13. uzdevums" at bounding box center [240, 371] width 235 height 32
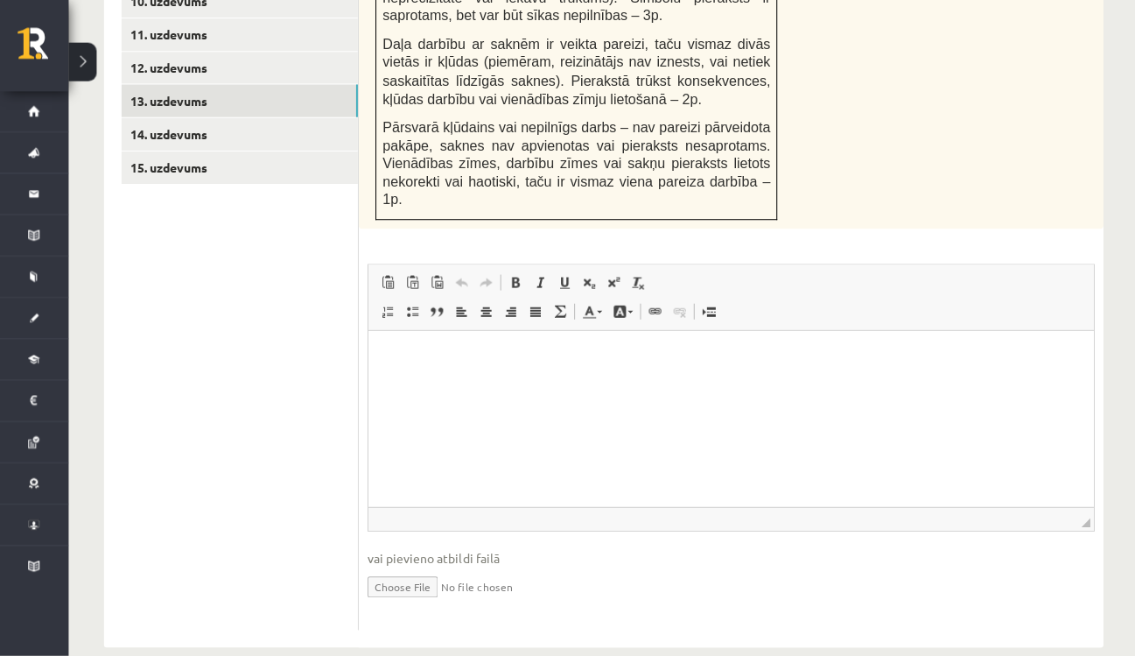
scroll to position [1120, 0]
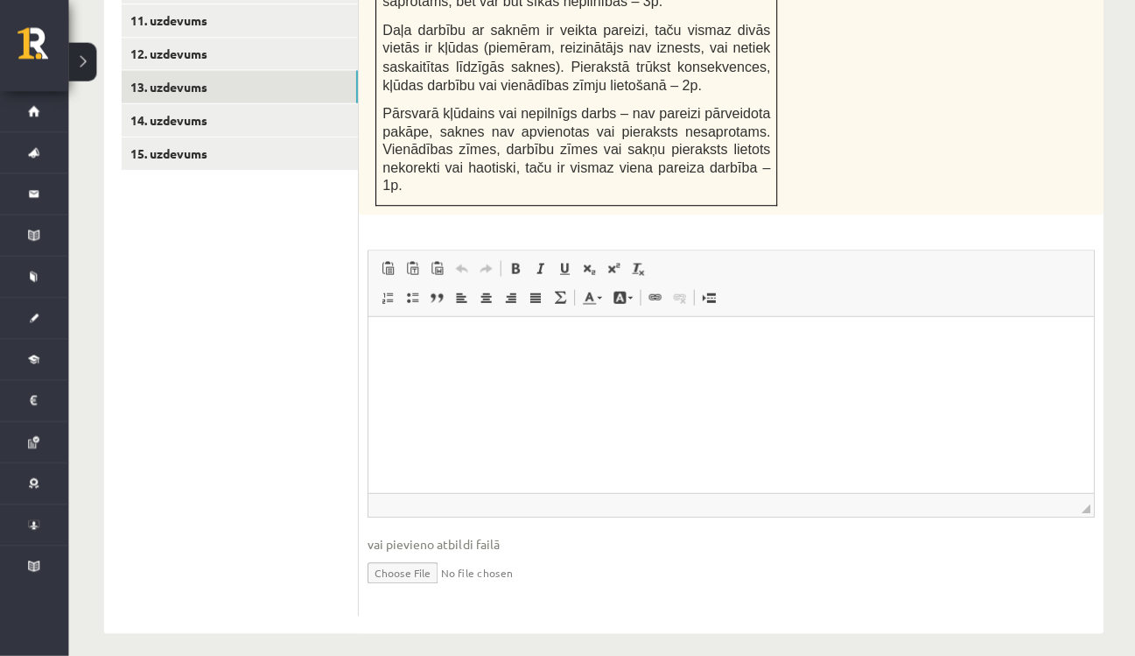
click at [387, 566] on input "file" at bounding box center [730, 572] width 724 height 36
type input "**********"
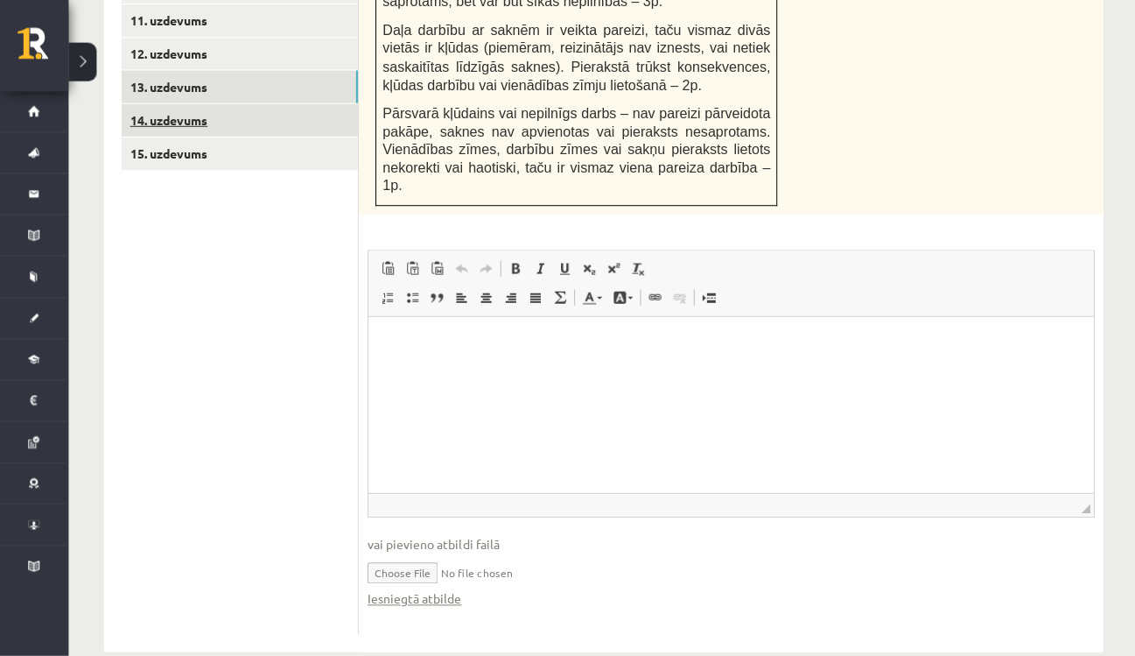
click at [196, 109] on link "14. uzdevums" at bounding box center [240, 123] width 235 height 32
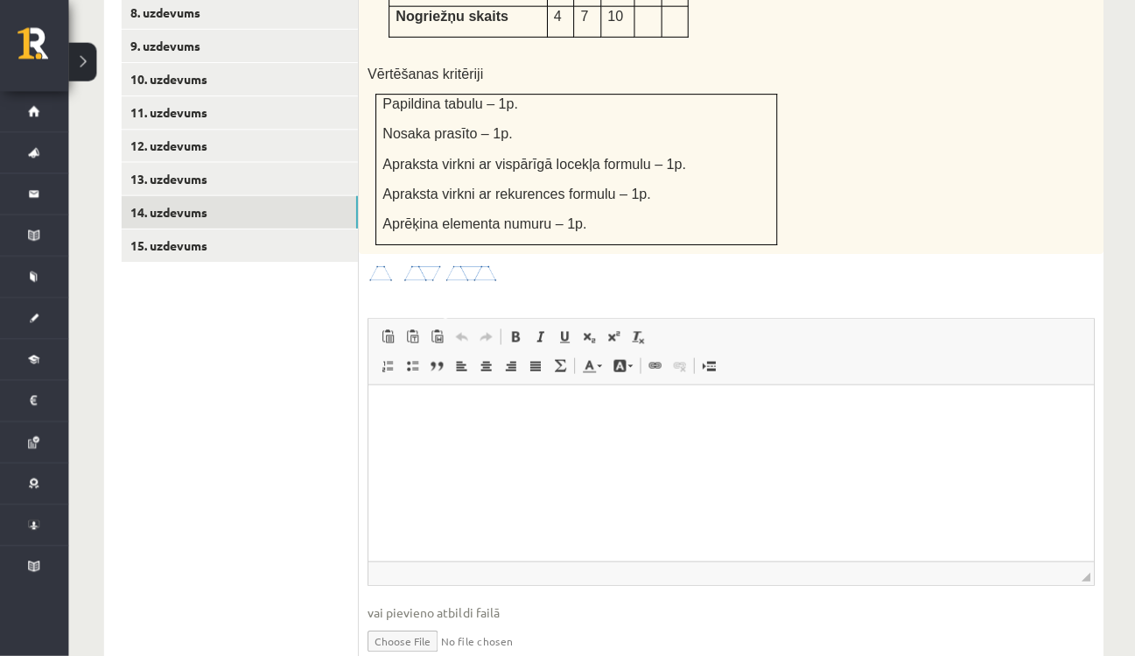
scroll to position [1045, 0]
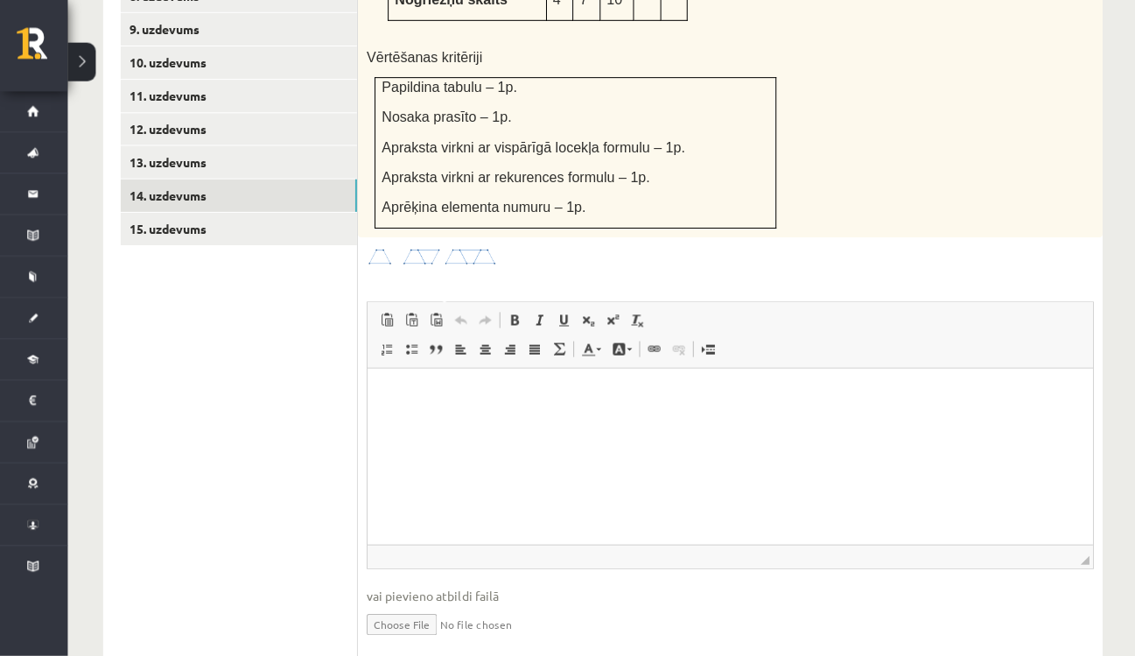
click at [419, 605] on input "file" at bounding box center [730, 623] width 724 height 36
click at [395, 605] on input "file" at bounding box center [730, 623] width 724 height 36
type input "**********"
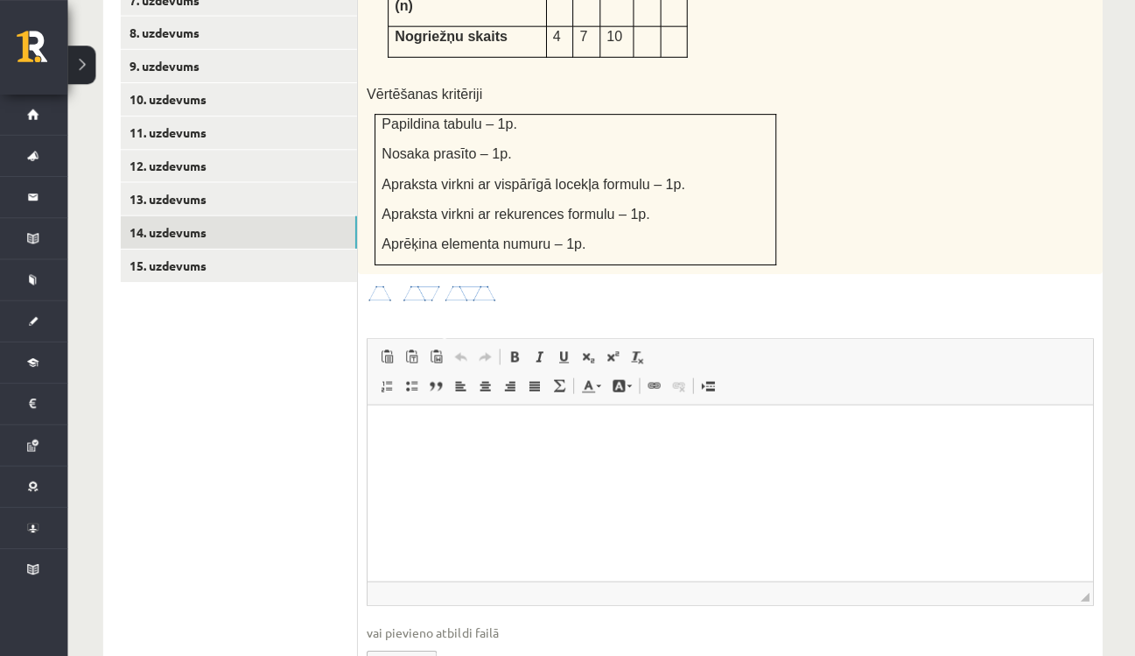
scroll to position [980, 0]
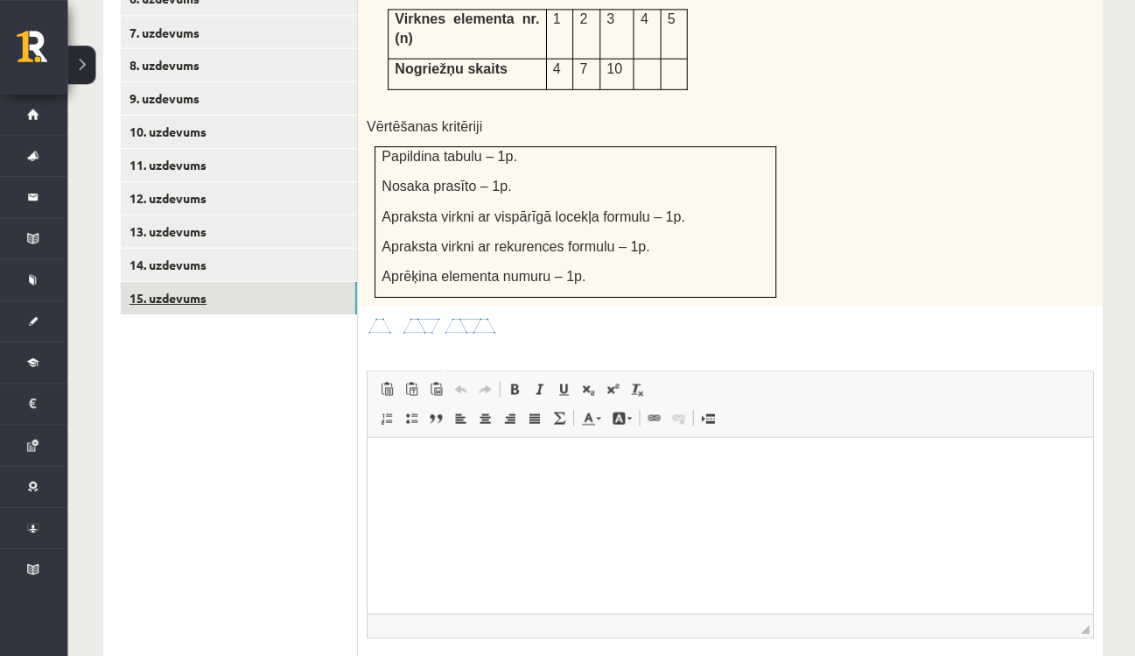
click at [234, 285] on link "15. uzdevums" at bounding box center [240, 296] width 235 height 32
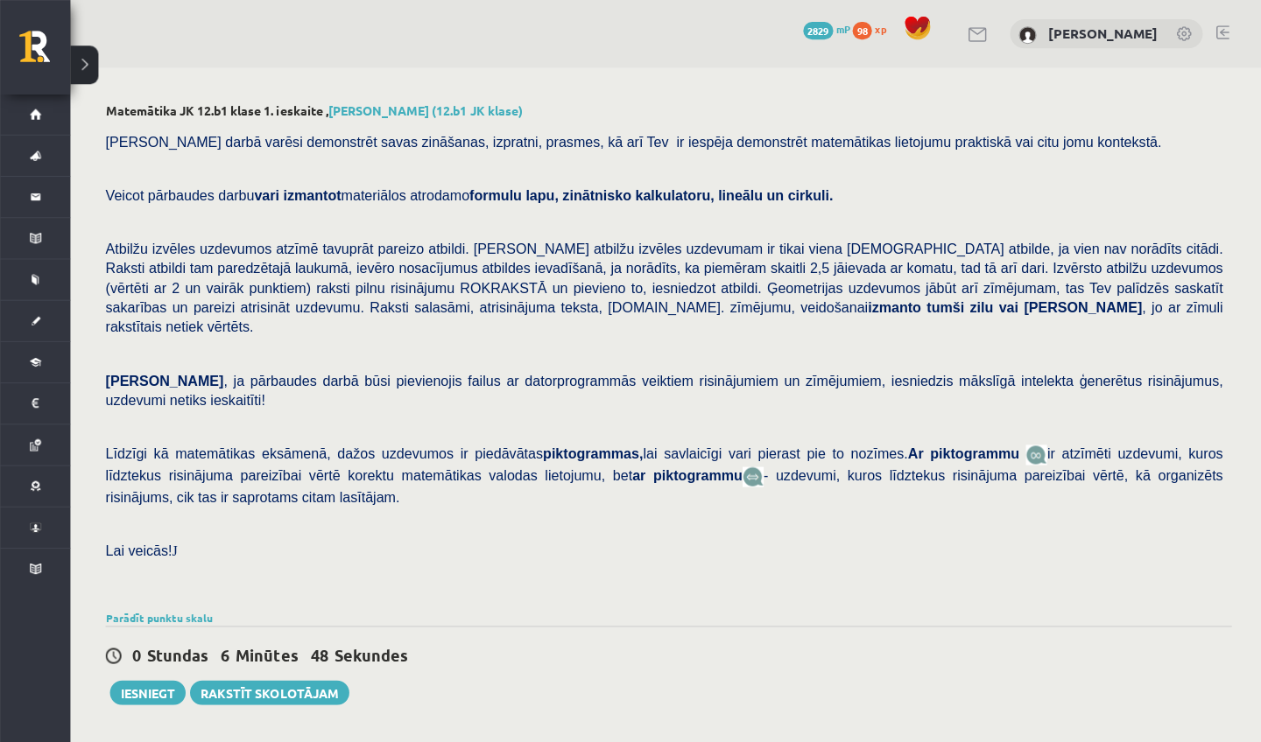
scroll to position [0, 0]
click at [140, 678] on button "Iesniegt" at bounding box center [146, 690] width 75 height 25
click at [130, 678] on button "Iesniegt" at bounding box center [146, 690] width 75 height 25
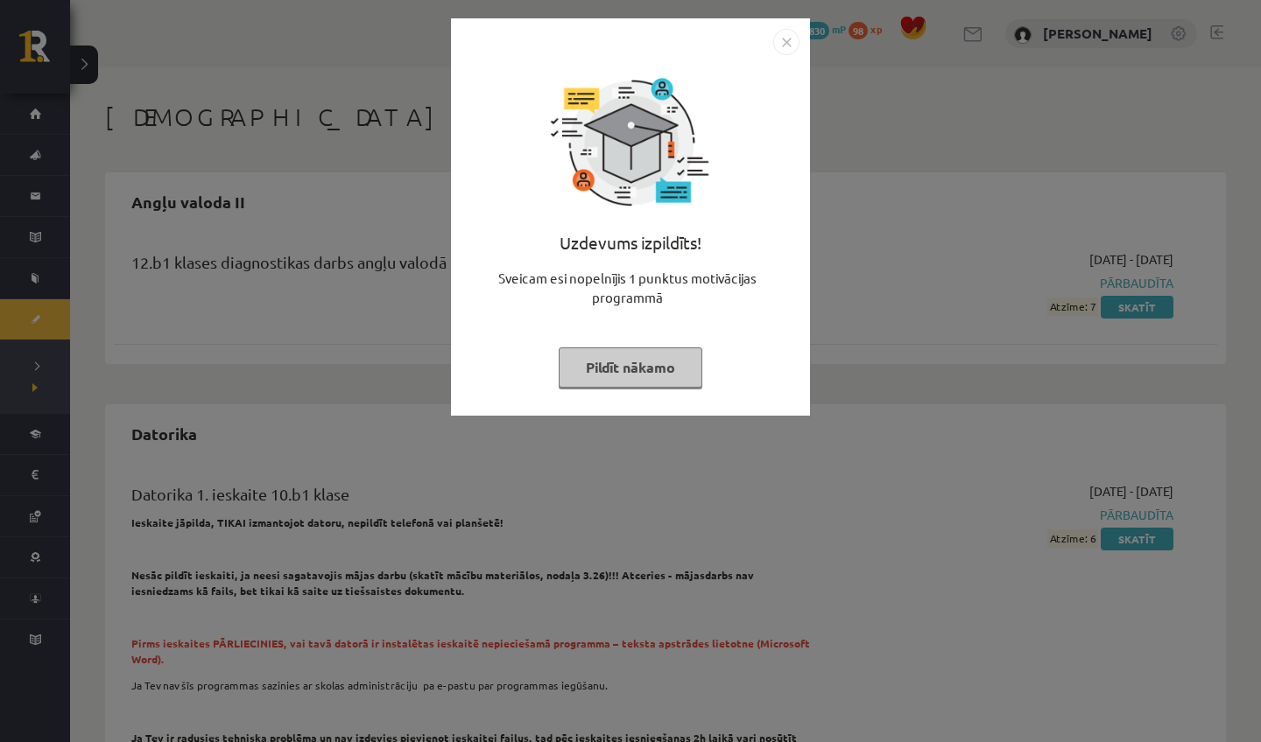
click at [665, 373] on button "Pildīt nākamo" at bounding box center [631, 368] width 144 height 40
